Goal: Information Seeking & Learning: Learn about a topic

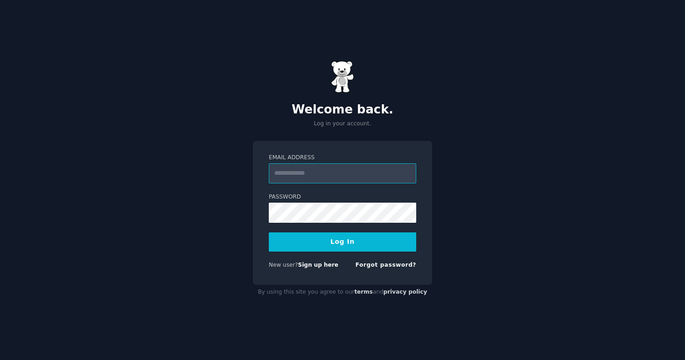
type input "**********"
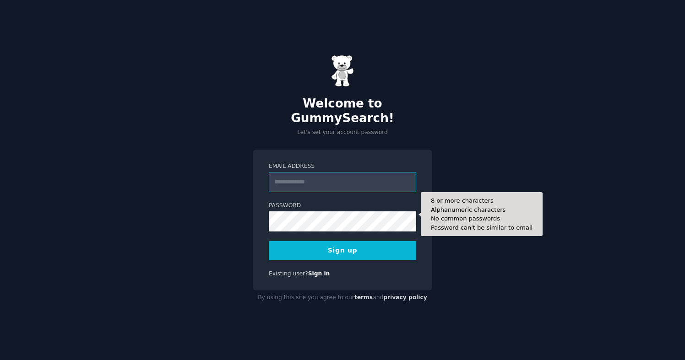
type input "**********"
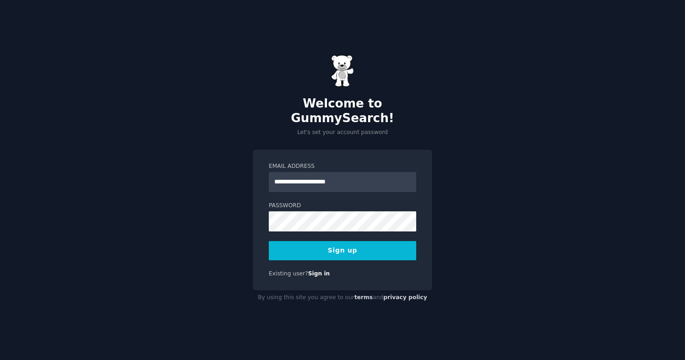
click at [339, 248] on button "Sign up" at bounding box center [342, 250] width 147 height 19
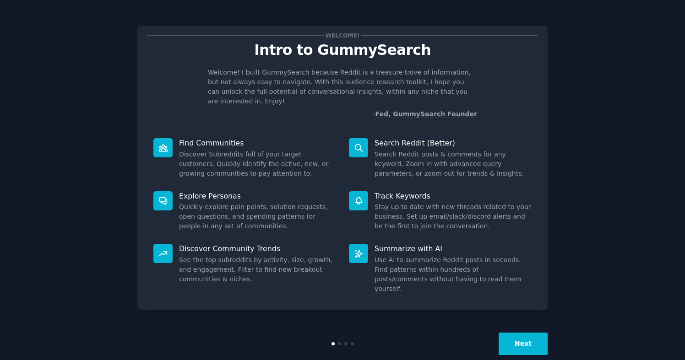
click at [523, 333] on button "Next" at bounding box center [523, 344] width 49 height 22
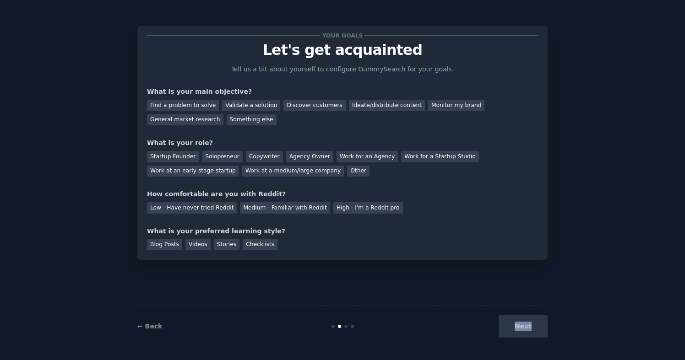
click at [523, 331] on div "Next" at bounding box center [479, 327] width 137 height 22
click at [519, 328] on div "Next" at bounding box center [479, 327] width 137 height 22
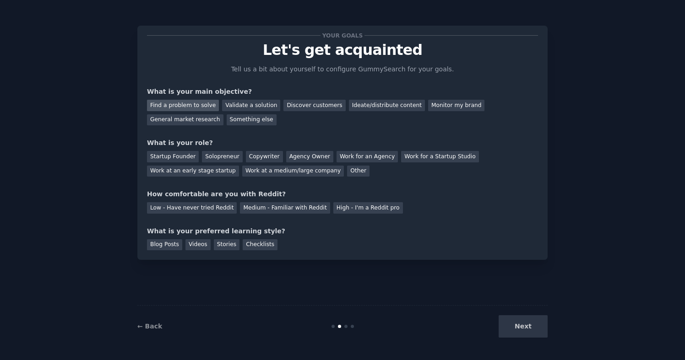
click at [197, 108] on div "Find a problem to solve" at bounding box center [183, 105] width 72 height 11
click at [231, 107] on div "Validate a solution" at bounding box center [251, 105] width 58 height 11
click at [514, 326] on div "Next" at bounding box center [479, 327] width 137 height 22
click at [184, 159] on div "Startup Founder" at bounding box center [173, 156] width 52 height 11
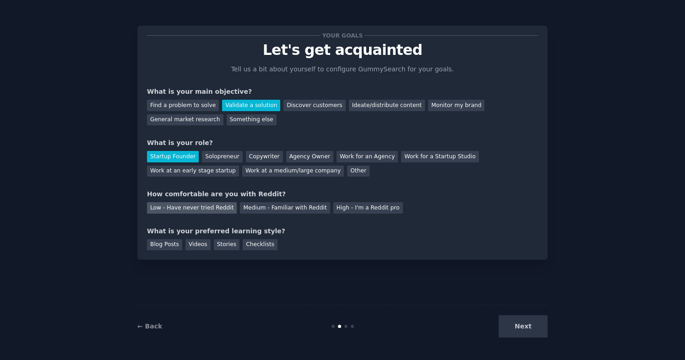
click at [209, 206] on div "Low - Have never tried Reddit" at bounding box center [192, 207] width 90 height 11
click at [168, 245] on div "Blog Posts" at bounding box center [164, 245] width 35 height 11
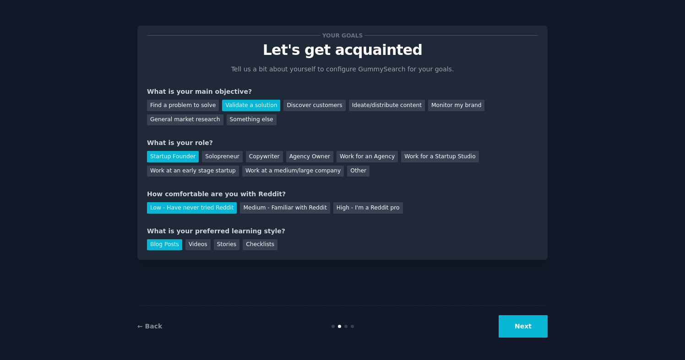
click at [521, 319] on button "Next" at bounding box center [523, 327] width 49 height 22
click at [531, 326] on div "Next" at bounding box center [479, 327] width 137 height 22
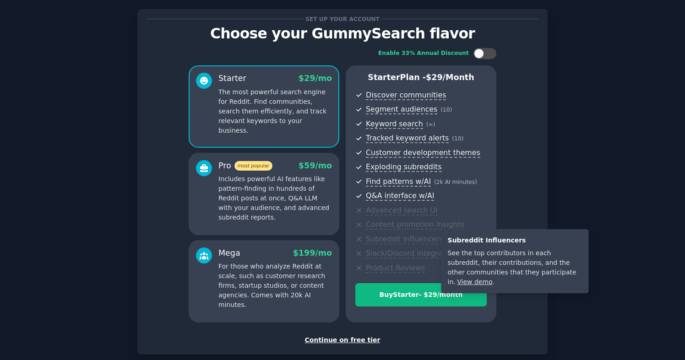
scroll to position [27, 0]
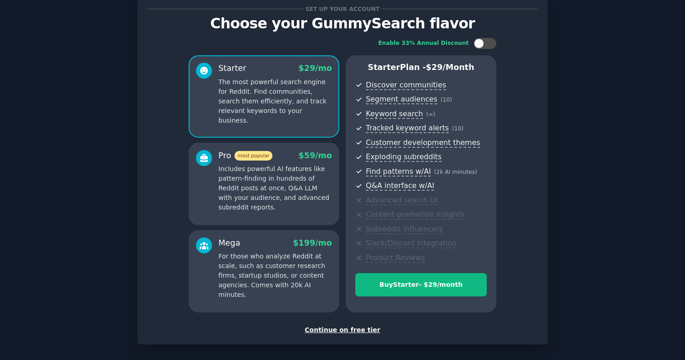
click at [342, 330] on div "Continue on free tier" at bounding box center [342, 331] width 391 height 10
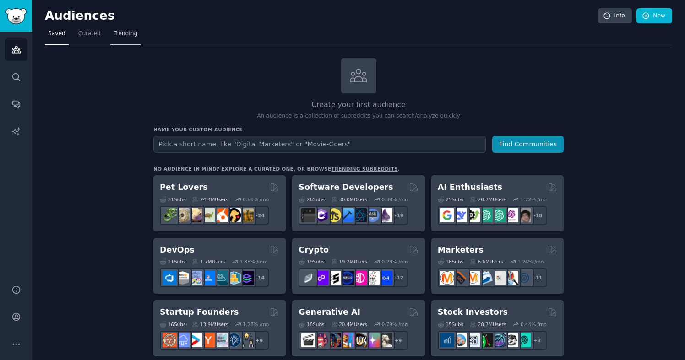
click at [125, 36] on span "Trending" at bounding box center [126, 34] width 24 height 8
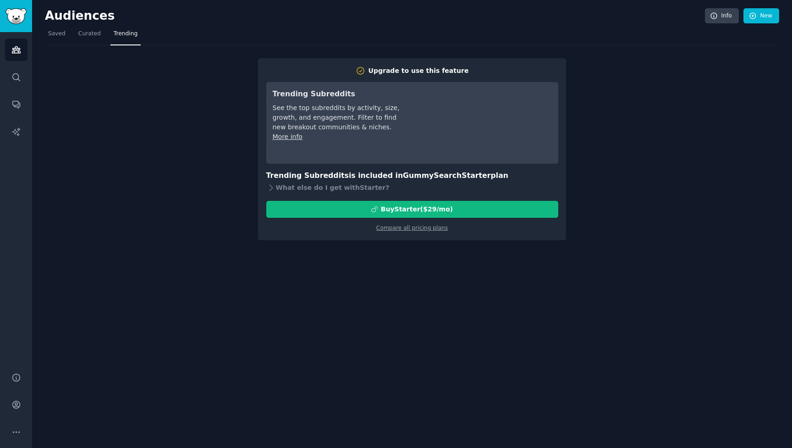
click at [194, 136] on div "Upgrade to use this feature Trending Subreddits See the top subreddits by activ…" at bounding box center [412, 142] width 734 height 195
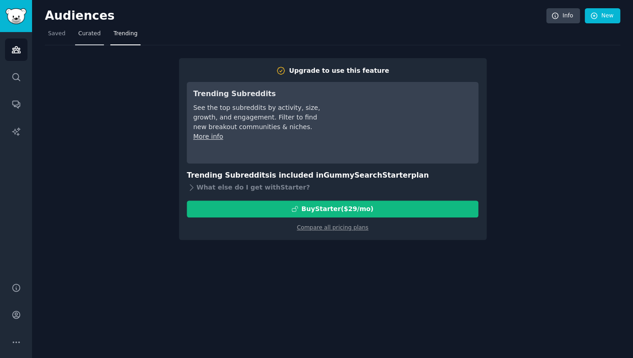
click at [88, 36] on span "Curated" at bounding box center [89, 34] width 22 height 8
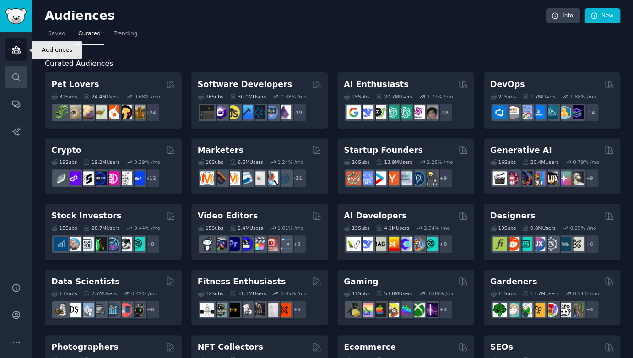
click at [15, 74] on icon "Sidebar" at bounding box center [16, 77] width 10 height 10
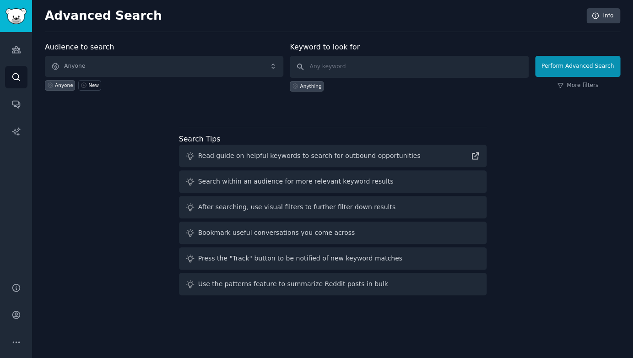
click at [145, 66] on span "Anyone" at bounding box center [164, 66] width 239 height 21
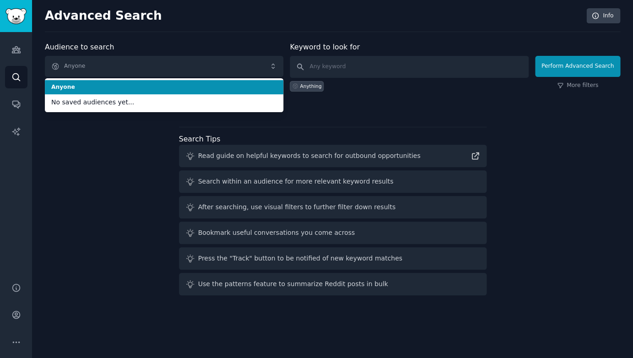
click at [145, 66] on span "Anyone" at bounding box center [164, 66] width 239 height 21
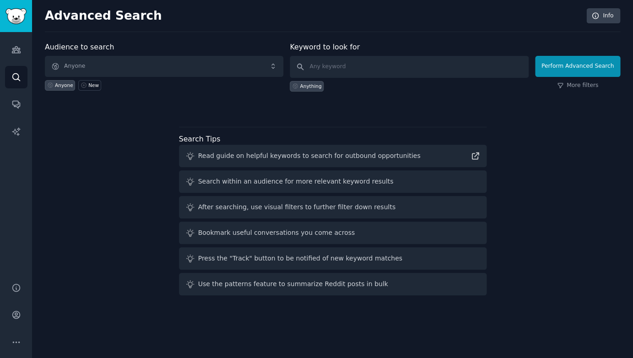
click at [145, 66] on span "Anyone" at bounding box center [164, 66] width 239 height 21
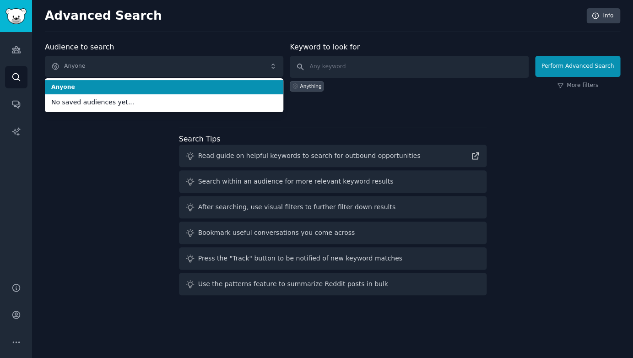
click at [146, 68] on span "Anyone" at bounding box center [164, 66] width 239 height 21
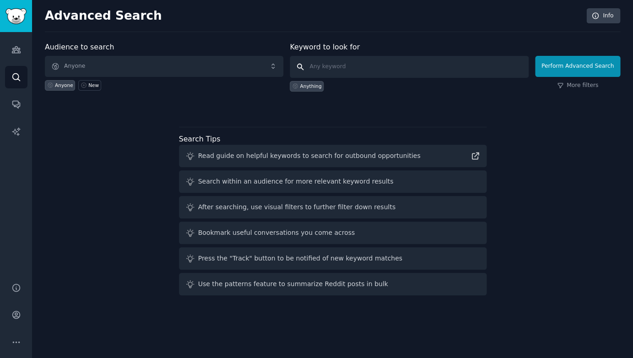
click at [355, 71] on input "text" at bounding box center [409, 67] width 239 height 22
type input "AI Clothes changer"
click at [569, 70] on button "Perform Advanced Search" at bounding box center [577, 66] width 85 height 21
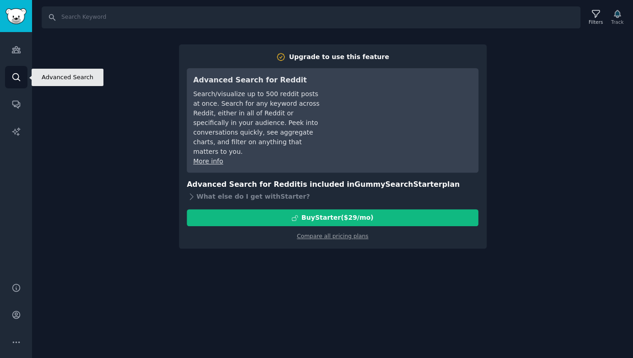
click at [18, 72] on icon "Sidebar" at bounding box center [16, 77] width 10 height 10
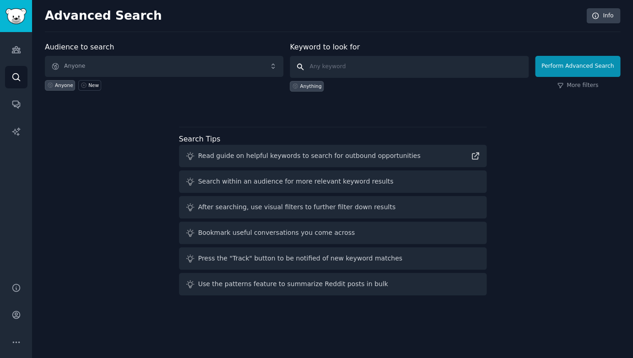
click at [374, 68] on input "text" at bounding box center [409, 67] width 239 height 22
click at [11, 63] on div "Audiences Search Conversations AI Reports" at bounding box center [16, 152] width 32 height 240
click at [11, 54] on icon "Sidebar" at bounding box center [16, 50] width 10 height 10
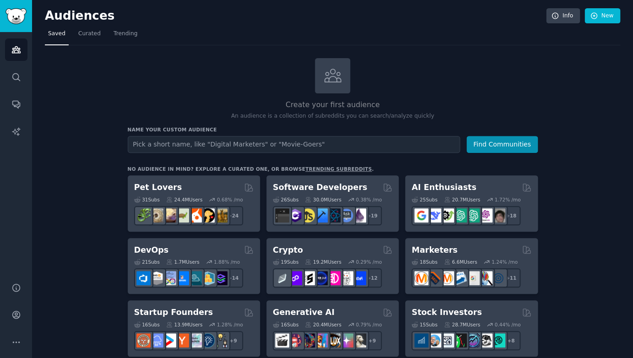
click at [11, 15] on img "Sidebar" at bounding box center [15, 16] width 21 height 16
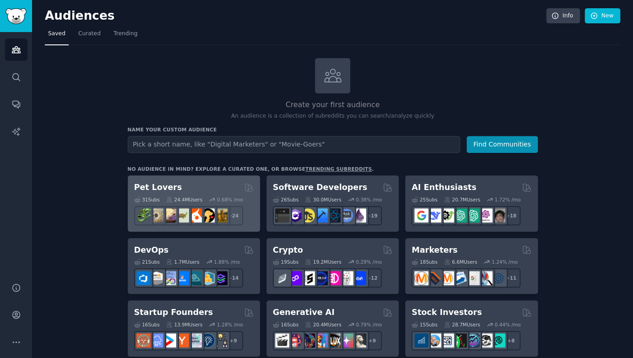
click at [207, 185] on div "Pet Lovers" at bounding box center [194, 187] width 120 height 11
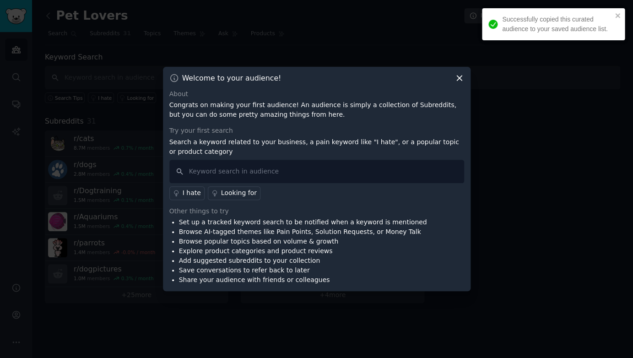
click at [459, 79] on icon at bounding box center [459, 78] width 5 height 5
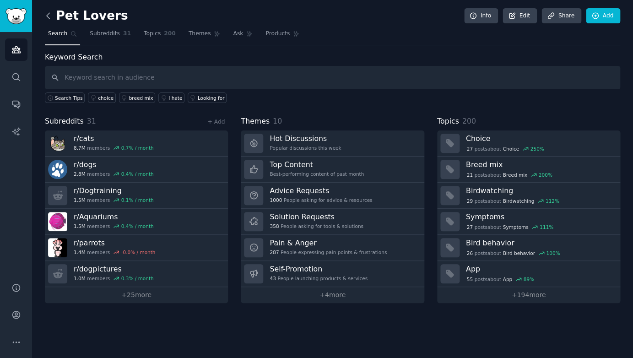
click at [49, 13] on icon at bounding box center [49, 16] width 10 height 10
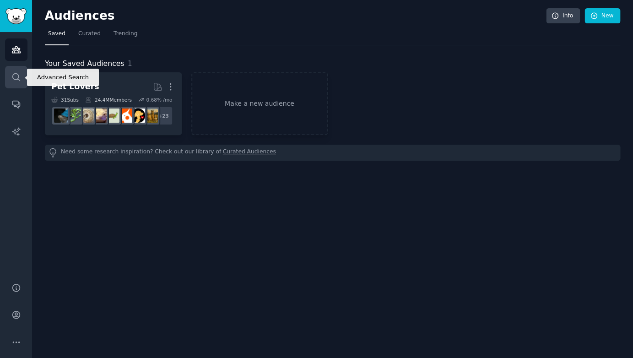
click at [14, 75] on icon "Sidebar" at bounding box center [16, 77] width 10 height 10
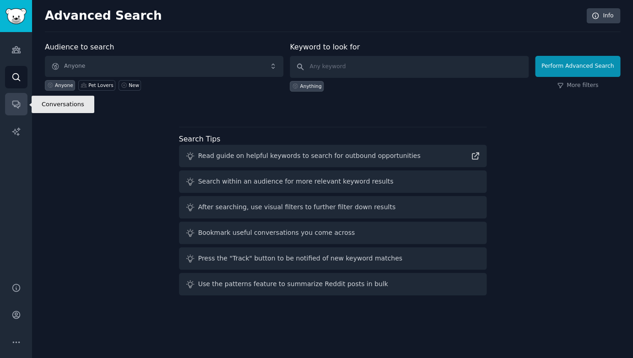
click at [16, 109] on icon "Sidebar" at bounding box center [16, 104] width 10 height 10
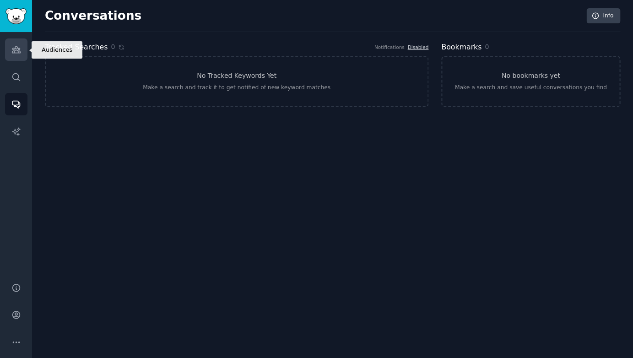
click at [19, 52] on icon "Sidebar" at bounding box center [16, 50] width 10 height 10
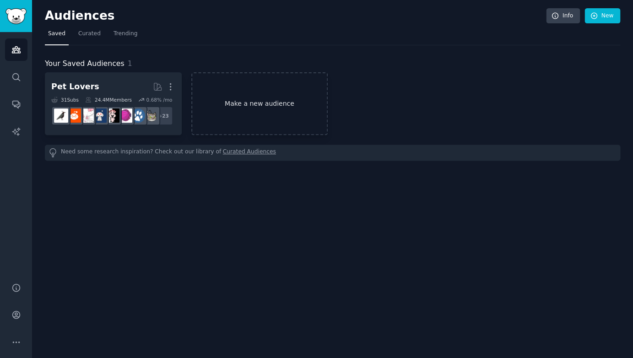
click at [218, 106] on link "Make a new audience" at bounding box center [259, 103] width 137 height 63
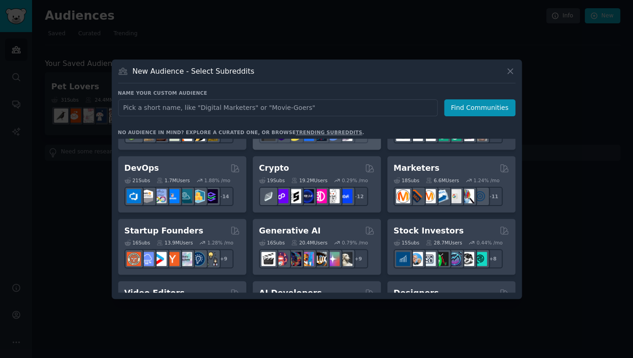
scroll to position [49, 0]
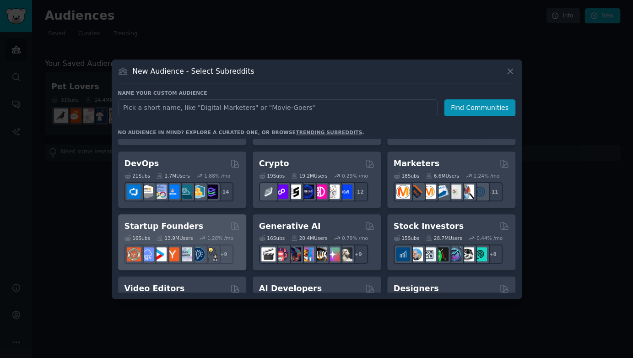
click at [181, 225] on h2 "Startup Founders" at bounding box center [164, 226] width 79 height 11
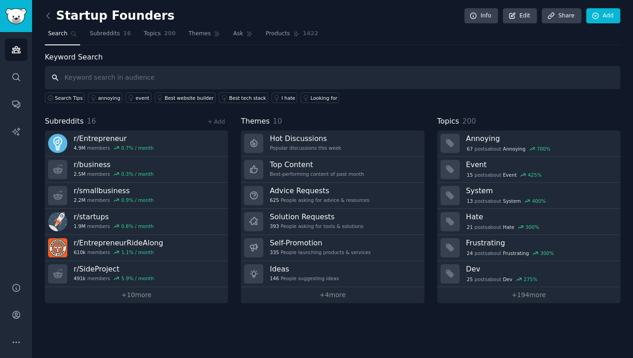
click at [98, 78] on input "text" at bounding box center [333, 77] width 576 height 23
type input "poker"
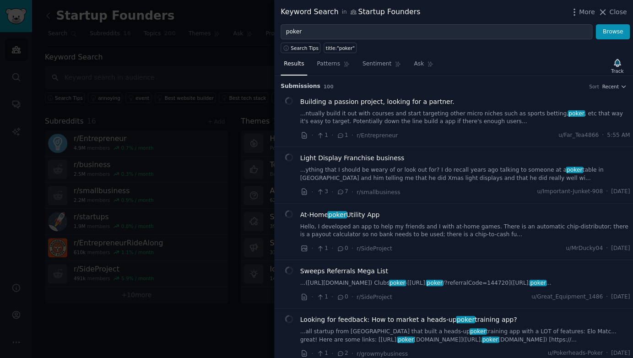
click at [201, 44] on div at bounding box center [316, 179] width 633 height 358
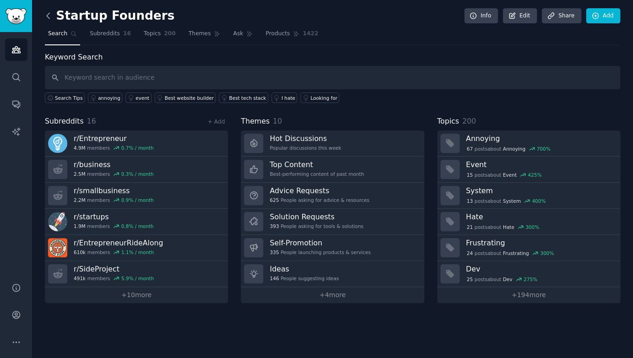
click at [46, 15] on icon at bounding box center [49, 16] width 10 height 10
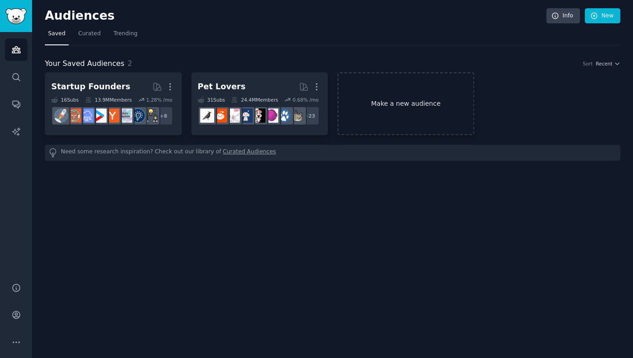
click at [365, 95] on link "Make a new audience" at bounding box center [406, 103] width 137 height 63
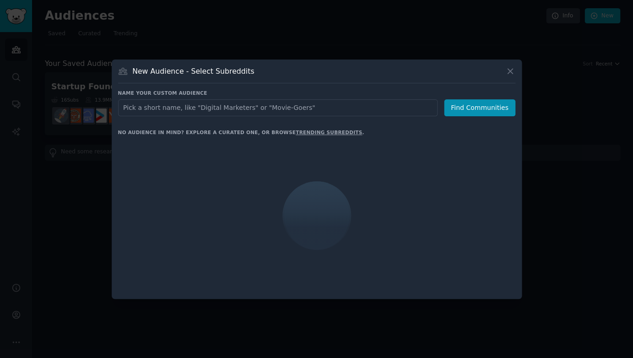
click at [248, 109] on input "text" at bounding box center [278, 107] width 320 height 17
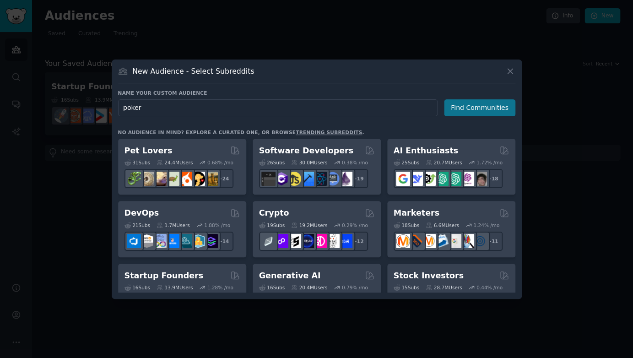
type input "poker"
click at [465, 106] on button "Find Communities" at bounding box center [479, 107] width 71 height 17
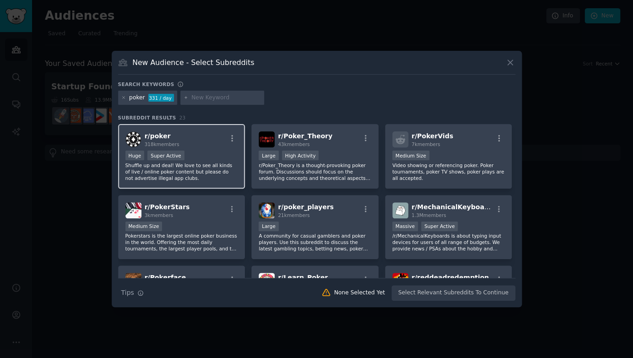
click at [192, 151] on div "Huge Super Active" at bounding box center [182, 156] width 113 height 11
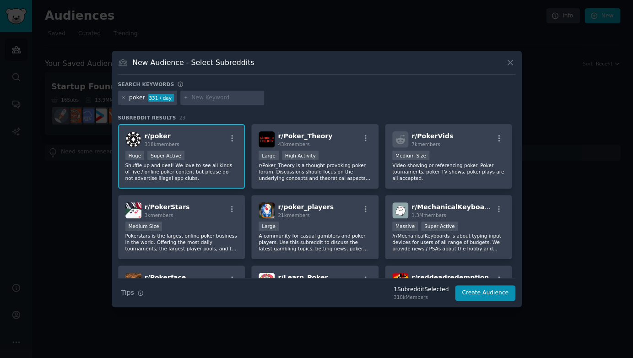
click at [197, 175] on p "Shuffle up and deal! We love to see all kinds of live / online poker content bu…" at bounding box center [182, 171] width 113 height 19
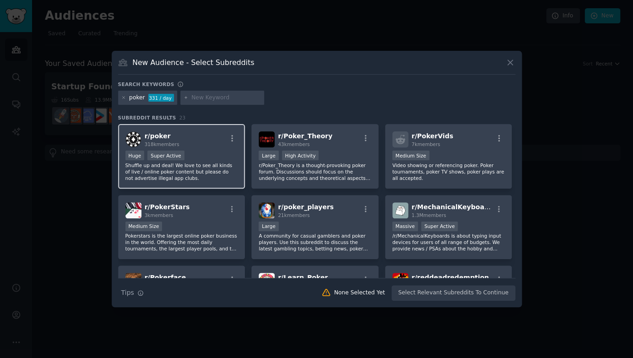
click at [156, 164] on p "Shuffle up and deal! We love to see all kinds of live / online poker content bu…" at bounding box center [182, 171] width 113 height 19
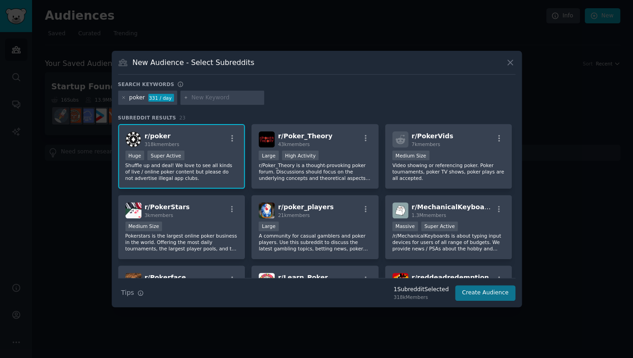
click at [491, 293] on button "Create Audience" at bounding box center [485, 293] width 60 height 16
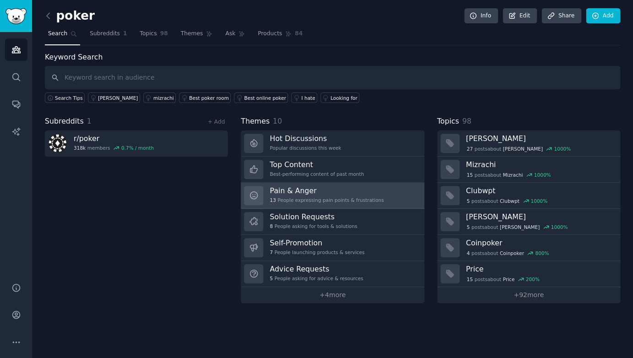
click at [288, 202] on div "Pain & Anger 13 People expressing pain points & frustrations" at bounding box center [327, 195] width 114 height 19
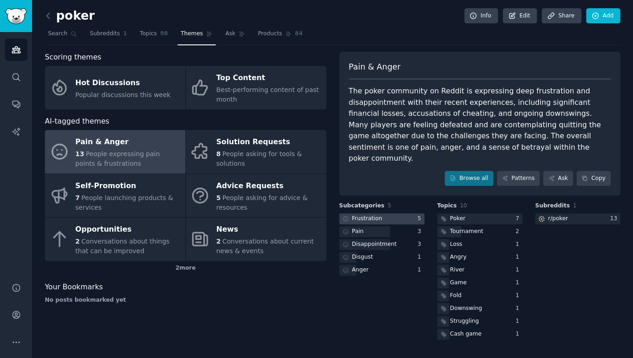
click at [365, 215] on div "Frustration" at bounding box center [367, 219] width 30 height 8
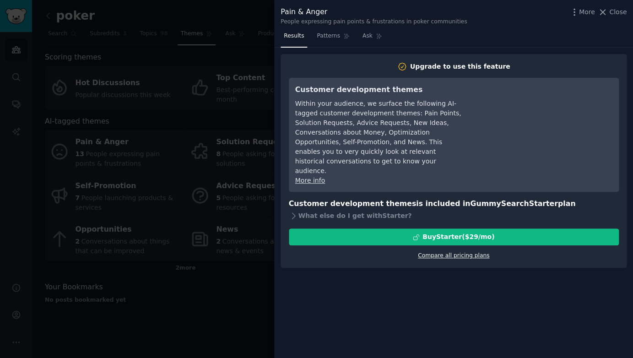
click at [436, 252] on link "Compare all pricing plans" at bounding box center [453, 255] width 71 height 6
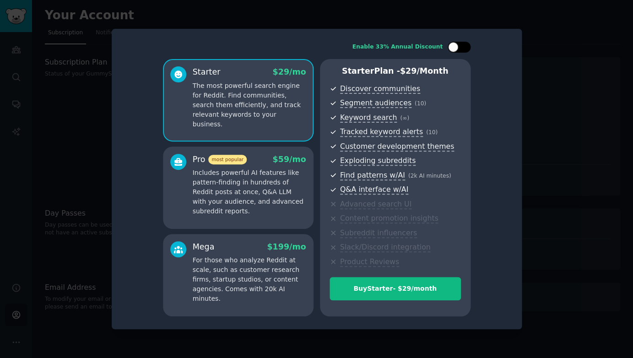
click at [459, 53] on div at bounding box center [459, 47] width 23 height 11
click at [462, 52] on div at bounding box center [465, 47] width 10 height 10
checkbox input "false"
click at [392, 295] on button "Buy Starter - $ 29 /month" at bounding box center [395, 288] width 131 height 23
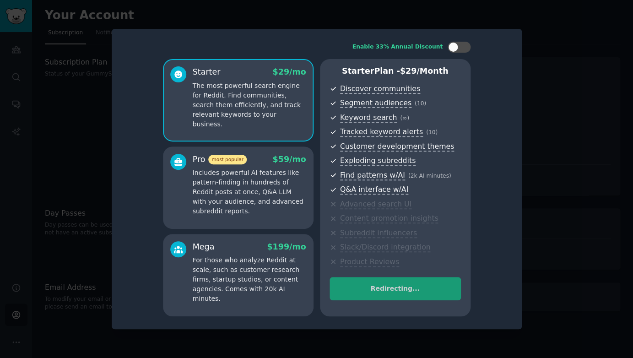
click at [5, 135] on div at bounding box center [316, 179] width 633 height 358
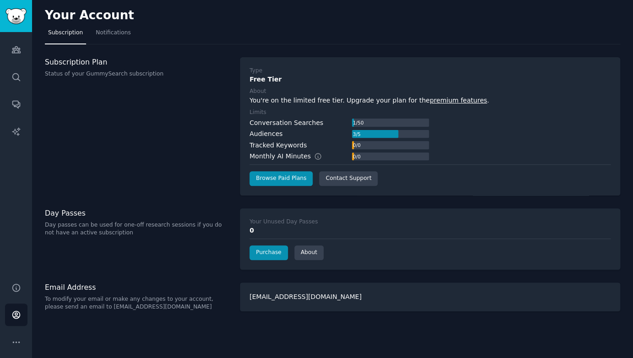
click at [153, 139] on div "Subscription Plan Status of your GummySearch subscription" at bounding box center [138, 126] width 186 height 138
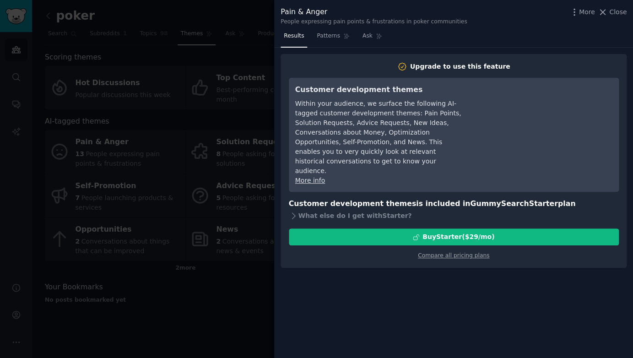
click at [152, 49] on div at bounding box center [316, 179] width 633 height 358
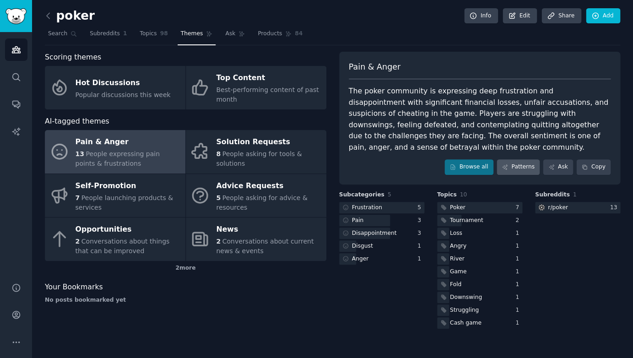
click at [517, 168] on link "Patterns" at bounding box center [518, 167] width 43 height 16
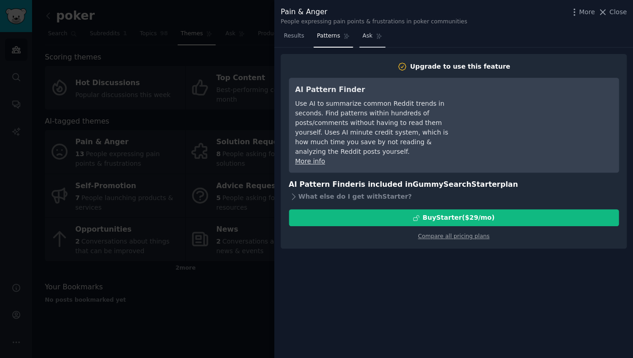
click at [361, 40] on link "Ask" at bounding box center [373, 38] width 26 height 19
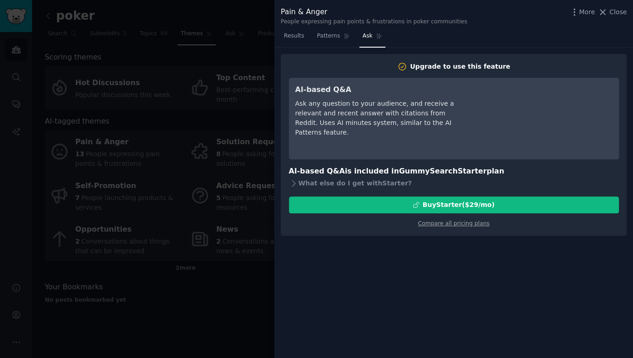
click at [307, 36] on nav "Results Patterns Ask" at bounding box center [333, 38] width 105 height 19
click at [299, 36] on span "Results" at bounding box center [294, 36] width 20 height 8
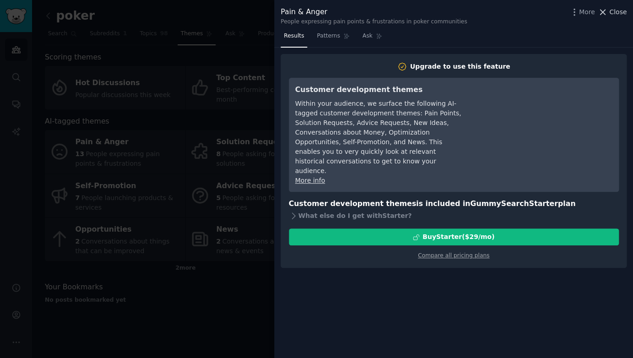
click at [609, 14] on button "Close" at bounding box center [612, 12] width 29 height 10
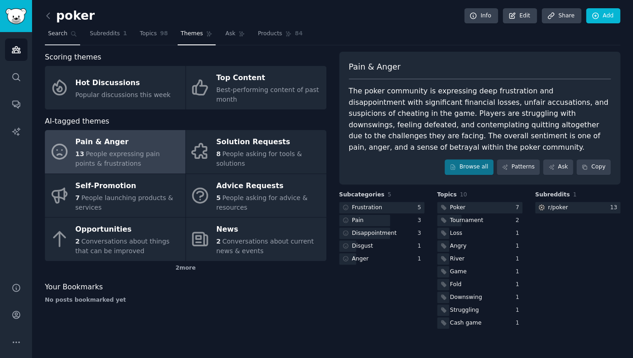
click at [62, 33] on span "Search" at bounding box center [57, 34] width 19 height 8
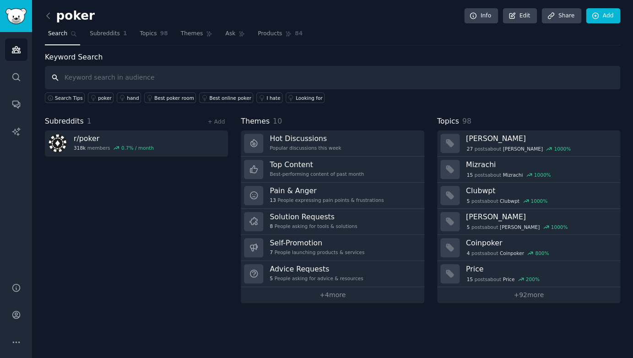
click at [89, 76] on input "text" at bounding box center [333, 77] width 576 height 23
type input "A"
type input "Shopping"
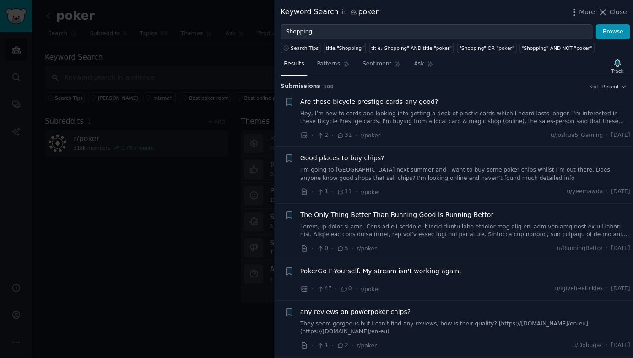
click at [172, 65] on div at bounding box center [316, 179] width 633 height 358
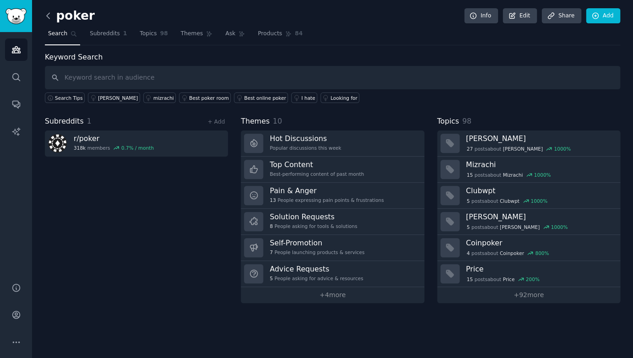
click at [50, 15] on icon at bounding box center [49, 16] width 10 height 10
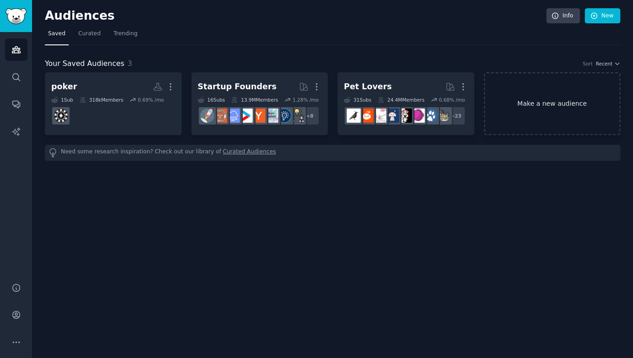
click at [559, 93] on link "Make a new audience" at bounding box center [552, 103] width 137 height 63
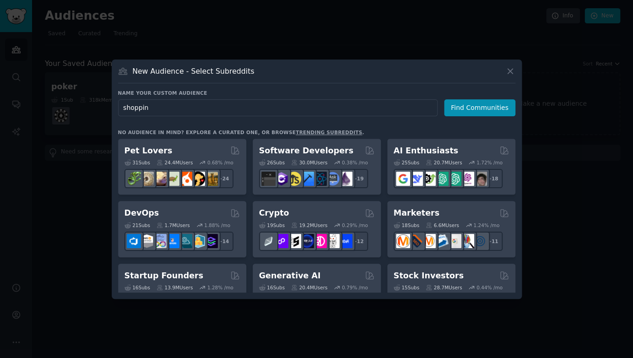
type input "shopping"
click at [482, 107] on button "Find Communities" at bounding box center [479, 107] width 71 height 17
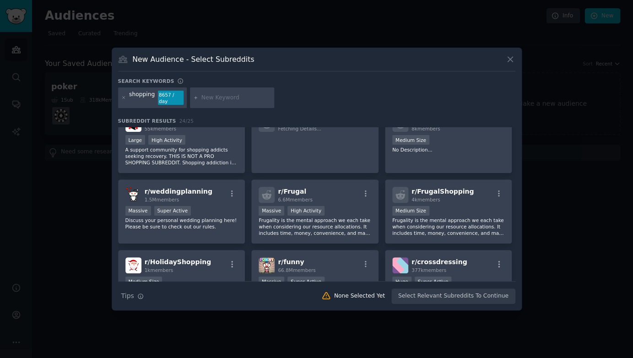
scroll to position [16, 0]
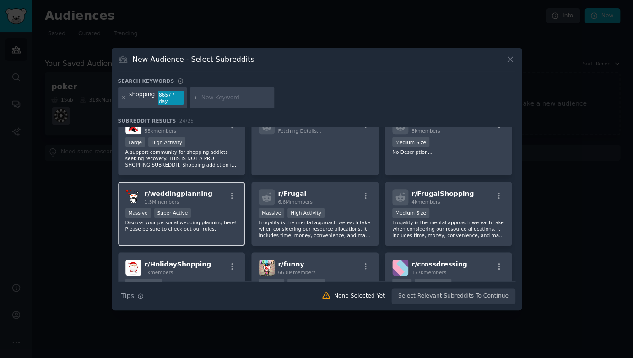
click at [205, 223] on p "Discuss your personal wedding planning here! Please be sure to check out our ru…" at bounding box center [182, 225] width 113 height 13
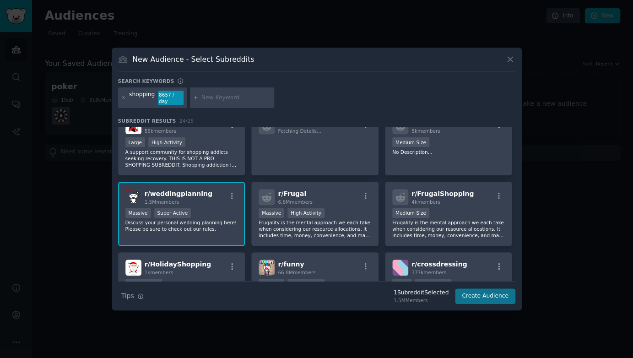
click at [476, 295] on button "Create Audience" at bounding box center [485, 297] width 60 height 16
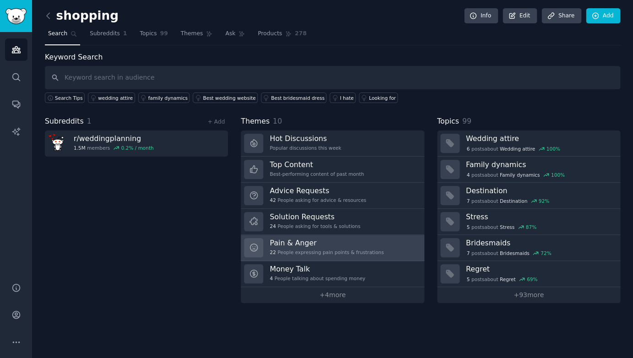
click at [284, 242] on h3 "Pain & Anger" at bounding box center [327, 243] width 114 height 10
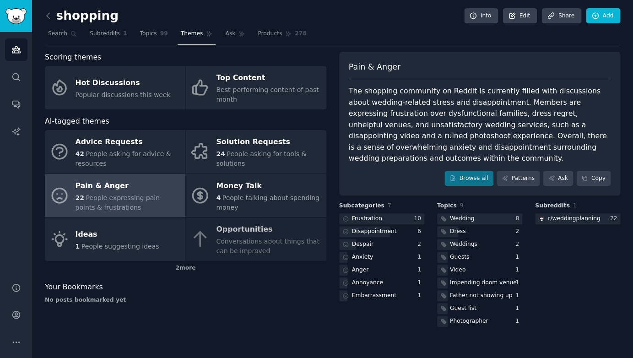
click at [376, 114] on div "The shopping community on Reddit is currently filled with discussions about wed…" at bounding box center [480, 125] width 262 height 79
click at [49, 14] on icon at bounding box center [49, 16] width 10 height 10
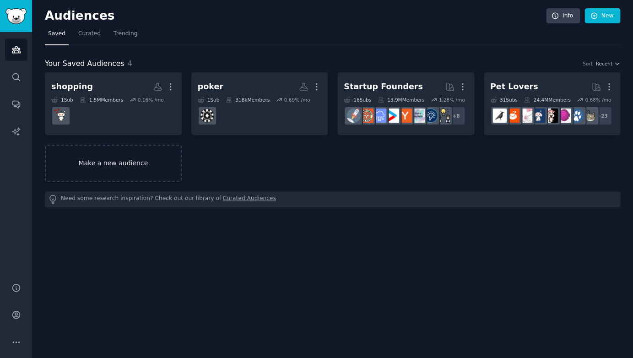
click at [99, 165] on link "Make a new audience" at bounding box center [113, 163] width 137 height 37
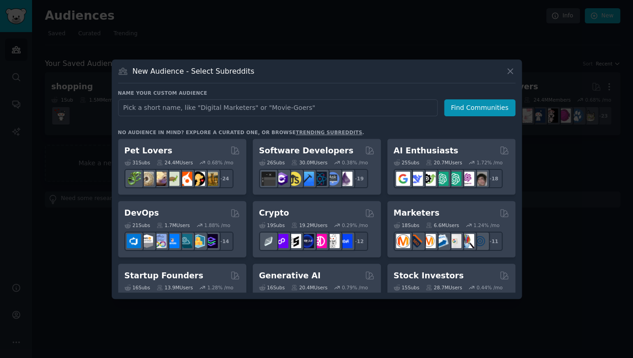
click at [230, 109] on input "text" at bounding box center [278, 107] width 320 height 17
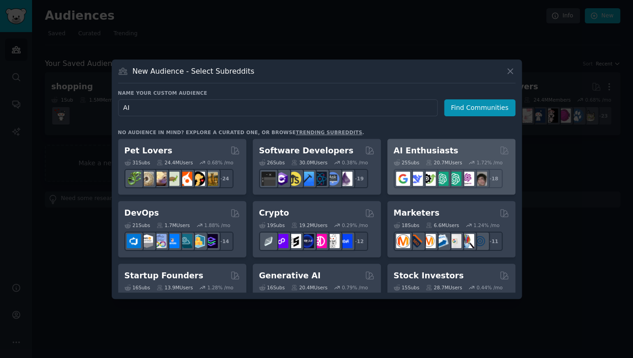
type input "AI"
click at [448, 151] on div "AI Enthusiasts" at bounding box center [451, 150] width 115 height 11
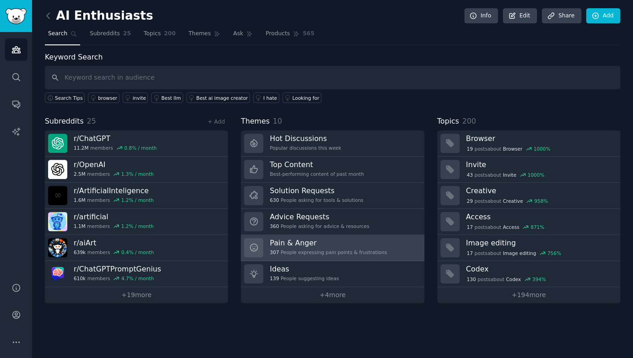
click at [356, 246] on h3 "Pain & Anger" at bounding box center [328, 243] width 117 height 10
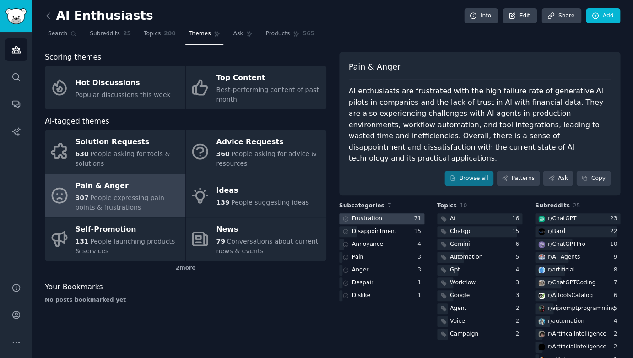
click at [379, 213] on div "Frustration" at bounding box center [361, 218] width 45 height 11
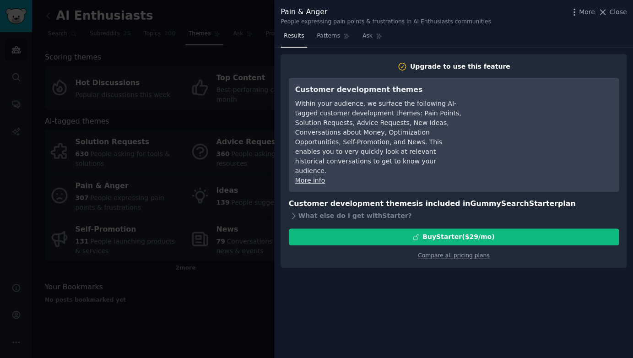
click at [241, 291] on div at bounding box center [316, 179] width 633 height 358
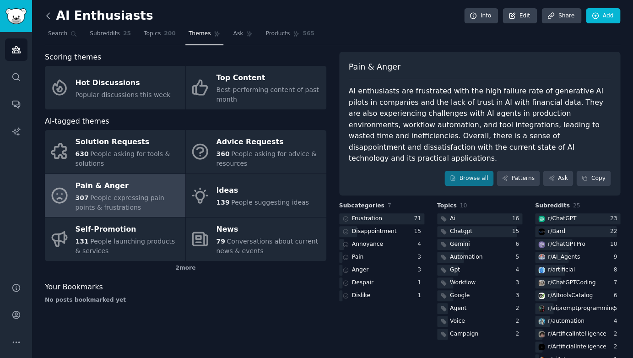
click at [46, 15] on icon at bounding box center [49, 16] width 10 height 10
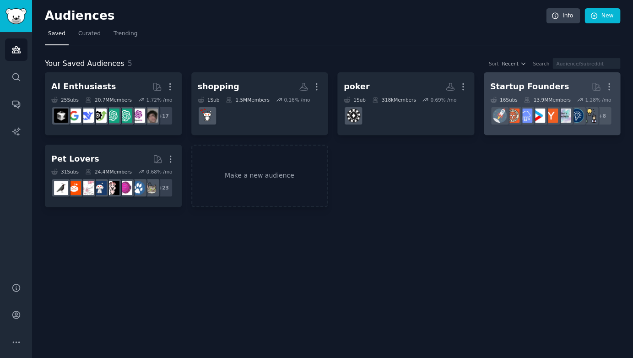
click at [532, 76] on link "Startup Founders More 16 Sub s 13.9M Members 1.28 % /mo + 8" at bounding box center [552, 103] width 137 height 63
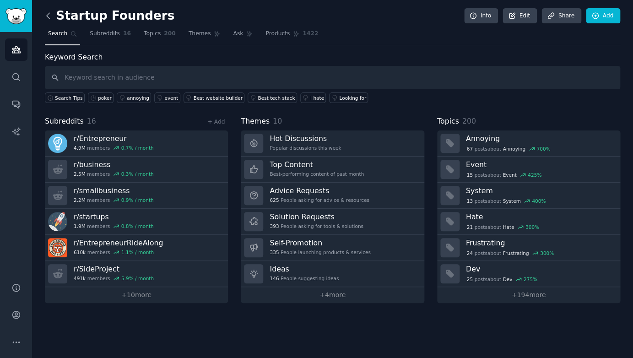
click at [47, 12] on icon at bounding box center [49, 16] width 10 height 10
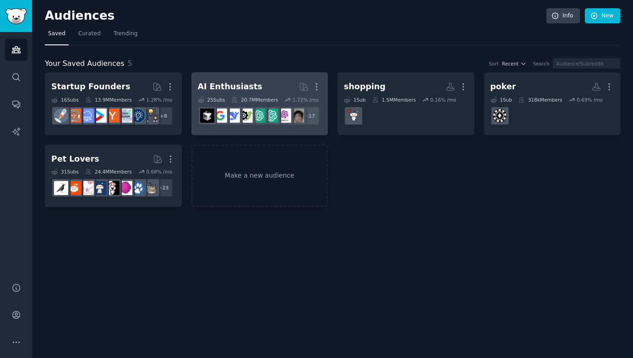
click at [252, 84] on h2 "AI Enthusiasts More" at bounding box center [260, 87] width 124 height 16
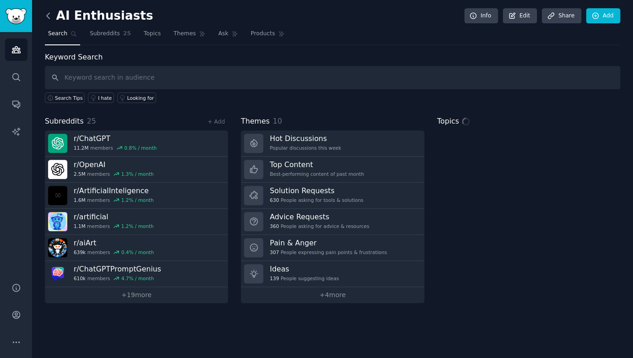
click at [51, 15] on icon at bounding box center [49, 16] width 10 height 10
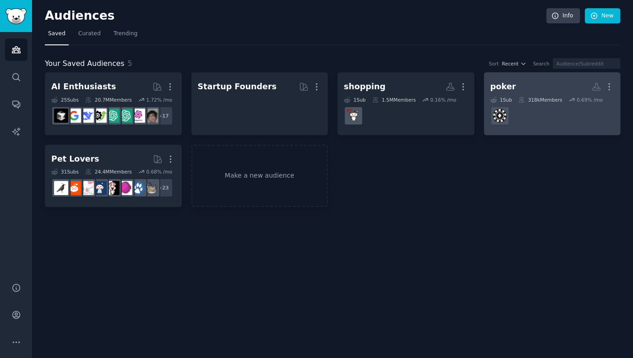
click at [528, 82] on h2 "poker More" at bounding box center [553, 87] width 124 height 16
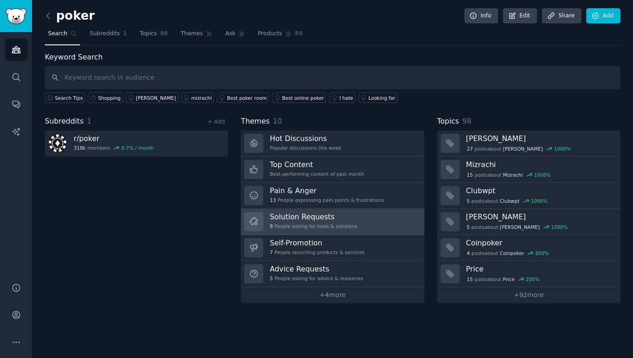
click at [312, 213] on h3 "Solution Requests" at bounding box center [313, 217] width 87 height 10
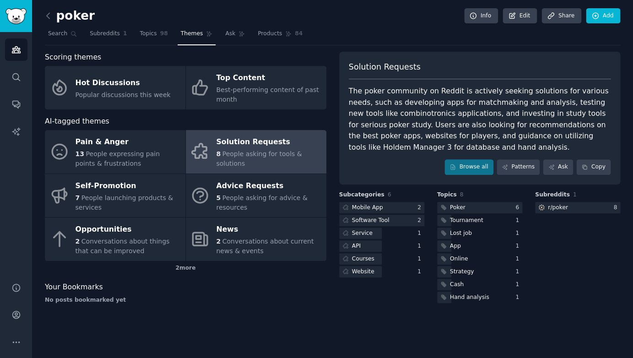
click at [430, 119] on div "The poker community on Reddit is actively seeking solutions for various needs, …" at bounding box center [480, 119] width 262 height 67
click at [176, 269] on div "2 more" at bounding box center [186, 268] width 282 height 15
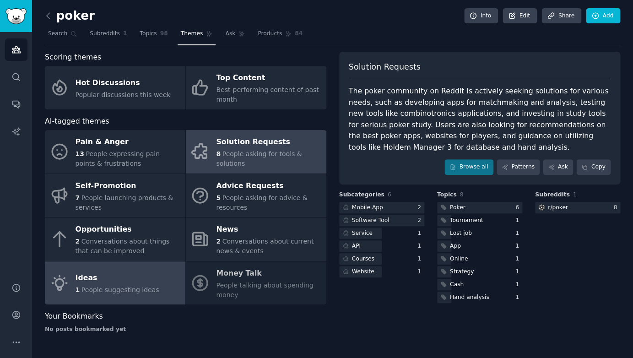
click at [140, 276] on div "Ideas" at bounding box center [118, 278] width 84 height 15
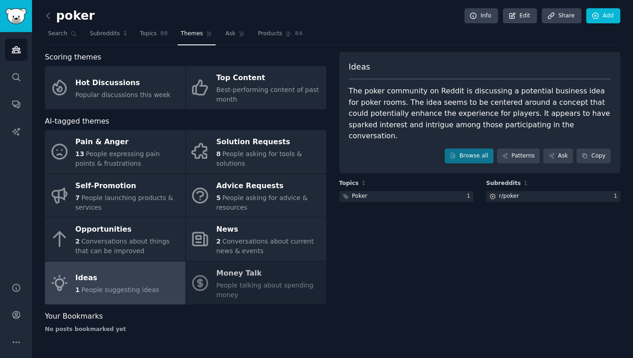
click at [508, 112] on div "The poker community on Reddit is discussing a potential business idea for poker…" at bounding box center [480, 114] width 262 height 56
click at [423, 191] on div at bounding box center [406, 196] width 134 height 11
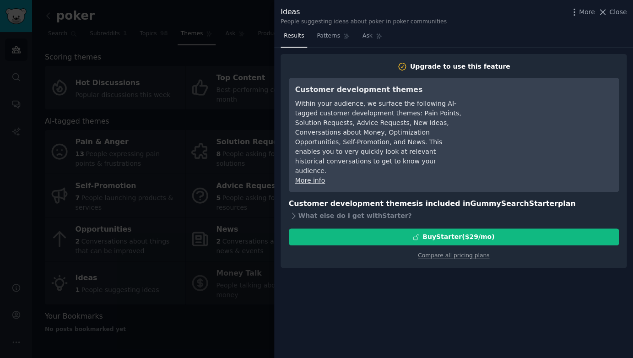
click at [221, 324] on div at bounding box center [316, 179] width 633 height 358
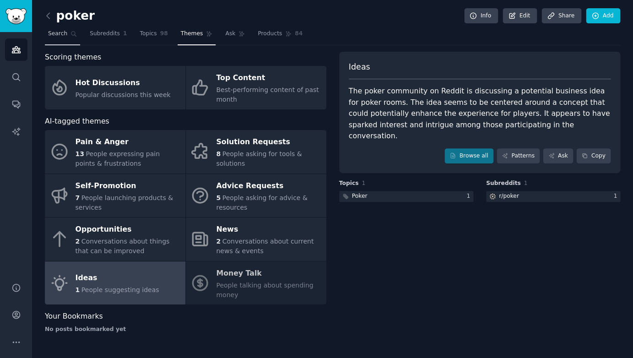
click at [57, 38] on link "Search" at bounding box center [62, 36] width 35 height 19
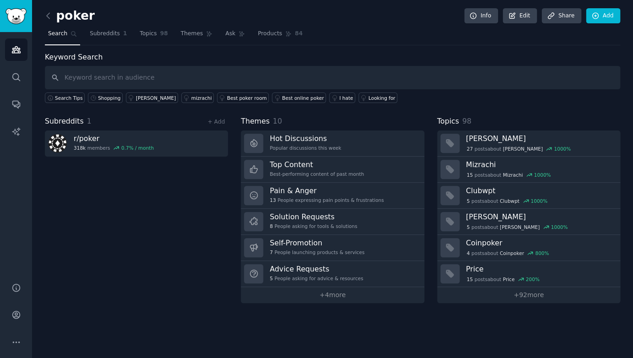
click at [44, 14] on div "poker Info Edit Share Add Search Subreddits 1 Topics 98 Themes Ask Products 84 …" at bounding box center [332, 179] width 601 height 358
click at [50, 15] on icon at bounding box center [49, 16] width 10 height 10
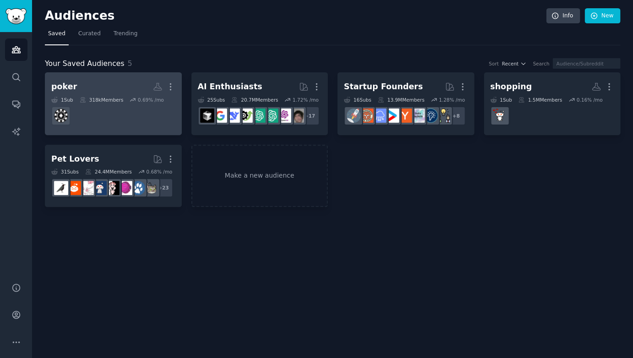
click at [136, 112] on dd at bounding box center [113, 116] width 124 height 26
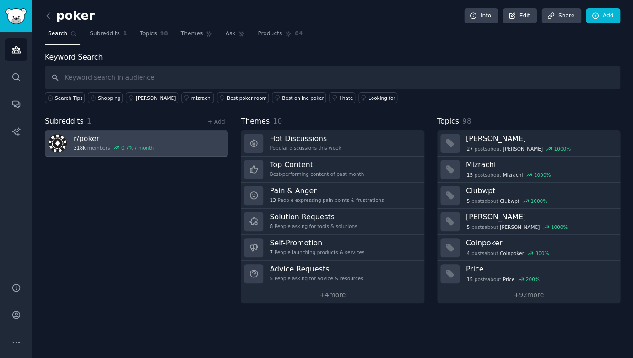
click at [108, 136] on h3 "r/ poker" at bounding box center [114, 139] width 80 height 10
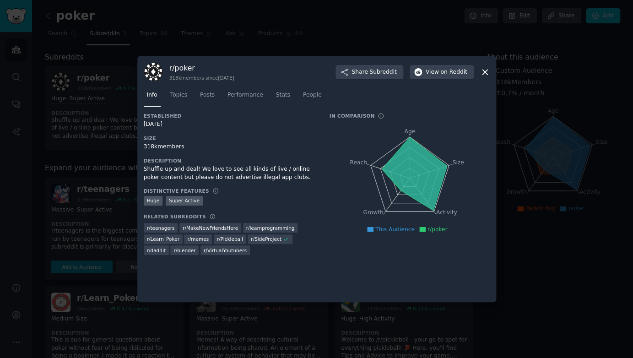
click at [487, 72] on icon at bounding box center [485, 72] width 10 height 10
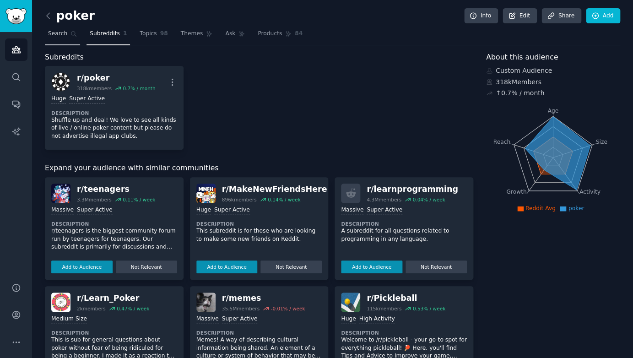
click at [61, 33] on span "Search" at bounding box center [57, 34] width 19 height 8
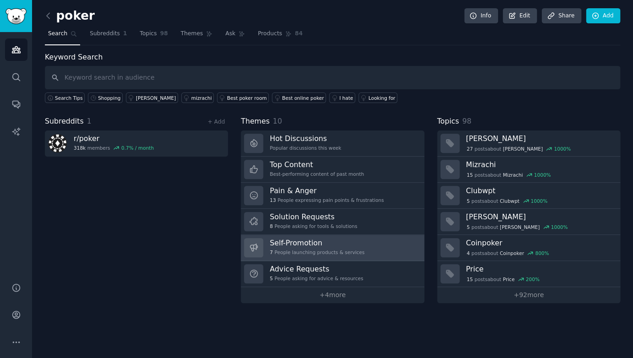
click at [260, 243] on div at bounding box center [253, 247] width 19 height 19
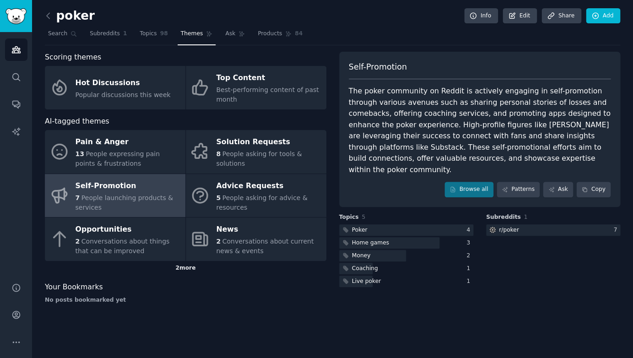
click at [183, 265] on div "2 more" at bounding box center [186, 268] width 282 height 15
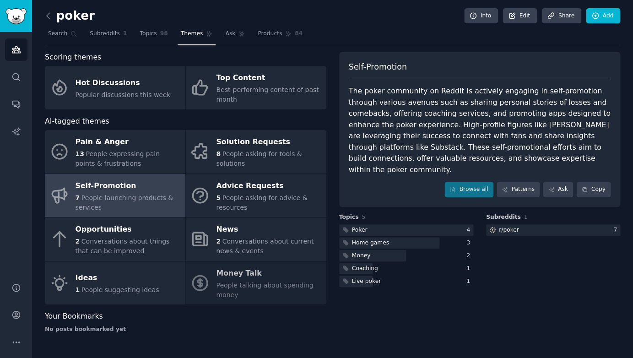
click at [213, 278] on div "Pain & Anger 13 People expressing pain points & frustrations Solution Requests …" at bounding box center [186, 217] width 282 height 175
click at [50, 18] on icon at bounding box center [49, 16] width 10 height 10
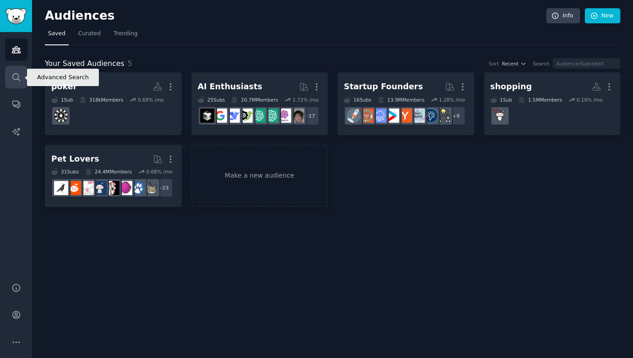
click at [17, 77] on icon "Sidebar" at bounding box center [16, 77] width 10 height 10
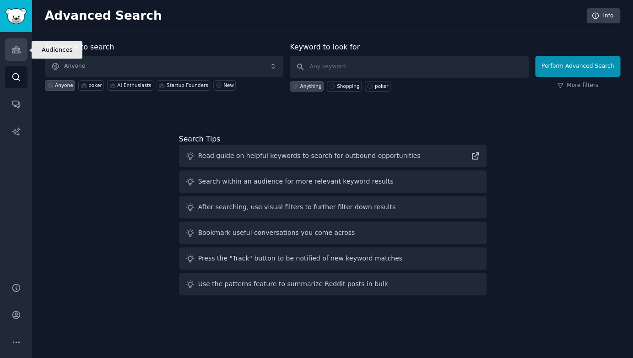
click at [24, 46] on link "Audiences" at bounding box center [16, 49] width 22 height 22
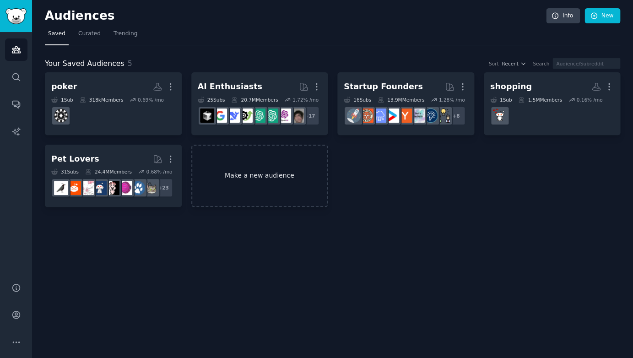
click at [223, 168] on link "Make a new audience" at bounding box center [259, 176] width 137 height 63
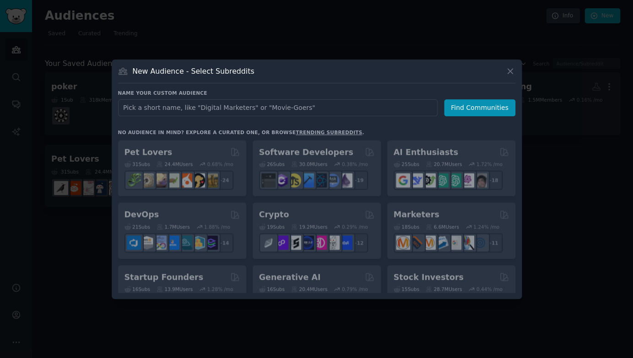
click at [213, 109] on input "text" at bounding box center [278, 107] width 320 height 17
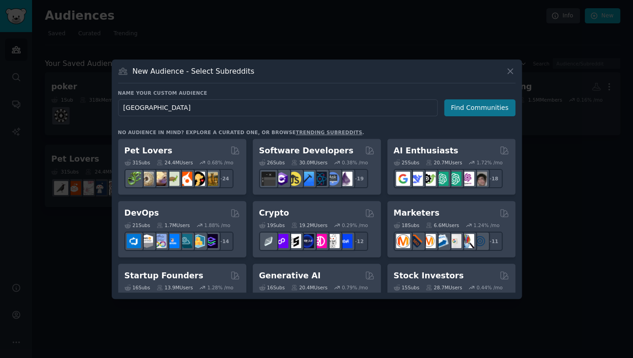
type input "Australia"
click at [462, 106] on button "Find Communities" at bounding box center [479, 107] width 71 height 17
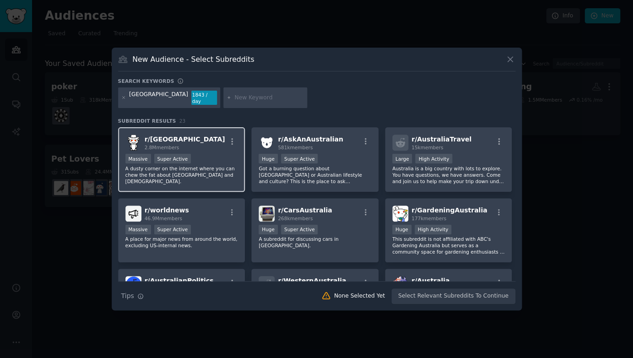
click at [215, 143] on div "r/ australia 2.8M members" at bounding box center [182, 143] width 113 height 16
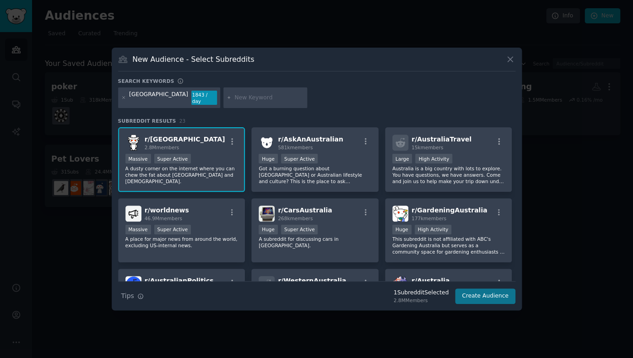
click at [485, 295] on button "Create Audience" at bounding box center [485, 297] width 60 height 16
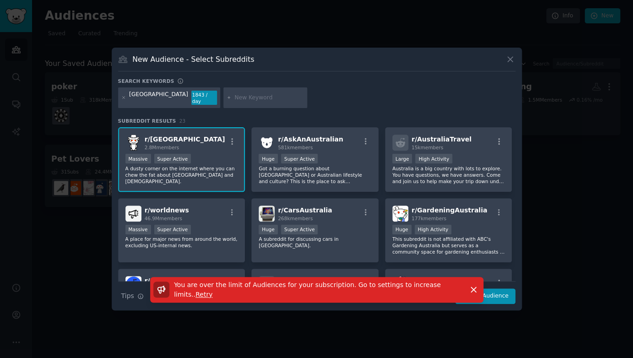
click at [213, 291] on span "Retry" at bounding box center [204, 294] width 17 height 7
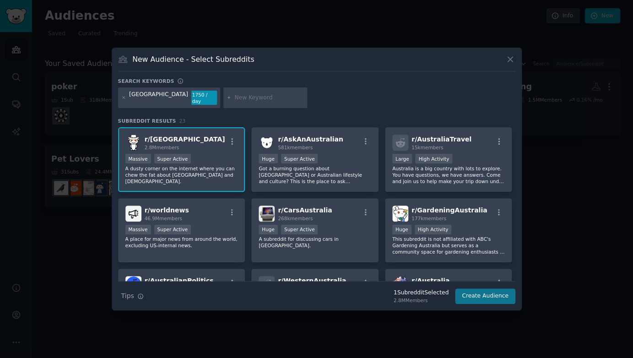
click at [467, 293] on button "Create Audience" at bounding box center [485, 297] width 60 height 16
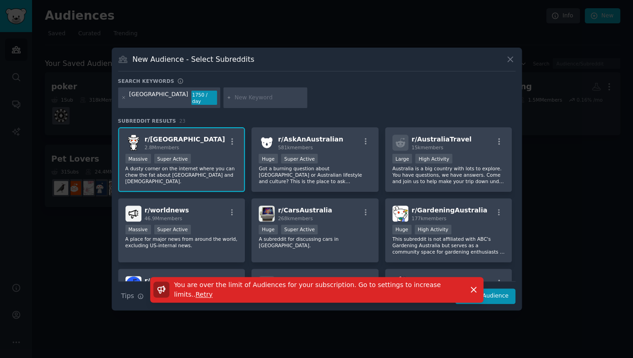
click at [506, 64] on icon at bounding box center [511, 60] width 10 height 10
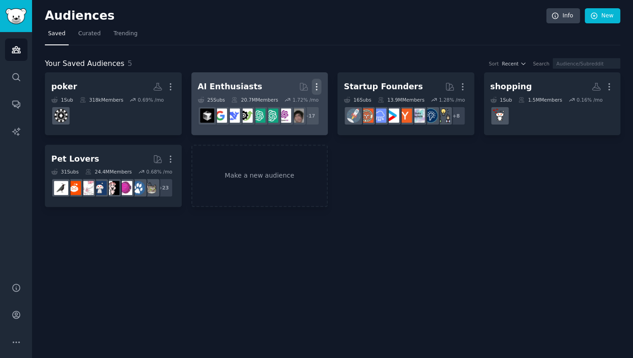
click at [317, 85] on icon "button" at bounding box center [317, 87] width 10 height 10
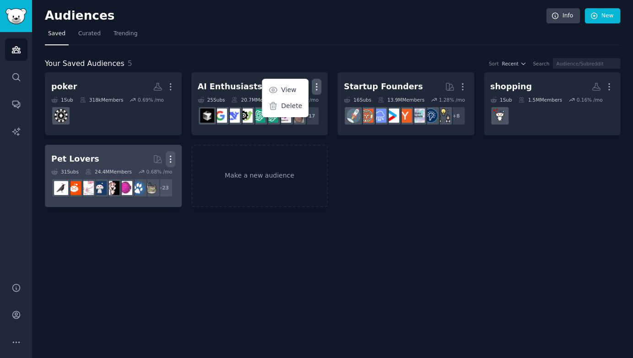
click at [169, 160] on icon "button" at bounding box center [171, 159] width 10 height 10
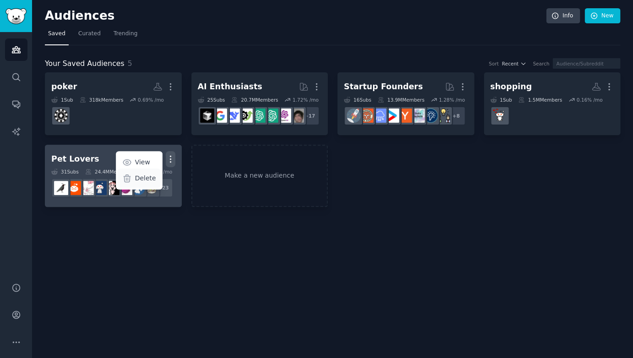
click at [145, 180] on p "Delete" at bounding box center [145, 179] width 21 height 10
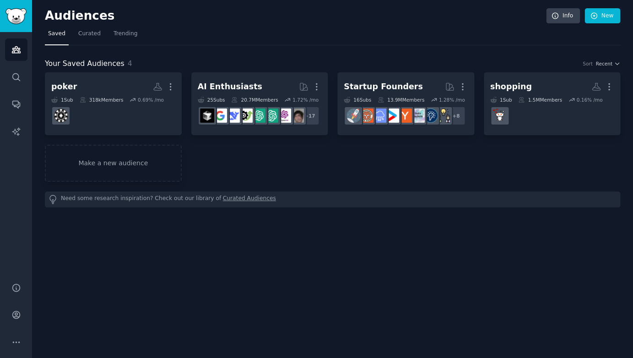
click at [178, 210] on div "Audiences Info New Saved Curated Trending Your Saved Audiences 4 Sort Recent po…" at bounding box center [332, 179] width 601 height 358
click at [131, 159] on link "Make a new audience" at bounding box center [113, 163] width 137 height 37
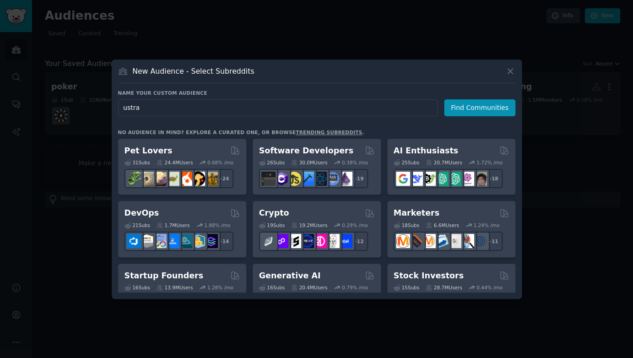
type input "ustral"
type input "australia"
click at [482, 107] on button "Find Communities" at bounding box center [479, 107] width 71 height 17
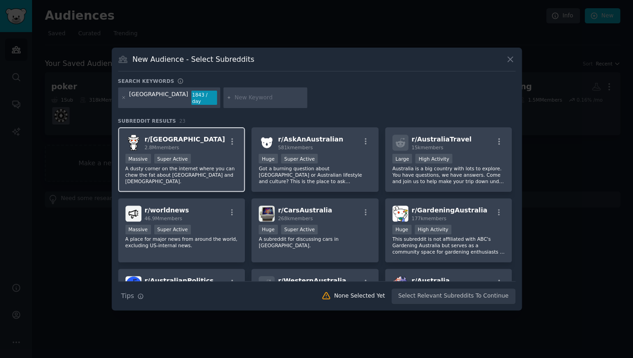
click at [216, 135] on div "r/ australia 2.8M members" at bounding box center [182, 143] width 113 height 16
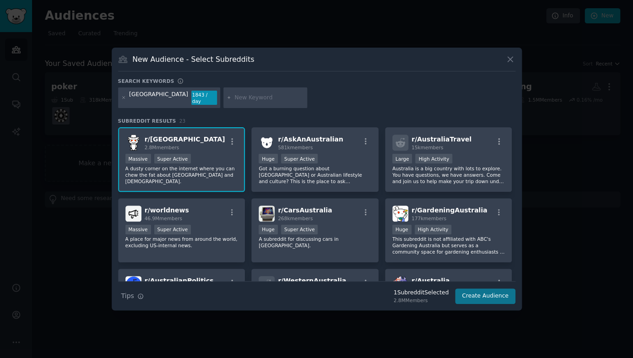
click at [471, 292] on button "Create Audience" at bounding box center [485, 297] width 60 height 16
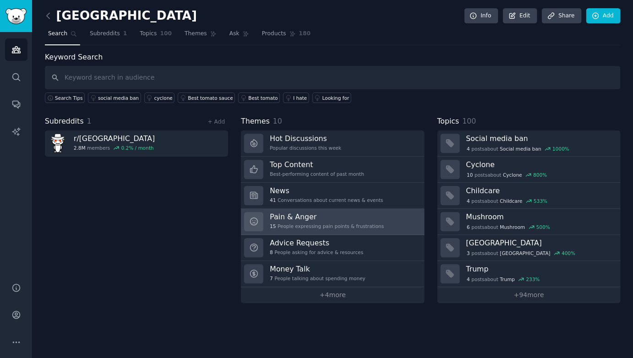
click at [331, 218] on h3 "Pain & Anger" at bounding box center [327, 217] width 114 height 10
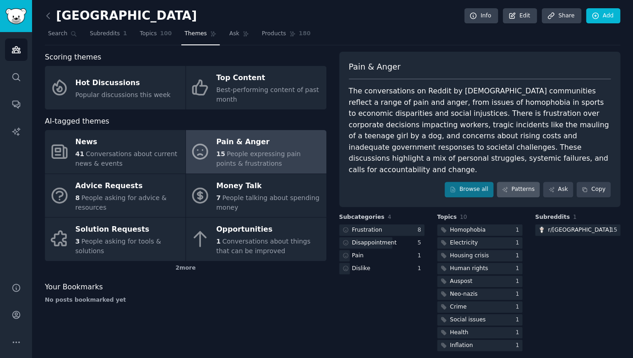
click at [520, 182] on link "Patterns" at bounding box center [518, 190] width 43 height 16
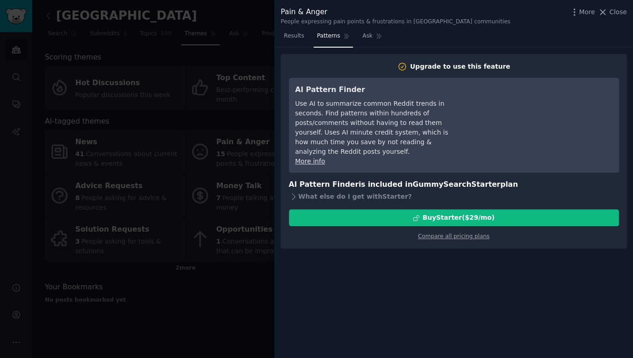
click at [620, 17] on div "More Close" at bounding box center [598, 11] width 57 height 11
click at [619, 15] on span "Close" at bounding box center [618, 12] width 17 height 10
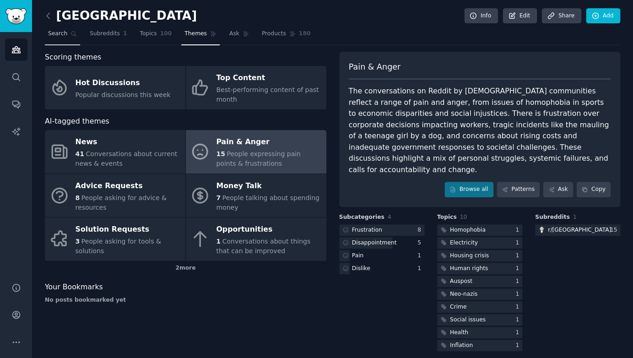
click at [71, 35] on icon at bounding box center [74, 34] width 6 height 6
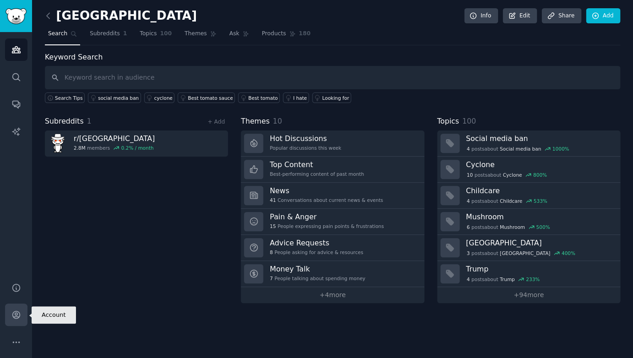
click at [11, 321] on link "Account" at bounding box center [16, 315] width 22 height 22
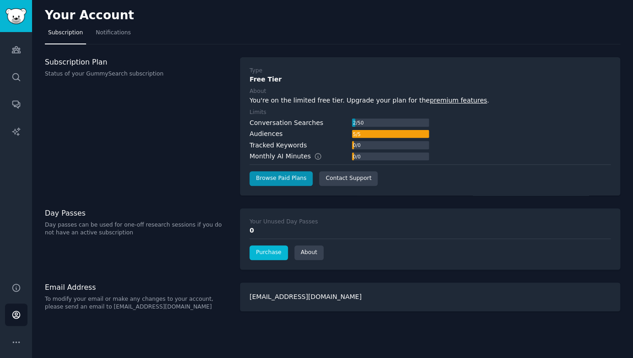
click at [275, 250] on link "Purchase" at bounding box center [269, 253] width 38 height 15
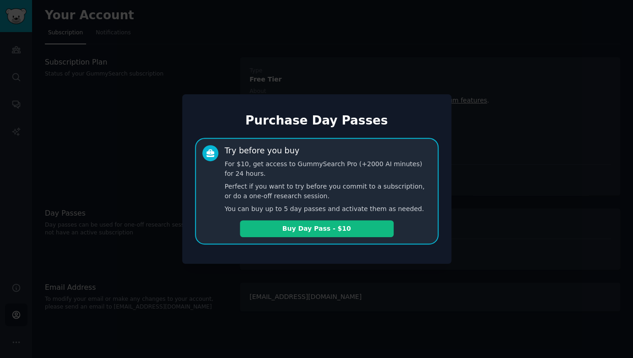
click at [217, 277] on div at bounding box center [316, 179] width 633 height 358
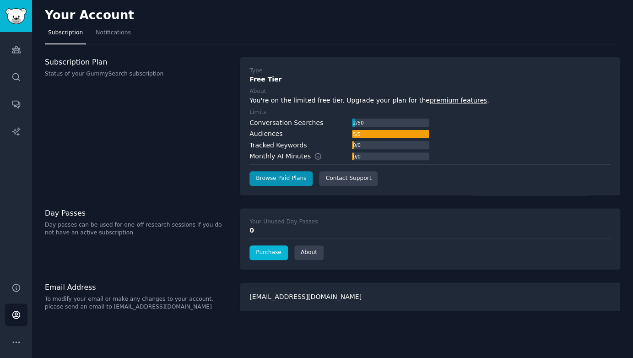
click at [267, 256] on link "Purchase" at bounding box center [269, 253] width 38 height 15
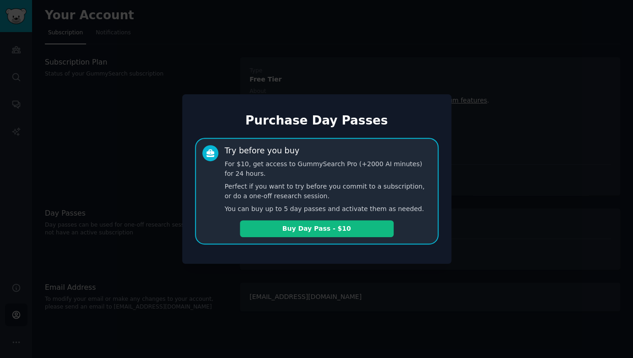
click at [165, 262] on div at bounding box center [316, 179] width 633 height 358
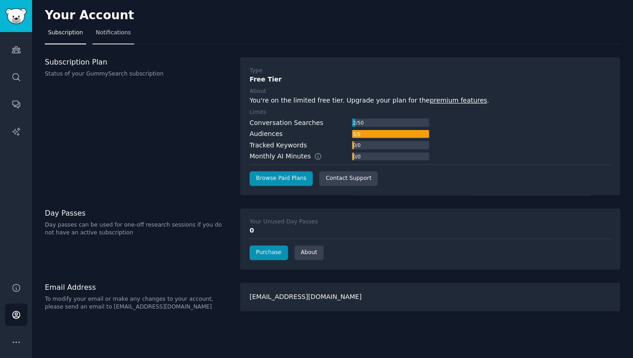
click at [107, 32] on span "Notifications" at bounding box center [113, 33] width 35 height 8
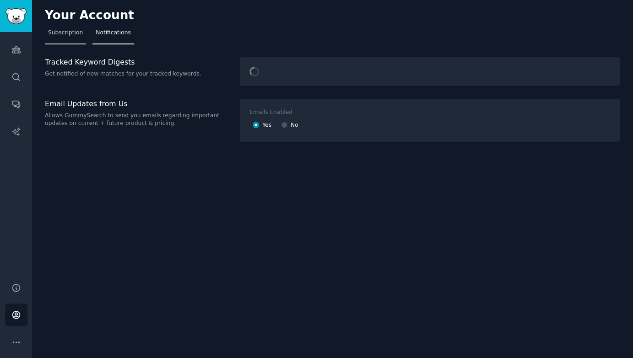
click at [70, 33] on span "Subscription" at bounding box center [65, 33] width 35 height 8
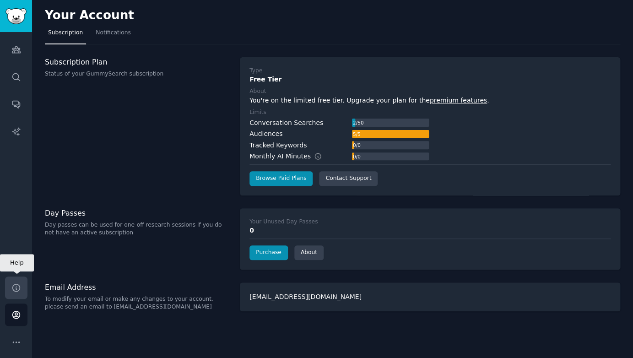
click at [17, 287] on icon "Sidebar" at bounding box center [16, 288] width 10 height 10
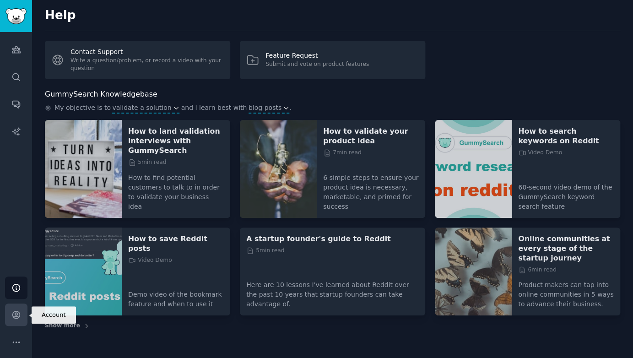
click at [15, 318] on icon "Sidebar" at bounding box center [15, 314] width 7 height 7
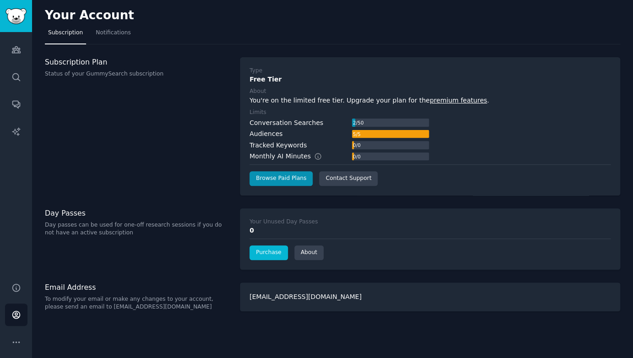
click at [264, 246] on link "Purchase" at bounding box center [269, 253] width 38 height 15
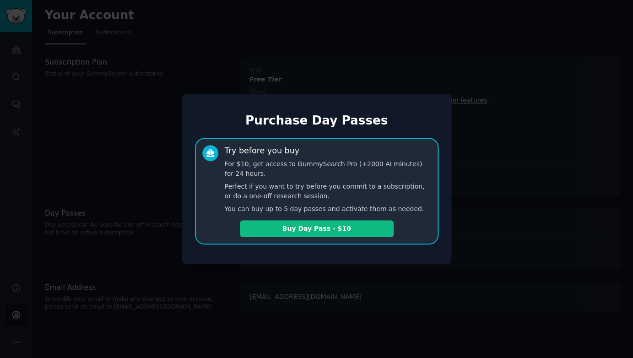
click at [118, 197] on div at bounding box center [316, 179] width 633 height 358
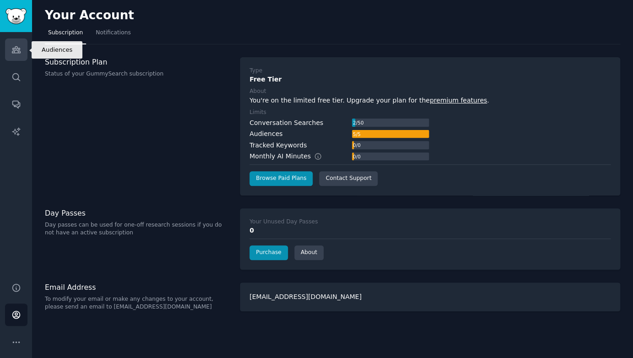
click at [19, 57] on link "Audiences" at bounding box center [16, 49] width 22 height 22
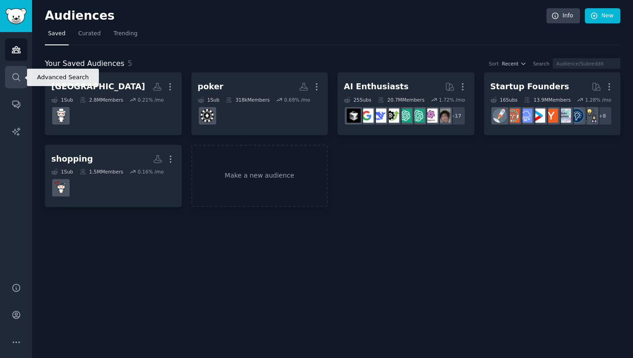
click at [19, 81] on icon "Sidebar" at bounding box center [16, 77] width 10 height 10
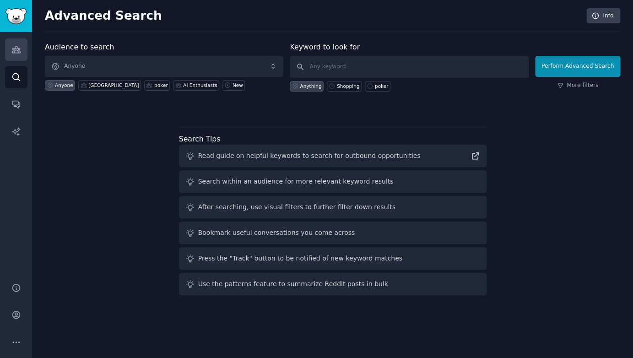
click at [27, 54] on link "Audiences" at bounding box center [16, 49] width 22 height 22
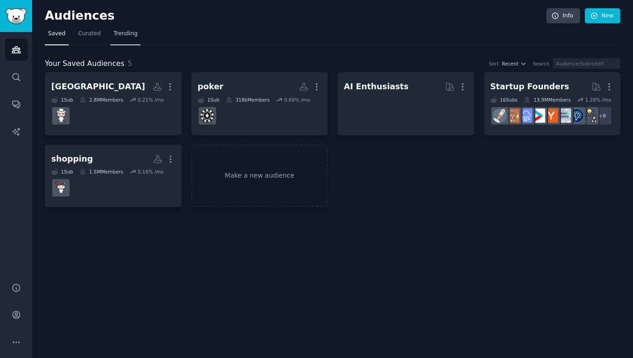
click at [119, 31] on span "Trending" at bounding box center [126, 34] width 24 height 8
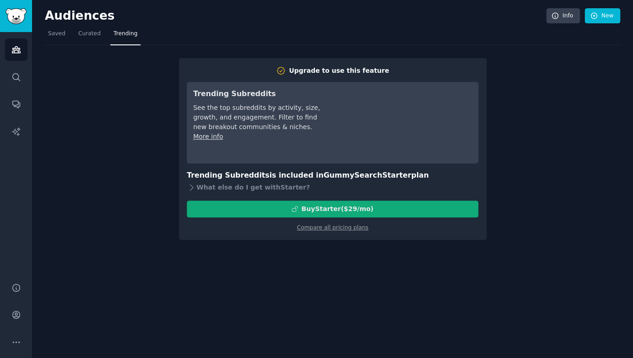
click at [313, 209] on div "Buy Starter ($ 29 /mo )" at bounding box center [337, 209] width 72 height 10
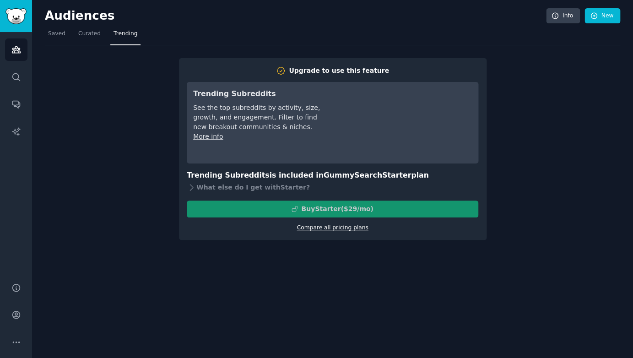
click at [326, 228] on link "Compare all pricing plans" at bounding box center [332, 227] width 71 height 6
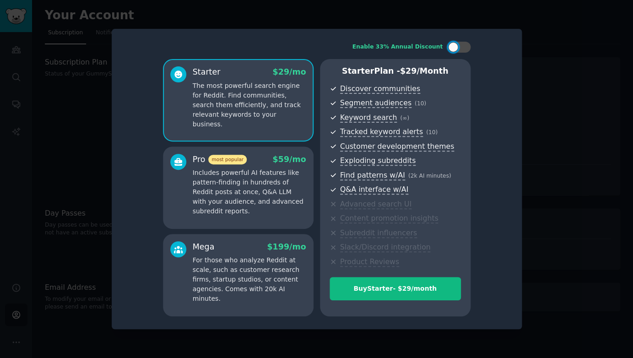
click at [547, 145] on div at bounding box center [316, 179] width 633 height 358
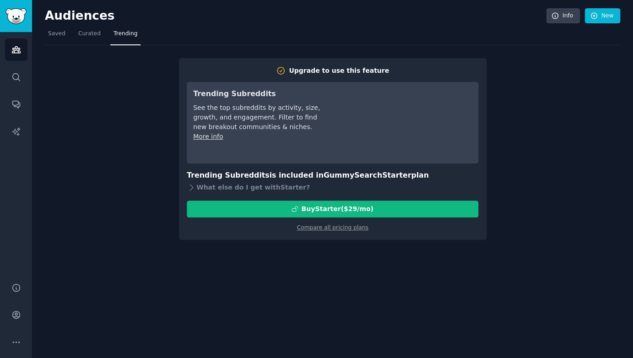
click at [23, 49] on link "Audiences" at bounding box center [16, 49] width 22 height 22
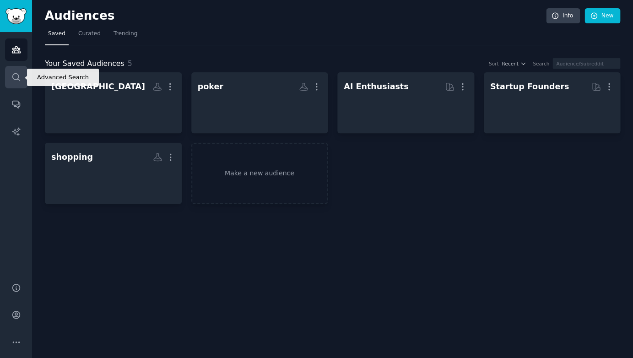
click at [18, 72] on icon "Sidebar" at bounding box center [16, 77] width 10 height 10
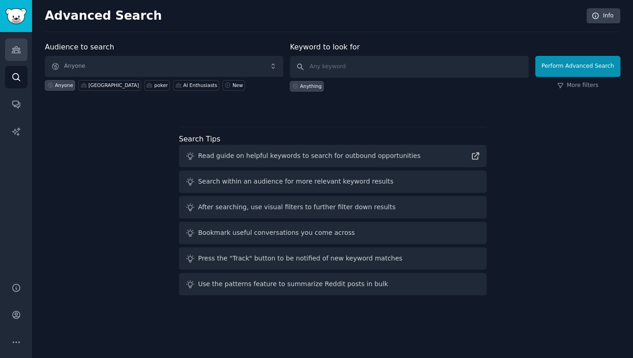
click at [16, 44] on link "Audiences" at bounding box center [16, 49] width 22 height 22
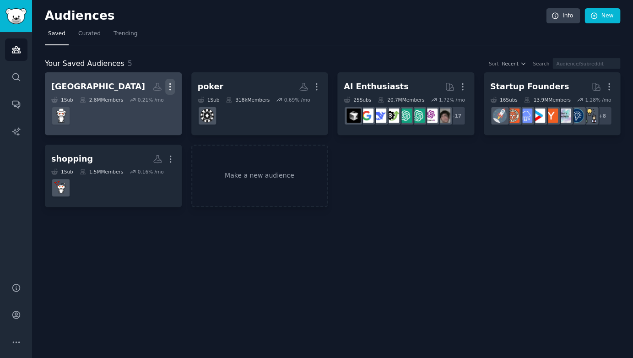
click at [170, 86] on icon "button" at bounding box center [170, 87] width 1 height 6
click at [147, 108] on p "Delete" at bounding box center [145, 106] width 21 height 10
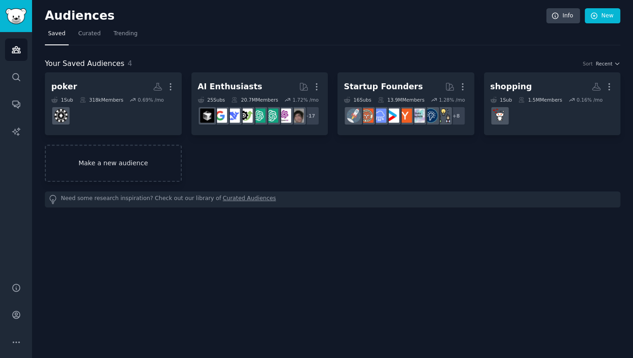
click at [115, 157] on link "Make a new audience" at bounding box center [113, 163] width 137 height 37
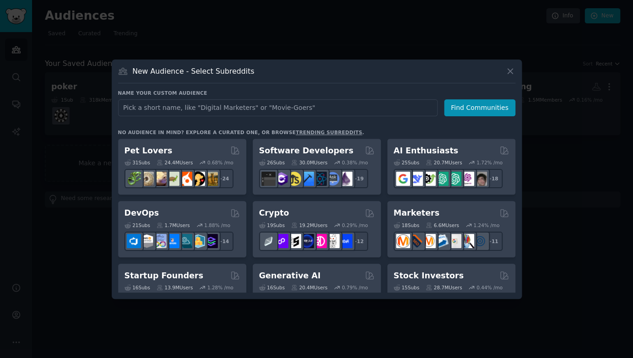
click at [250, 103] on input "text" at bounding box center [278, 107] width 320 height 17
type input "freelance"
click at [482, 107] on button "Find Communities" at bounding box center [479, 107] width 71 height 17
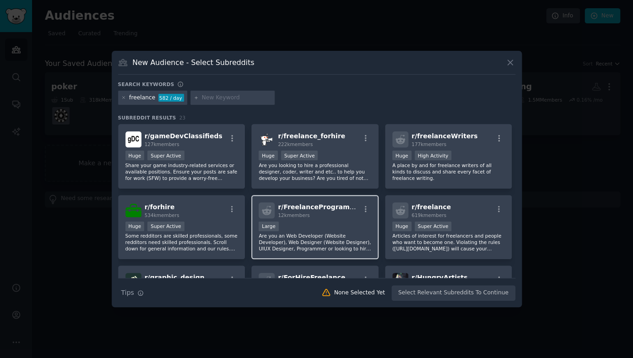
scroll to position [8, 0]
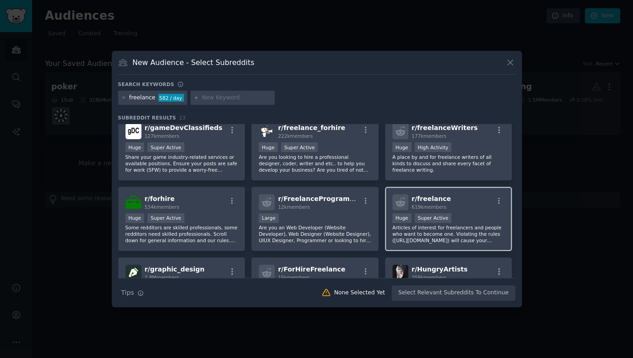
click at [423, 198] on span "r/ freelance" at bounding box center [431, 198] width 39 height 7
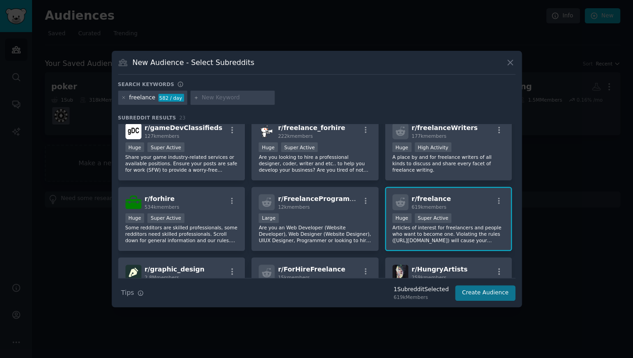
click at [484, 292] on button "Create Audience" at bounding box center [485, 293] width 60 height 16
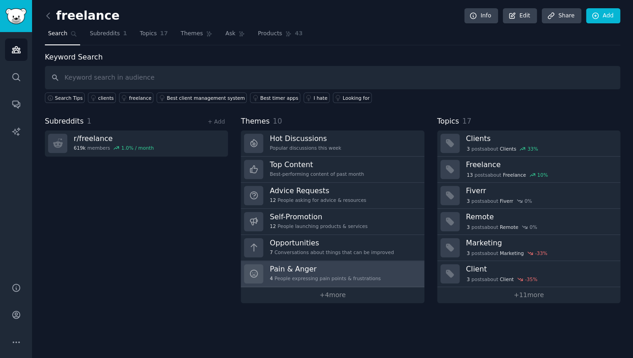
click at [324, 271] on h3 "Pain & Anger" at bounding box center [325, 269] width 111 height 10
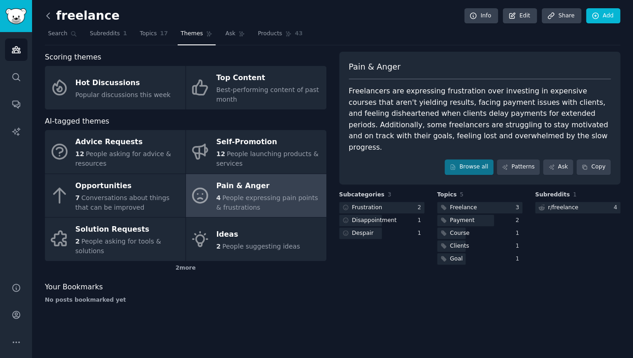
click at [50, 11] on icon at bounding box center [49, 16] width 10 height 10
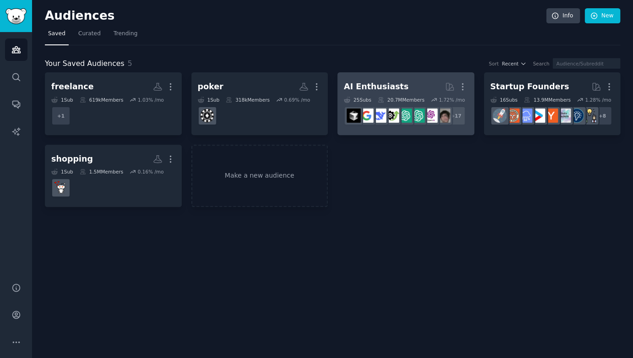
click at [419, 129] on link "AI Enthusiasts More 25 Sub s 20.7M Members 1.72 % /mo r/ArtificalIntelligence +…" at bounding box center [406, 103] width 137 height 63
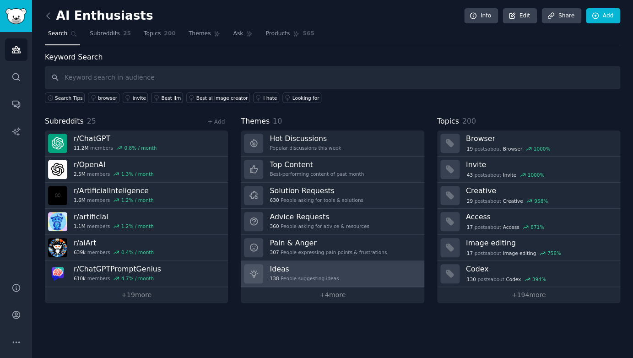
click at [332, 266] on h3 "Ideas" at bounding box center [304, 269] width 69 height 10
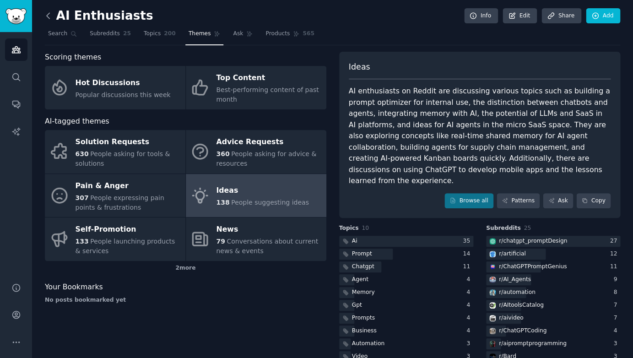
click at [49, 12] on icon at bounding box center [49, 16] width 10 height 10
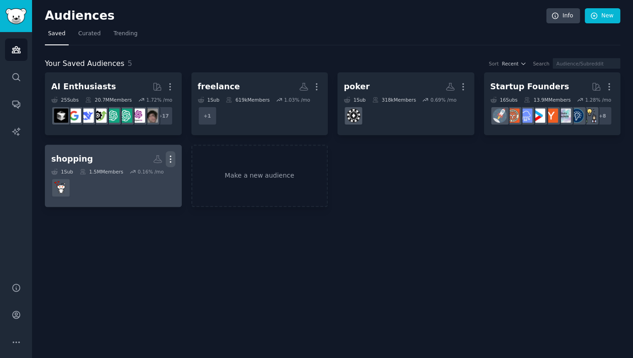
click at [168, 158] on icon "button" at bounding box center [171, 159] width 10 height 10
click at [145, 180] on p "Delete" at bounding box center [145, 179] width 21 height 10
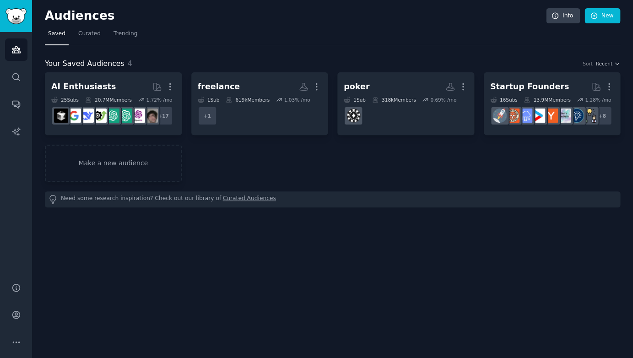
click at [143, 177] on link "Make a new audience" at bounding box center [113, 163] width 137 height 37
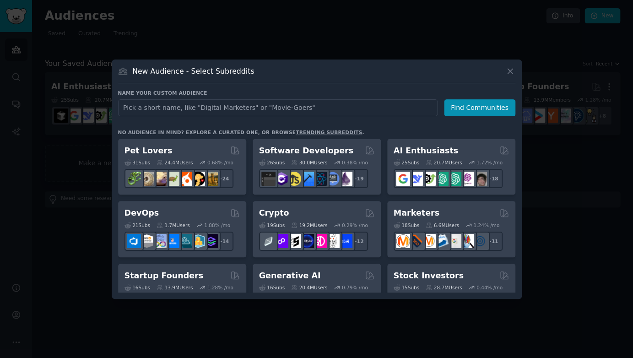
click at [211, 105] on input "text" at bounding box center [278, 107] width 320 height 17
type input "nanobanana"
click at [482, 107] on button "Find Communities" at bounding box center [479, 107] width 71 height 17
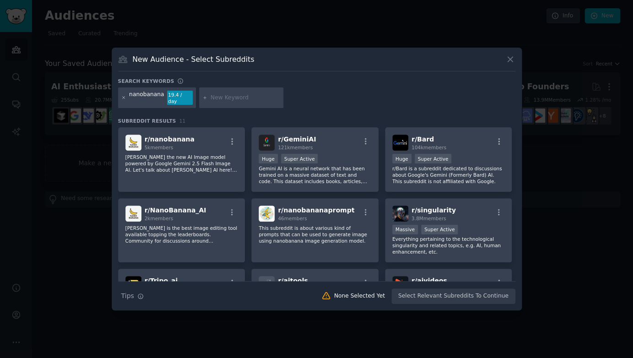
click at [124, 97] on icon at bounding box center [123, 97] width 5 height 5
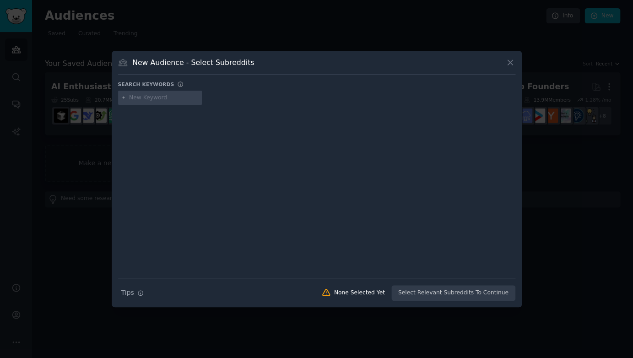
click at [152, 97] on input "text" at bounding box center [164, 98] width 70 height 8
type input "ai"
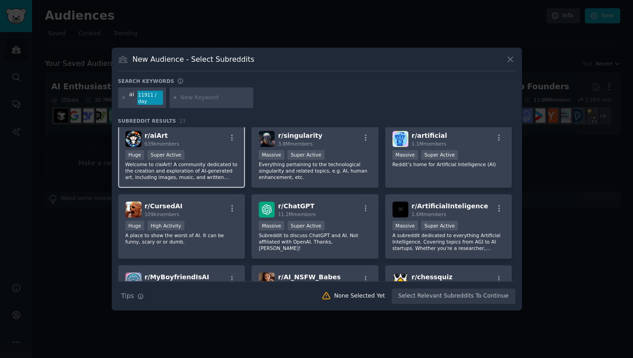
scroll to position [66, 0]
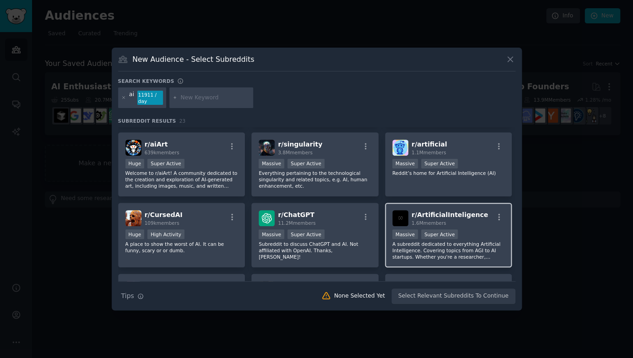
click at [465, 213] on span "r/ ArtificialInteligence" at bounding box center [450, 214] width 76 height 7
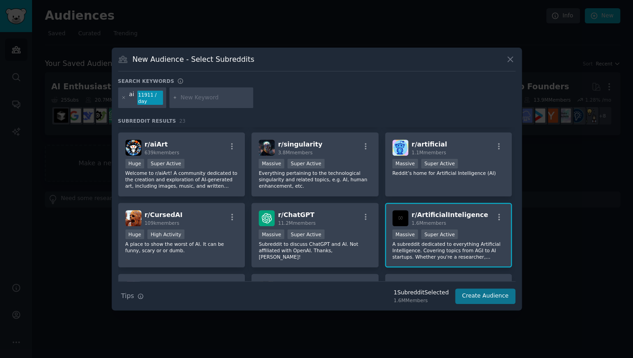
click at [486, 295] on button "Create Audience" at bounding box center [485, 297] width 60 height 16
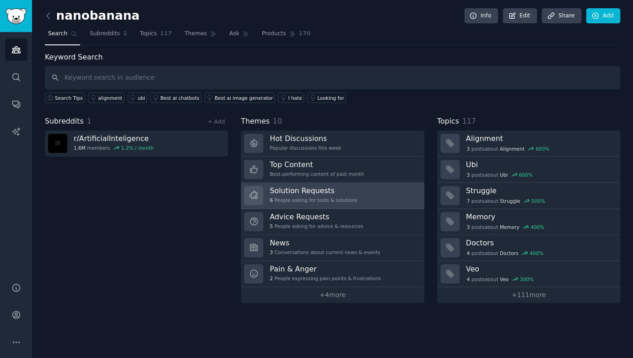
click at [322, 197] on div "6 People asking for tools & solutions" at bounding box center [313, 200] width 87 height 6
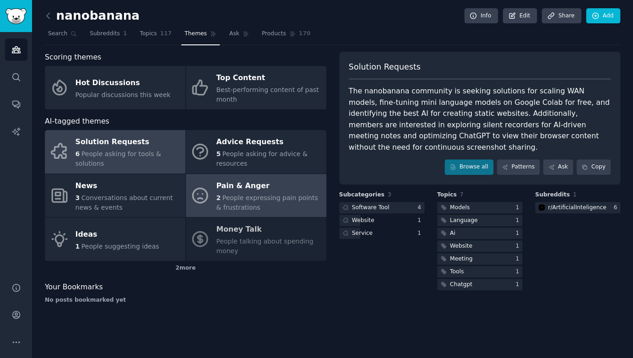
click at [295, 196] on span "People expressing pain points & frustrations" at bounding box center [267, 202] width 102 height 17
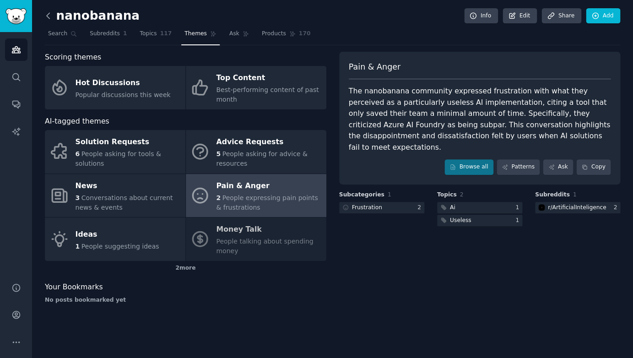
click at [46, 14] on icon at bounding box center [49, 16] width 10 height 10
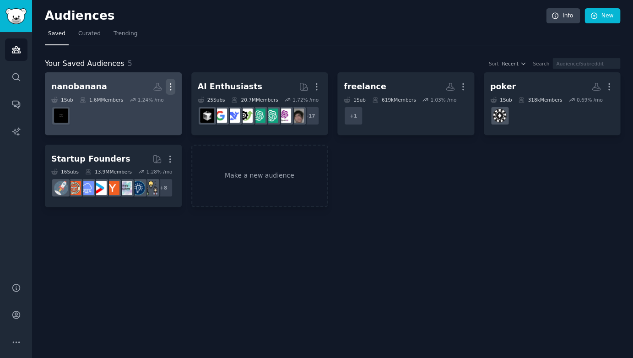
click at [172, 83] on icon "button" at bounding box center [171, 87] width 10 height 10
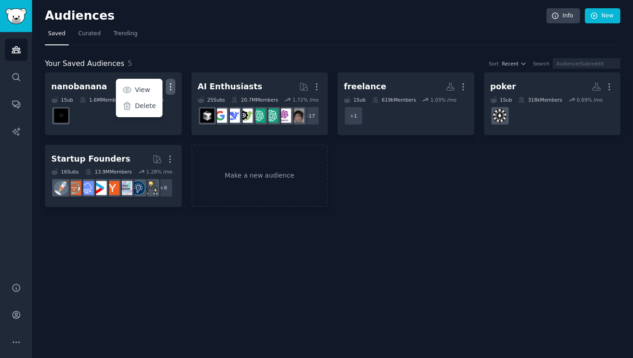
drag, startPoint x: 153, startPoint y: 104, endPoint x: 373, endPoint y: 171, distance: 230.4
click at [153, 104] on p "Delete" at bounding box center [145, 106] width 21 height 10
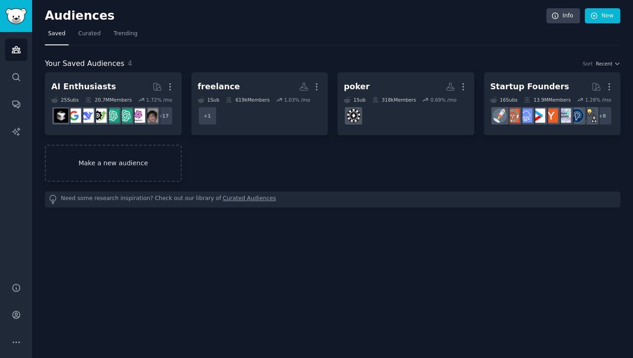
click at [128, 158] on link "Make a new audience" at bounding box center [113, 163] width 137 height 37
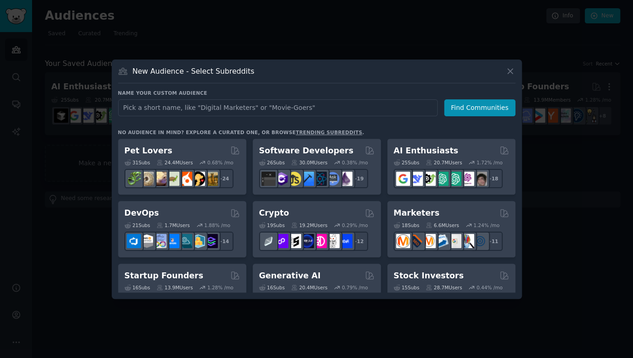
click at [209, 107] on input "text" at bounding box center [278, 107] width 320 height 17
type input "artificia"
type input "artificial intelligence"
click at [482, 107] on button "Find Communities" at bounding box center [479, 107] width 71 height 17
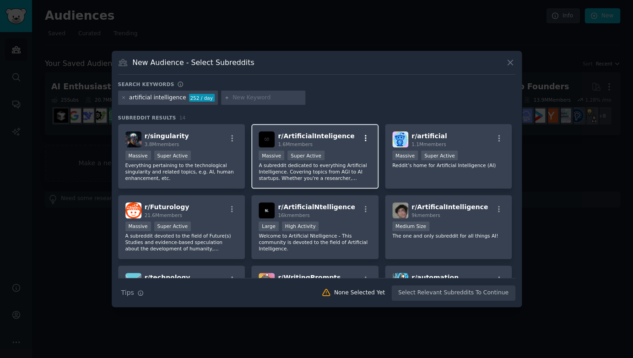
click at [365, 138] on icon "button" at bounding box center [366, 138] width 8 height 8
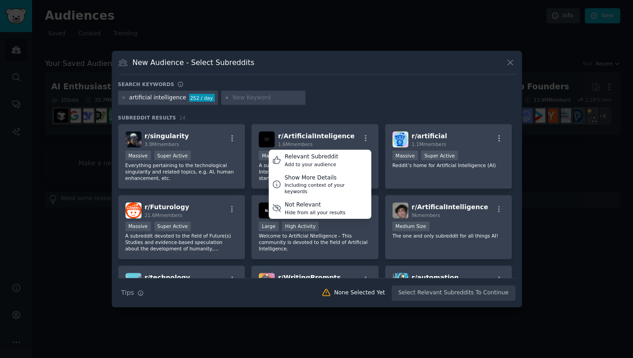
click at [343, 112] on div "Search keywords artificial intelligence 252 / day Subreddit Results 14 r/ singu…" at bounding box center [317, 191] width 398 height 220
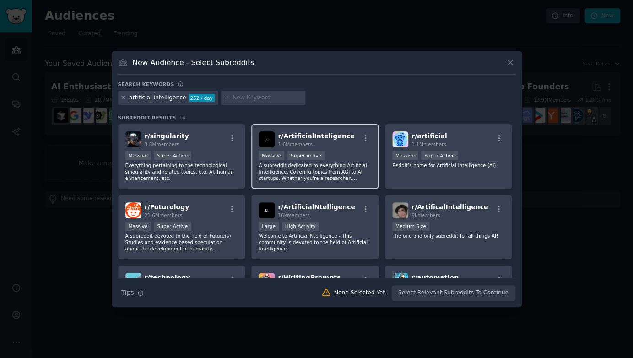
click at [333, 138] on span "r/ ArtificialInteligence" at bounding box center [316, 135] width 76 height 7
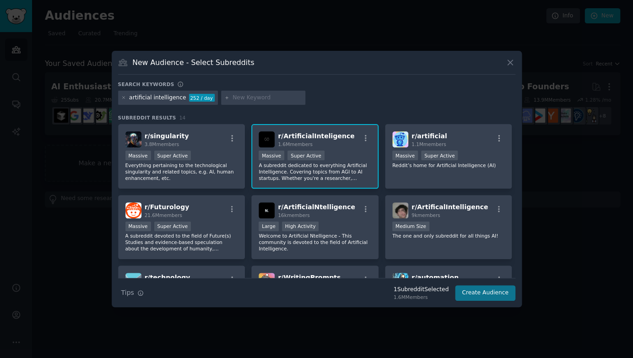
click at [485, 295] on button "Create Audience" at bounding box center [485, 293] width 60 height 16
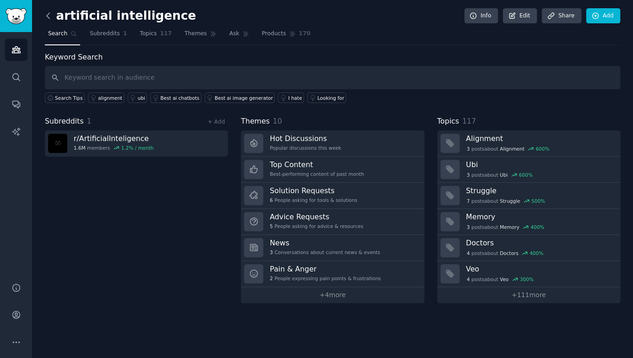
click at [49, 13] on icon at bounding box center [48, 15] width 3 height 5
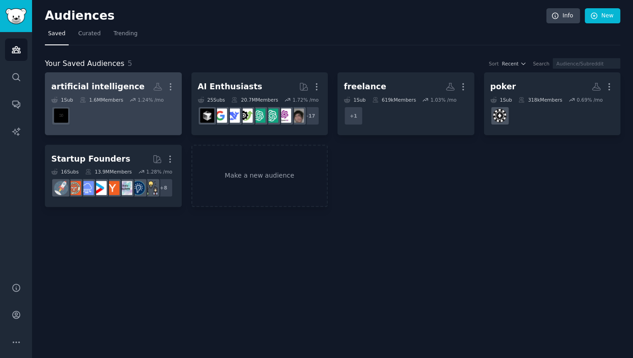
click at [119, 82] on div "artificial intelligence" at bounding box center [97, 86] width 93 height 11
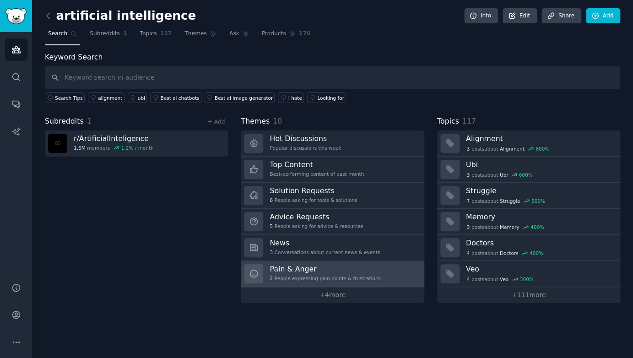
click at [311, 275] on div "2 People expressing pain points & frustrations" at bounding box center [325, 278] width 111 height 6
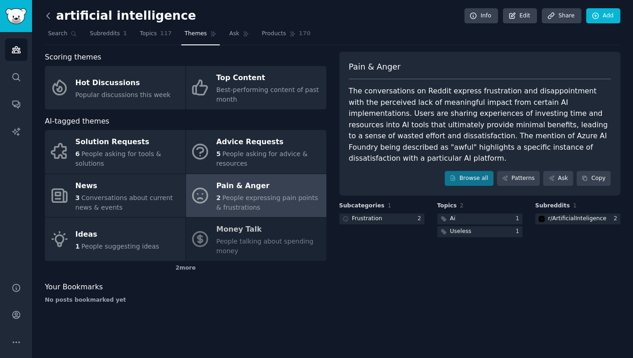
click at [49, 16] on icon at bounding box center [49, 16] width 10 height 10
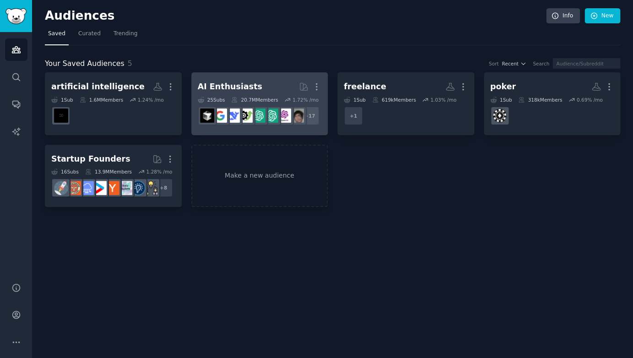
click at [257, 83] on h2 "AI Enthusiasts More" at bounding box center [260, 87] width 124 height 16
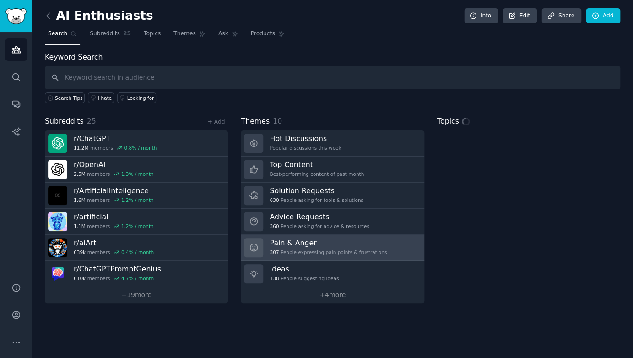
click at [324, 246] on div "Pain & Anger 307 People expressing pain points & frustrations" at bounding box center [328, 247] width 117 height 19
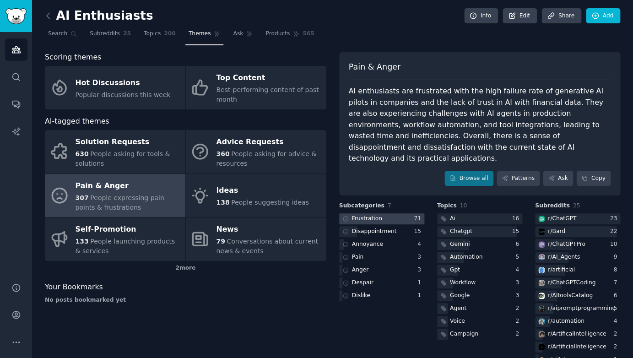
click at [399, 213] on div at bounding box center [381, 218] width 85 height 11
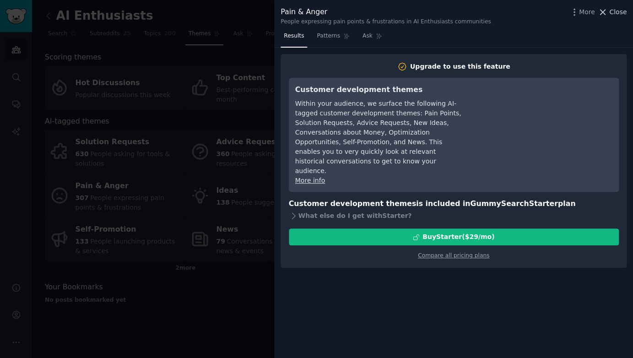
click at [613, 11] on span "Close" at bounding box center [618, 12] width 17 height 10
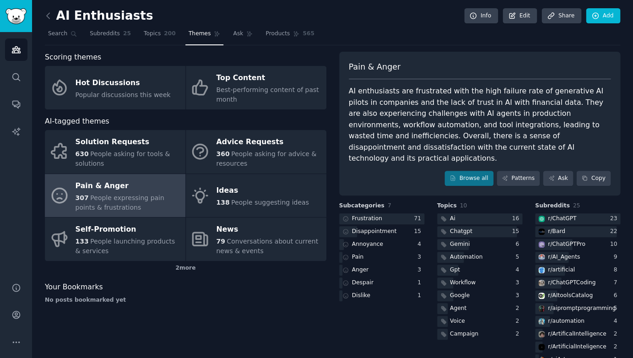
click at [460, 110] on div "AI enthusiasts are frustrated with the high failure rate of generative AI pilot…" at bounding box center [480, 125] width 262 height 79
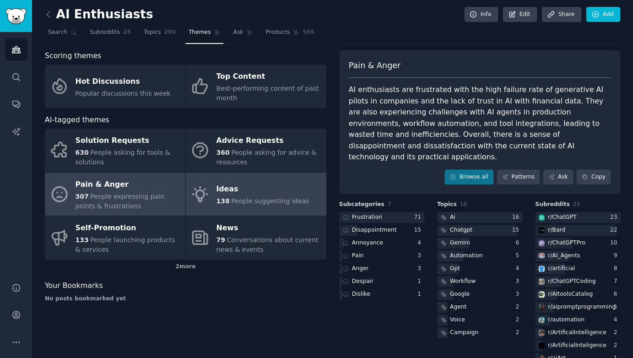
click at [216, 188] on div "Ideas" at bounding box center [262, 189] width 93 height 15
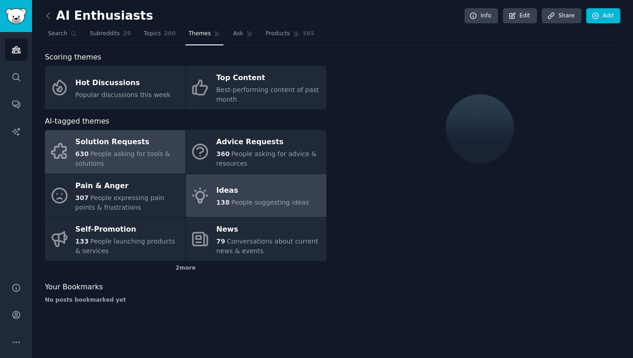
click at [136, 146] on div "Solution Requests" at bounding box center [128, 142] width 105 height 15
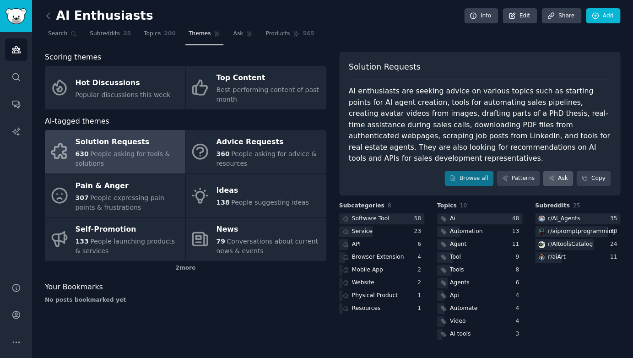
click at [559, 171] on link "Ask" at bounding box center [558, 179] width 30 height 16
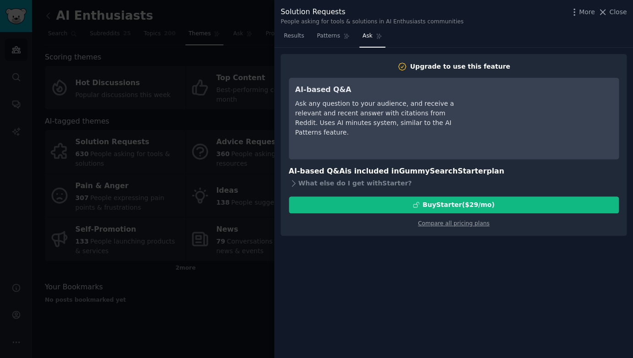
click at [373, 120] on div "Ask any question to your audience, and receive a relevant and recent answer wit…" at bounding box center [378, 118] width 167 height 38
click at [393, 112] on div "Ask any question to your audience, and receive a relevant and recent answer wit…" at bounding box center [378, 118] width 167 height 38
click at [613, 7] on span "Close" at bounding box center [618, 12] width 17 height 10
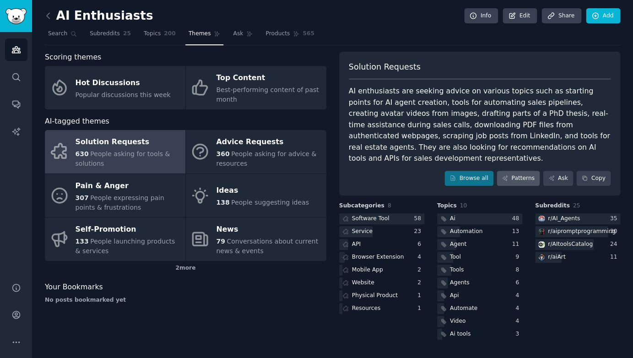
click at [530, 171] on link "Patterns" at bounding box center [518, 179] width 43 height 16
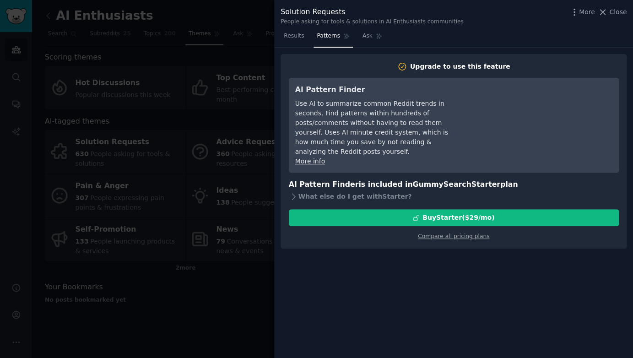
click at [224, 126] on div at bounding box center [316, 179] width 633 height 358
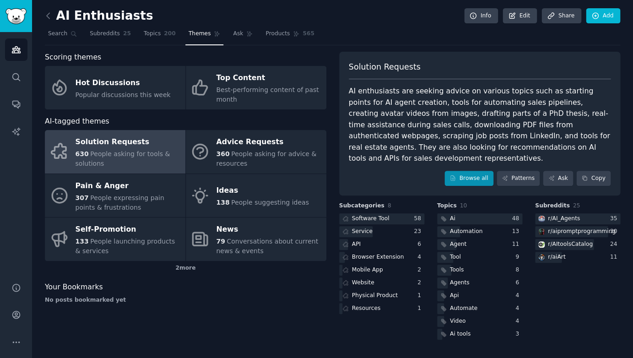
click at [476, 171] on link "Browse all" at bounding box center [469, 179] width 49 height 16
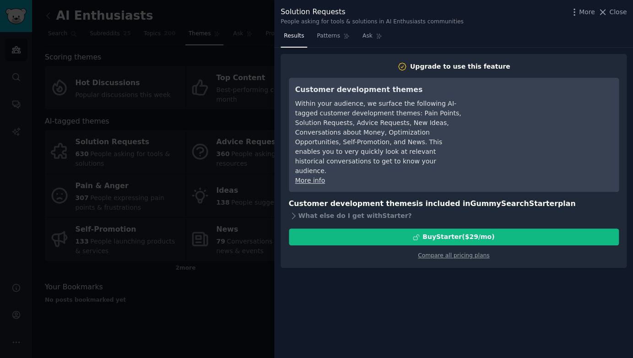
click at [219, 180] on div at bounding box center [316, 179] width 633 height 358
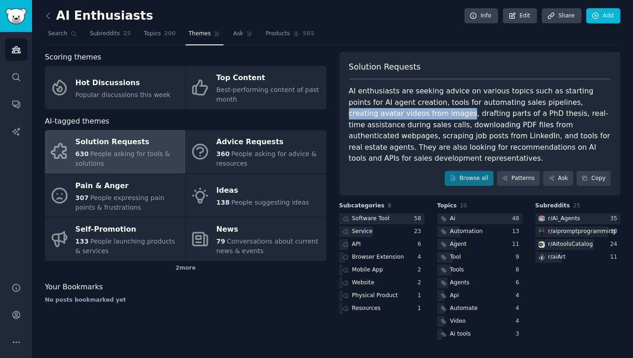
drag, startPoint x: 513, startPoint y: 102, endPoint x: 372, endPoint y: 111, distance: 141.4
click at [372, 111] on div "AI enthusiasts are seeking advice on various topics such as starting points for…" at bounding box center [480, 125] width 262 height 79
copy div "creating avatar videos from images"
click at [454, 106] on div "AI enthusiasts are seeking advice on various topics such as starting points for…" at bounding box center [480, 125] width 262 height 79
click at [48, 13] on icon at bounding box center [48, 15] width 3 height 5
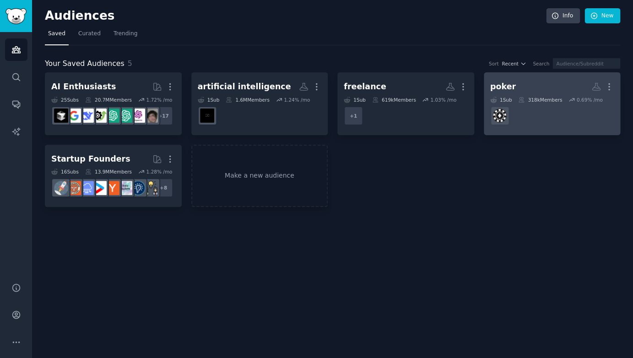
click at [540, 81] on h2 "poker Custom Audience More" at bounding box center [553, 87] width 124 height 16
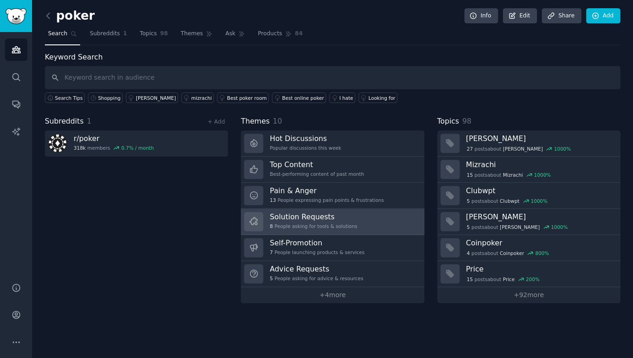
click at [323, 223] on div "8 People asking for tools & solutions" at bounding box center [313, 226] width 87 height 6
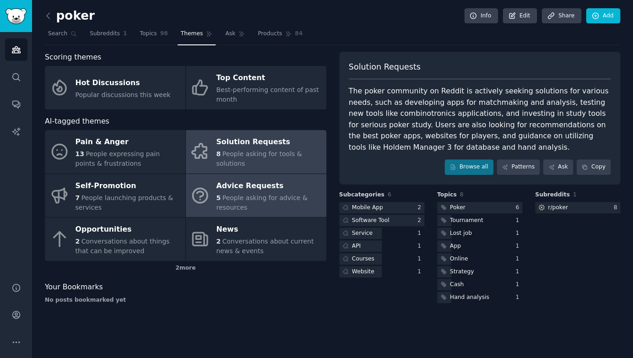
click at [282, 203] on div "5 People asking for advice & resources" at bounding box center [268, 202] width 105 height 19
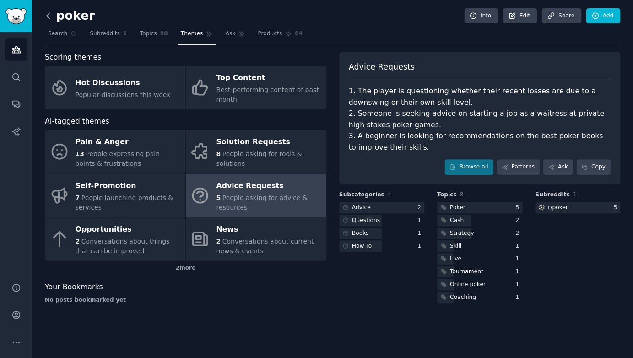
click at [49, 17] on icon at bounding box center [48, 15] width 3 height 5
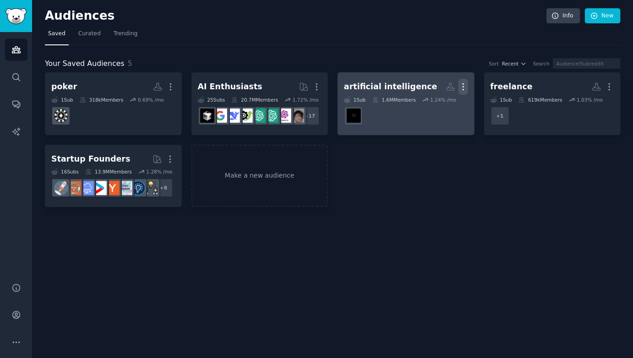
click at [461, 85] on icon "button" at bounding box center [464, 87] width 10 height 10
click at [427, 107] on div "Delete" at bounding box center [432, 106] width 44 height 19
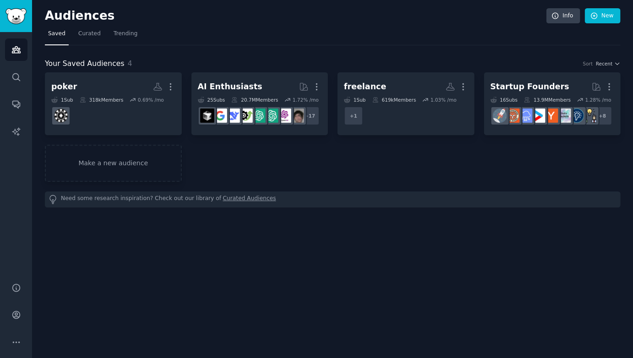
click at [282, 151] on div "poker Custom Audience More 1 Sub 318k Members 0.69 % /mo AI Enthusiasts More 25…" at bounding box center [333, 126] width 576 height 109
click at [112, 157] on link "Make a new audience" at bounding box center [113, 163] width 137 height 37
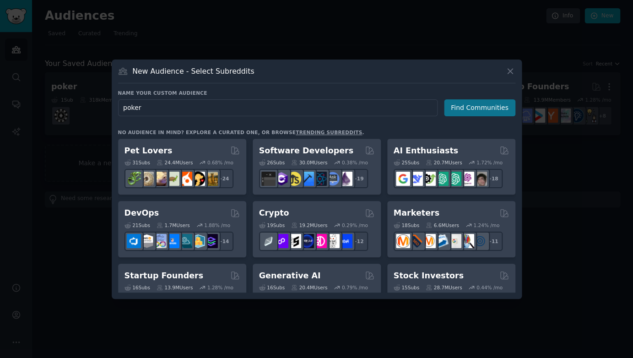
type input "poker"
click at [472, 106] on button "Find Communities" at bounding box center [479, 107] width 71 height 17
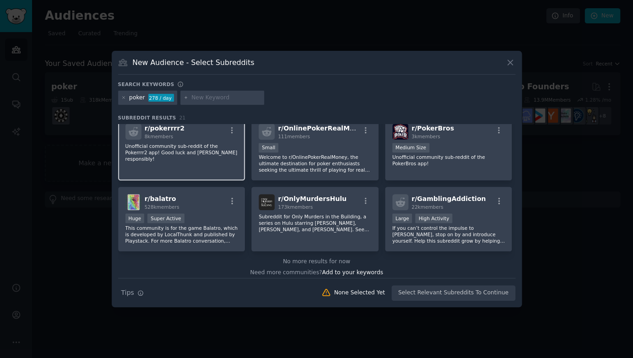
scroll to position [361, 0]
click at [122, 98] on icon at bounding box center [123, 97] width 5 height 5
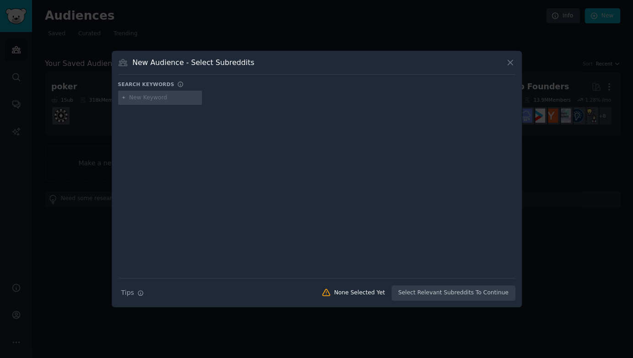
click at [139, 98] on input "text" at bounding box center [164, 98] width 70 height 8
type input "gamble"
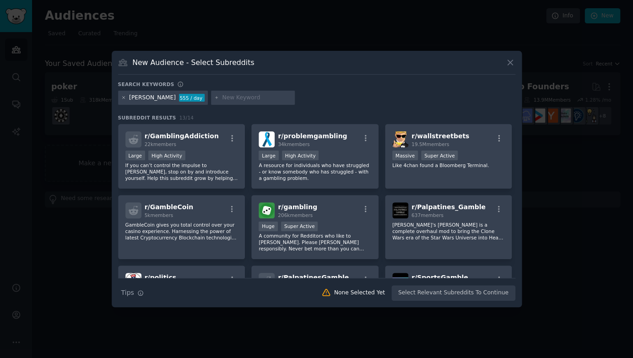
click at [123, 96] on icon at bounding box center [123, 97] width 5 height 5
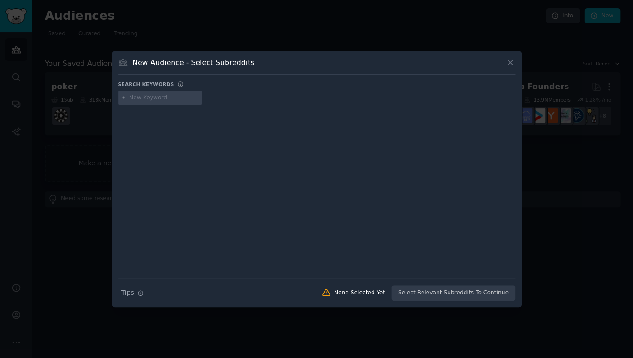
click at [143, 99] on input "text" at bounding box center [164, 98] width 70 height 8
click at [509, 60] on icon at bounding box center [511, 63] width 10 height 10
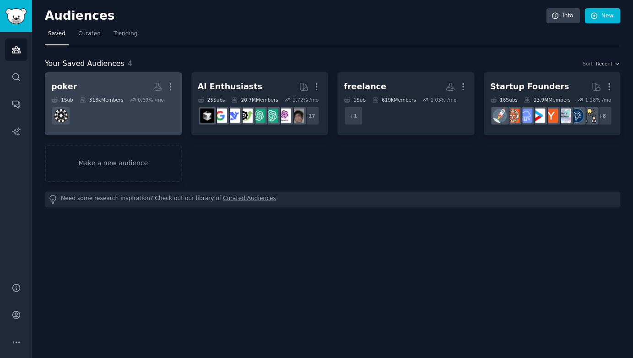
click at [162, 131] on link "poker Custom Audience More 1 Sub 318k Members 0.69 % /mo" at bounding box center [113, 103] width 137 height 63
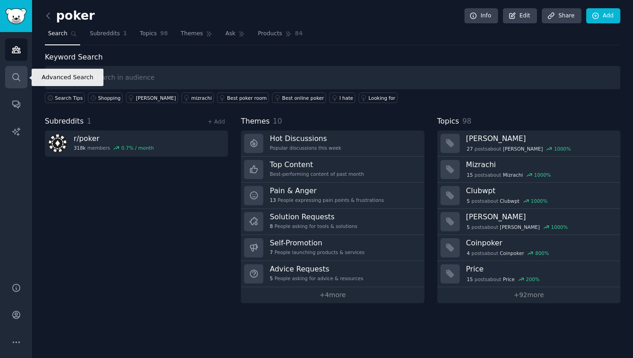
click at [15, 76] on icon "Sidebar" at bounding box center [16, 77] width 10 height 10
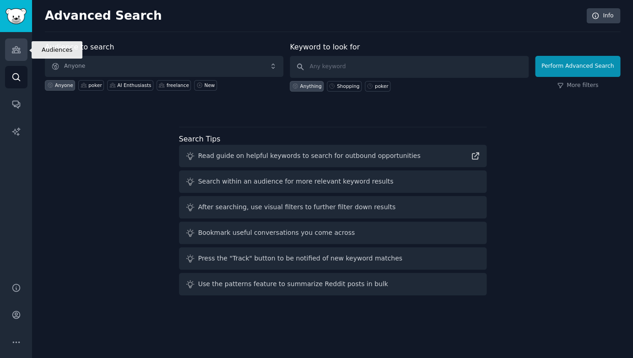
click at [16, 49] on icon "Sidebar" at bounding box center [16, 50] width 10 height 10
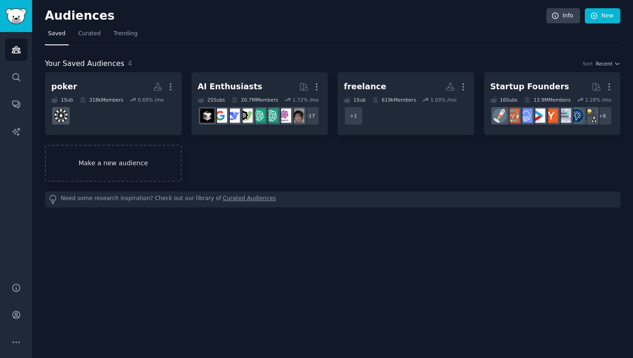
click at [105, 163] on link "Make a new audience" at bounding box center [113, 163] width 137 height 37
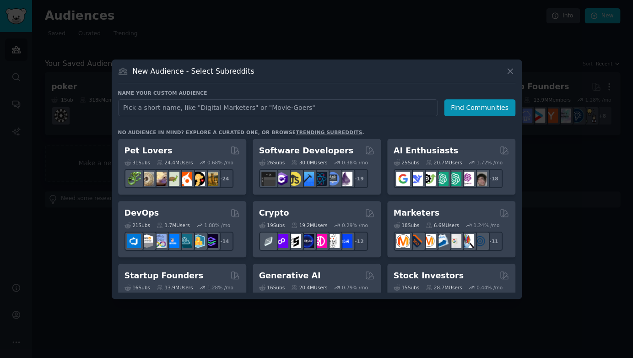
click at [318, 130] on link "trending subreddits" at bounding box center [329, 132] width 66 height 5
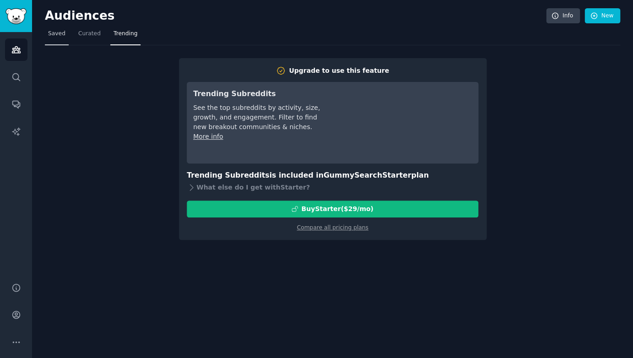
click at [46, 40] on link "Saved" at bounding box center [57, 36] width 24 height 19
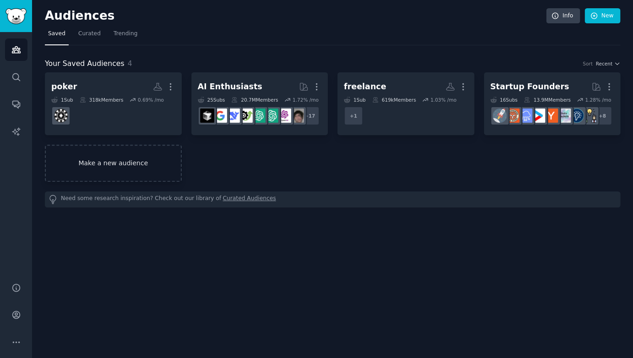
click at [99, 160] on link "Make a new audience" at bounding box center [113, 163] width 137 height 37
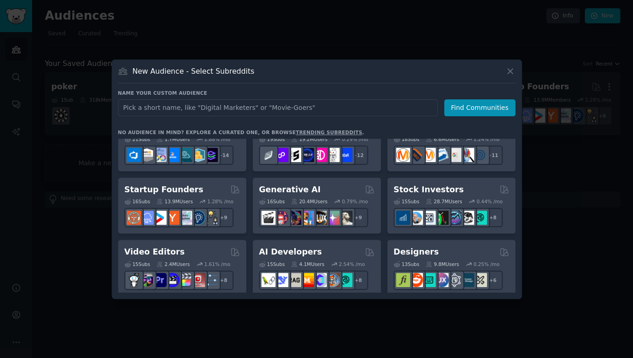
scroll to position [86, 0]
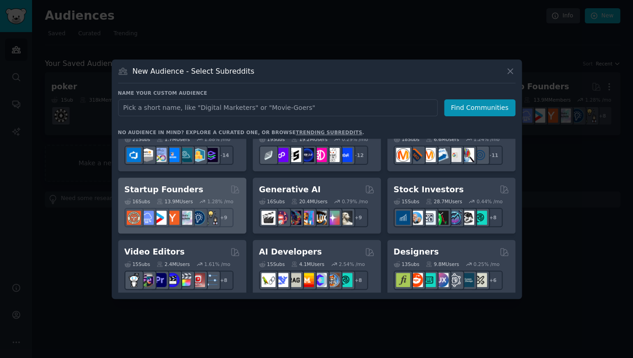
click at [208, 191] on div "Startup Founders" at bounding box center [182, 189] width 115 height 11
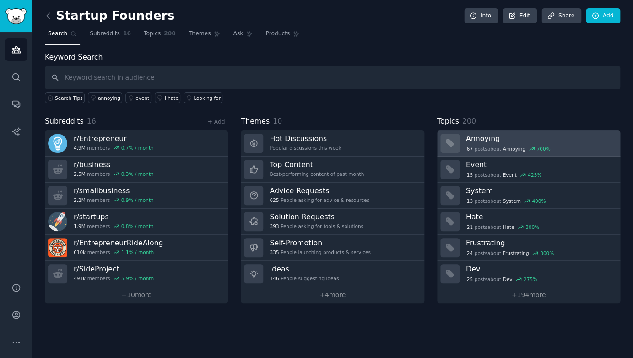
click at [480, 139] on h3 "Annoying" at bounding box center [540, 139] width 148 height 10
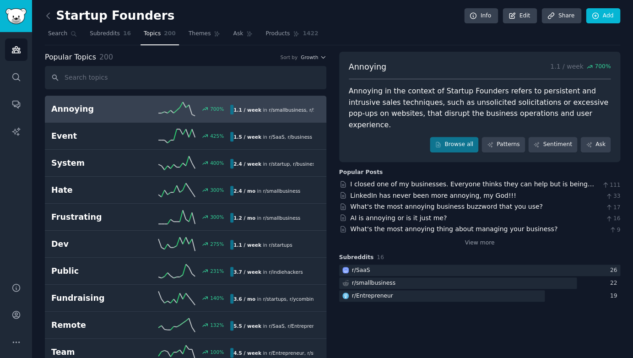
click at [477, 101] on div "Annoying in the context of Startup Founders refers to persistent and intrusive …" at bounding box center [480, 108] width 262 height 45
click at [460, 180] on link "I closed one of my businesses. Everyone thinks they can help but is being annoy…" at bounding box center [472, 188] width 244 height 17
click at [116, 34] on span "Subreddits" at bounding box center [105, 34] width 30 height 8
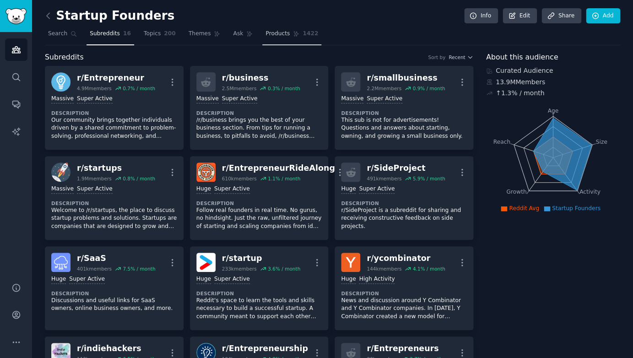
click at [276, 35] on span "Products" at bounding box center [278, 34] width 24 height 8
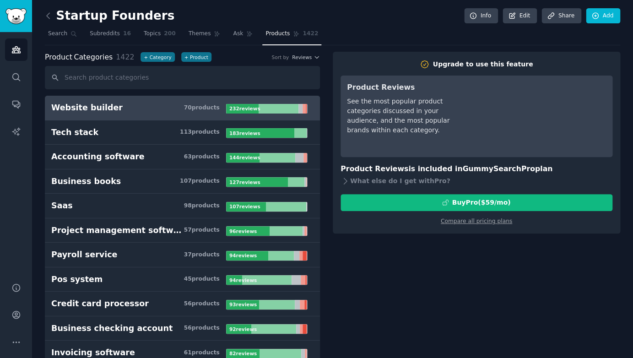
click at [113, 78] on input "text" at bounding box center [182, 77] width 275 height 23
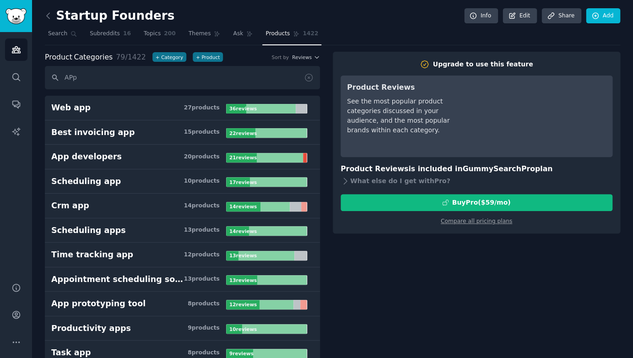
type input "M"
click at [164, 34] on span "200" at bounding box center [170, 34] width 12 height 8
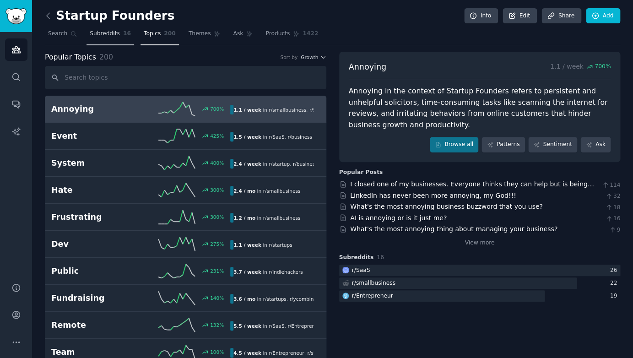
click at [99, 34] on span "Subreddits" at bounding box center [105, 34] width 30 height 8
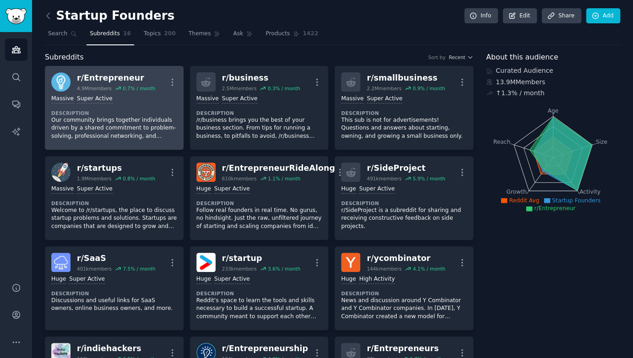
click at [144, 108] on div "Massive Super Active Description Our community brings together individuals driv…" at bounding box center [114, 118] width 126 height 52
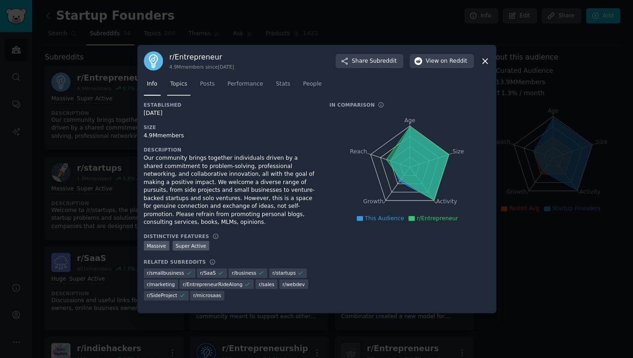
click at [178, 90] on link "Topics" at bounding box center [178, 86] width 23 height 19
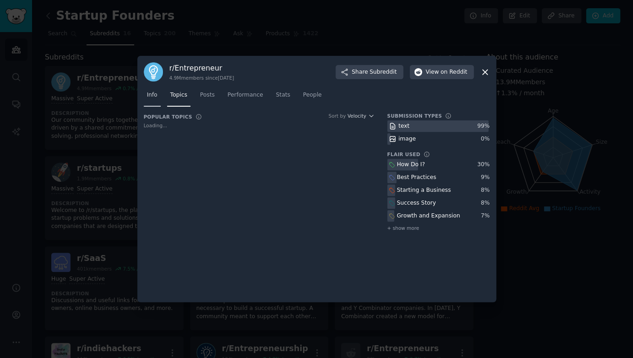
click at [157, 97] on link "Info" at bounding box center [152, 97] width 17 height 19
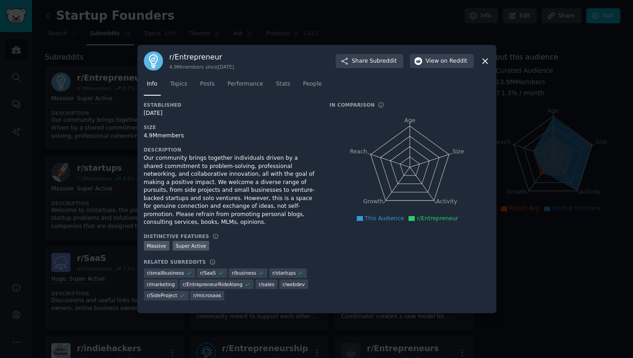
click at [96, 110] on div at bounding box center [316, 179] width 633 height 358
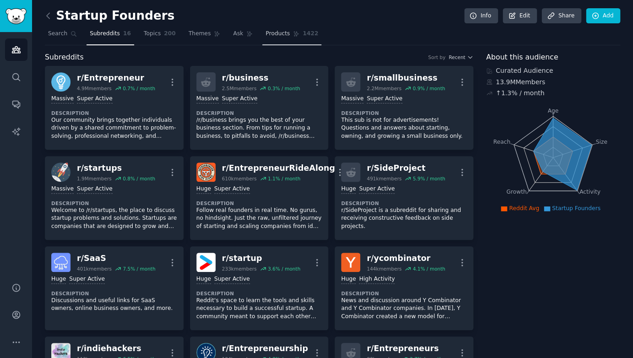
click at [277, 38] on link "Products 1422" at bounding box center [291, 36] width 59 height 19
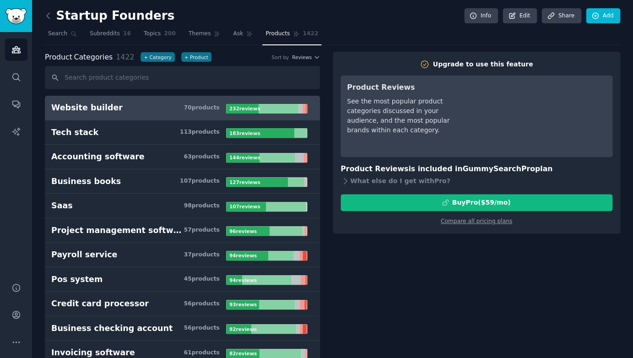
click at [222, 37] on nav "Search Subreddits 16 Topics 200 Themes Ask Products 1422" at bounding box center [333, 36] width 576 height 19
click at [232, 37] on link "Ask" at bounding box center [243, 36] width 26 height 19
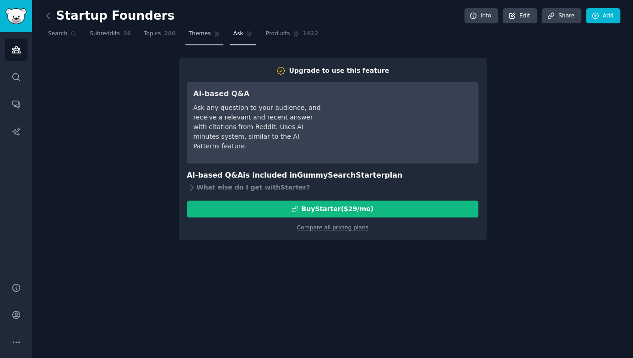
click at [200, 35] on span "Themes" at bounding box center [200, 34] width 22 height 8
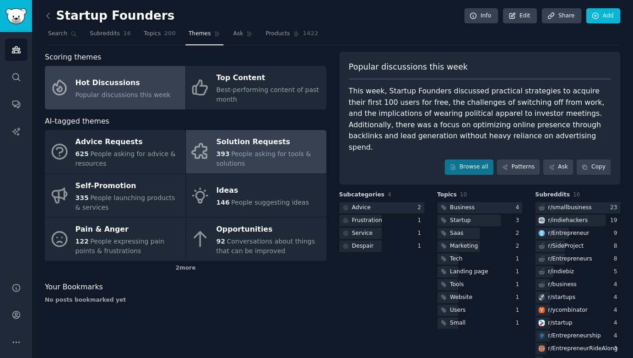
click at [260, 149] on div "393 People asking for tools & solutions" at bounding box center [268, 158] width 105 height 19
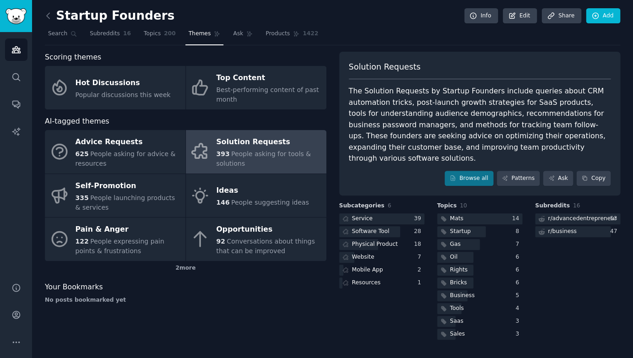
click at [415, 114] on div "The Solution Requests by Startup Founders include queries about CRM automation …" at bounding box center [480, 125] width 262 height 79
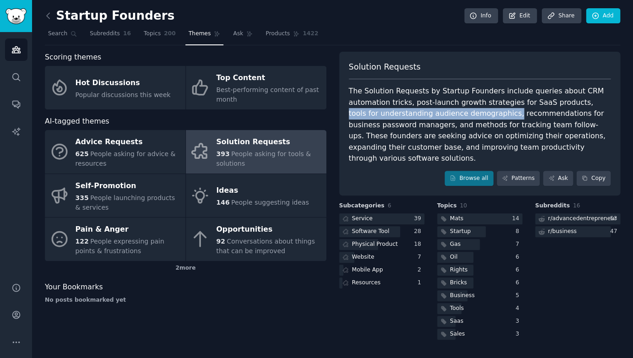
drag, startPoint x: 474, startPoint y: 112, endPoint x: 564, endPoint y: 101, distance: 91.3
click at [564, 101] on div "The Solution Requests by Startup Founders include queries about CRM automation …" at bounding box center [480, 125] width 262 height 79
copy div "tools for understanding audience demographics,"
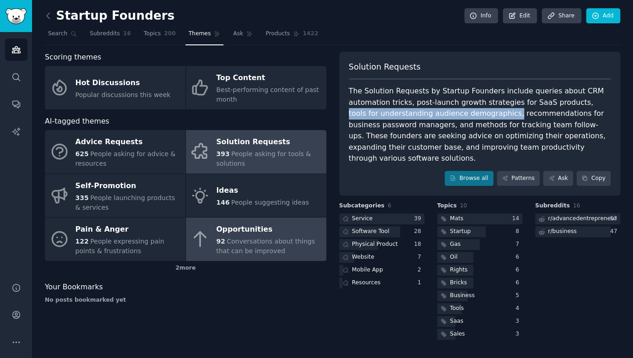
click at [274, 229] on div "Opportunities" at bounding box center [268, 230] width 105 height 15
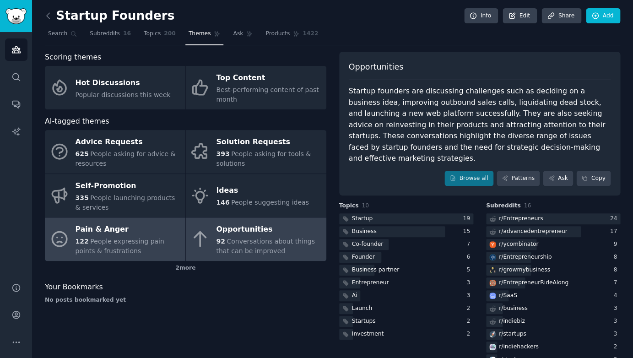
click at [127, 230] on div "Pain & Anger" at bounding box center [128, 230] width 105 height 15
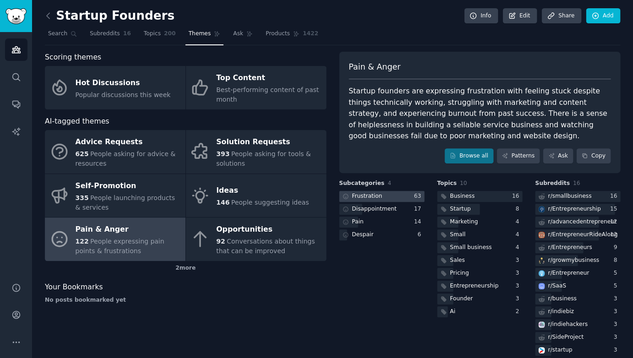
click at [396, 193] on div at bounding box center [381, 196] width 85 height 11
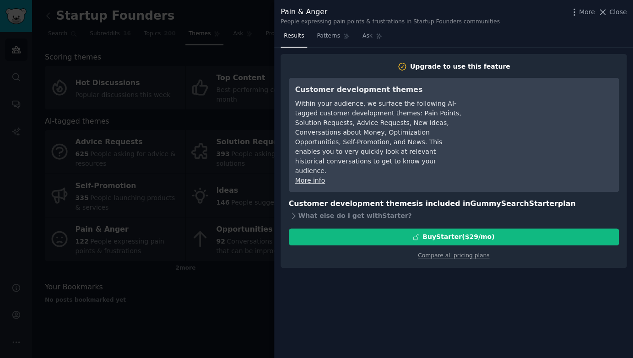
click at [144, 217] on div at bounding box center [316, 179] width 633 height 358
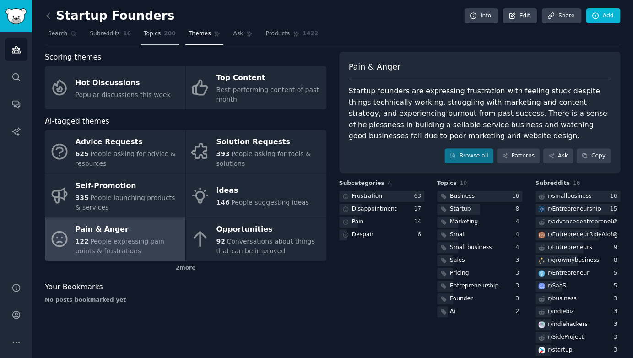
click at [151, 36] on span "Topics" at bounding box center [152, 34] width 17 height 8
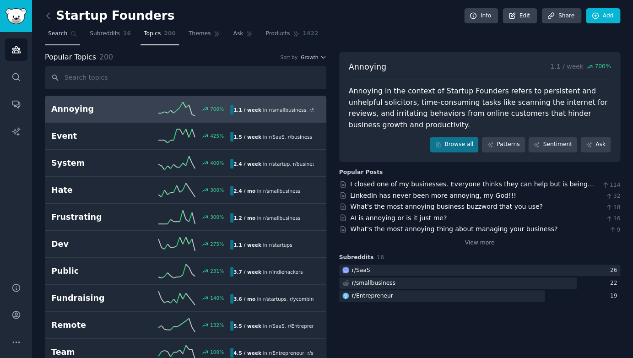
click at [59, 32] on span "Search" at bounding box center [57, 34] width 19 height 8
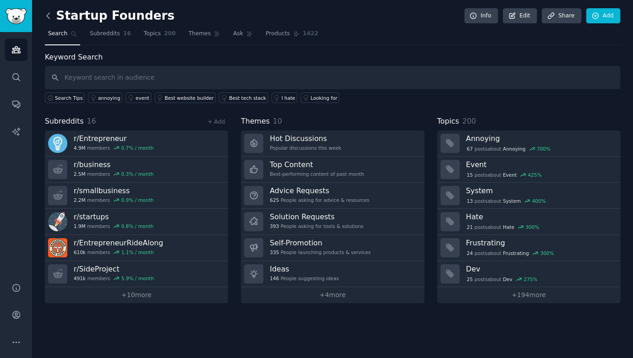
click at [50, 17] on icon at bounding box center [49, 16] width 10 height 10
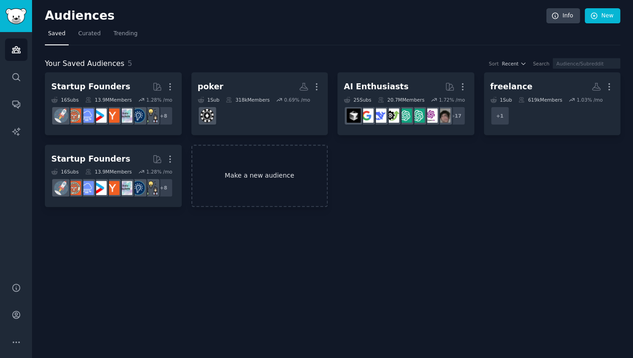
click at [239, 175] on link "Make a new audience" at bounding box center [259, 176] width 137 height 63
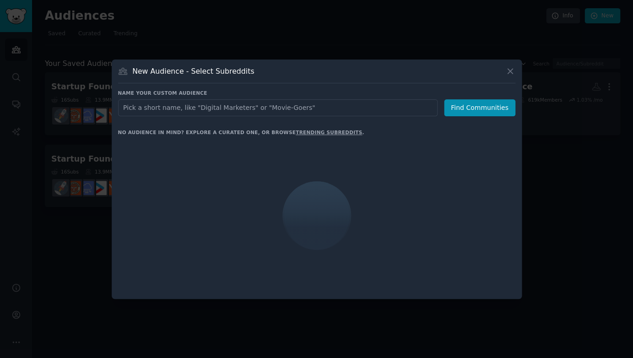
click at [198, 110] on input "text" at bounding box center [278, 107] width 320 height 17
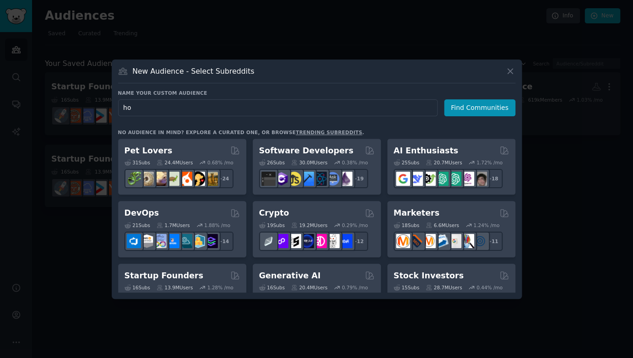
type input "h"
type input "house design"
click at [482, 107] on button "Find Communities" at bounding box center [479, 107] width 71 height 17
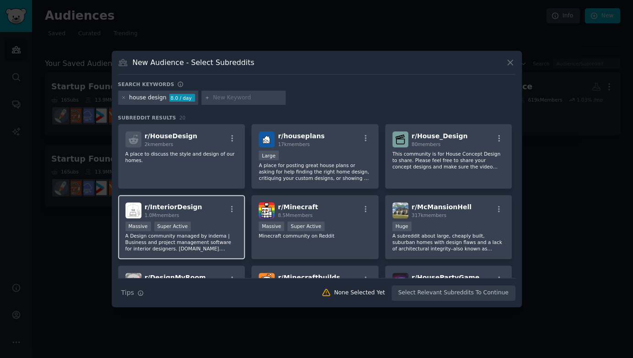
click at [172, 208] on span "r/ InteriorDesign" at bounding box center [174, 206] width 58 height 7
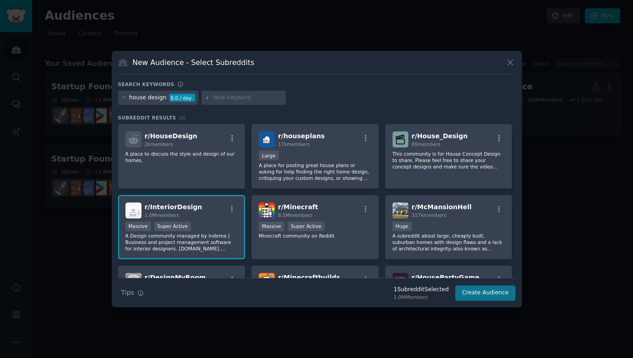
click at [480, 288] on button "Create Audience" at bounding box center [485, 293] width 60 height 16
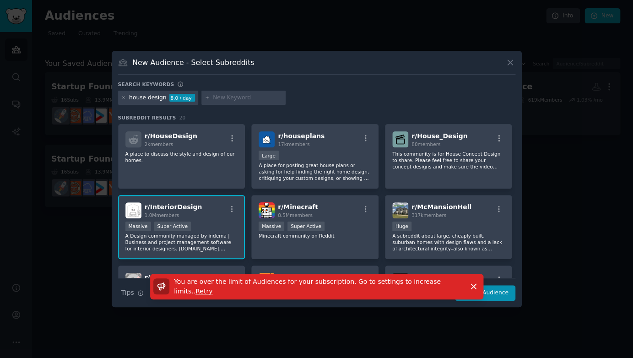
click at [508, 62] on icon at bounding box center [511, 63] width 10 height 10
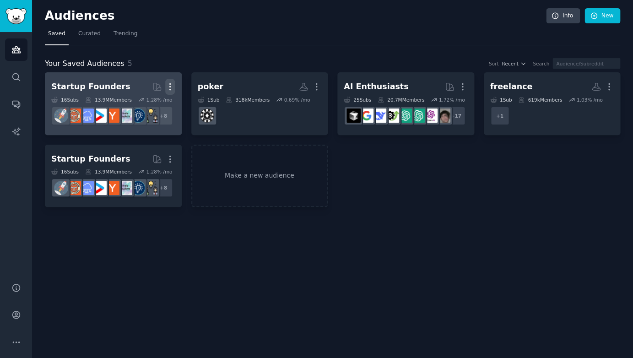
click at [172, 86] on icon "button" at bounding box center [170, 87] width 10 height 10
click at [144, 104] on p "Delete" at bounding box center [145, 106] width 21 height 10
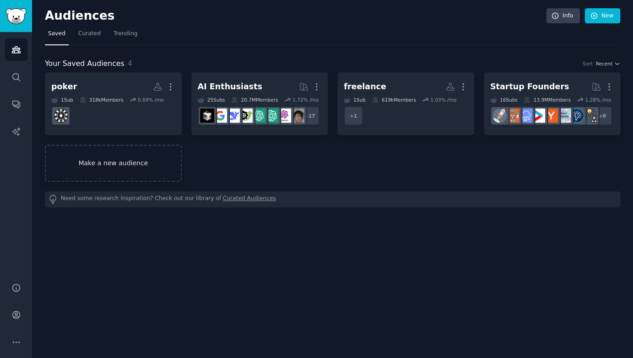
click at [137, 153] on link "Make a new audience" at bounding box center [113, 163] width 137 height 37
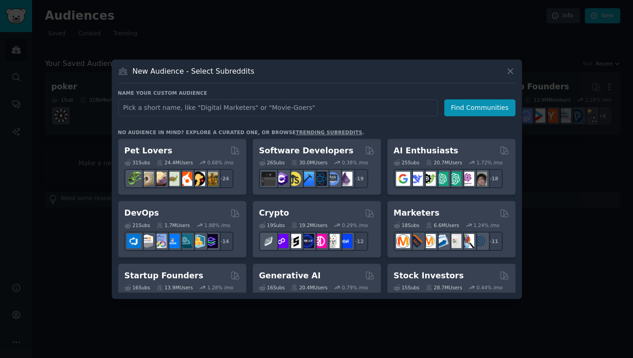
click at [218, 109] on input "text" at bounding box center [278, 107] width 320 height 17
type input "interior design"
click at [482, 107] on button "Find Communities" at bounding box center [479, 107] width 71 height 17
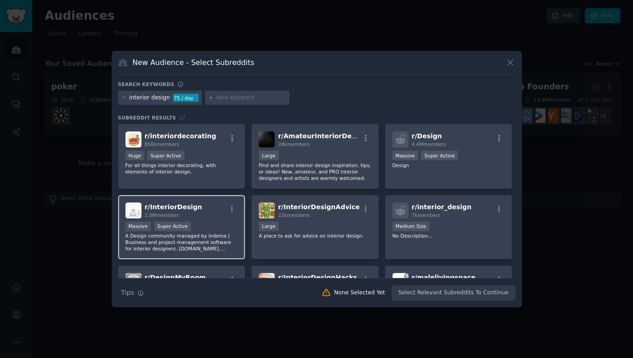
click at [219, 223] on div "Massive Super Active" at bounding box center [182, 227] width 113 height 11
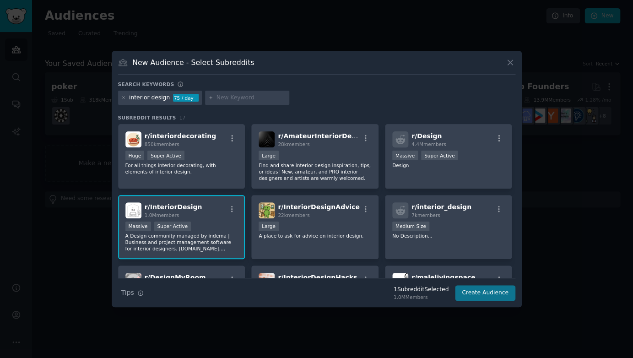
click at [493, 295] on button "Create Audience" at bounding box center [485, 293] width 60 height 16
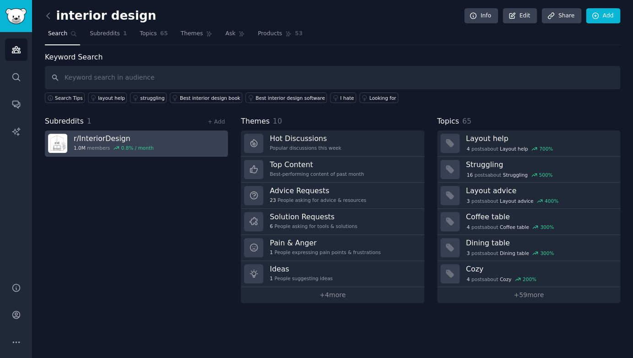
click at [185, 145] on link "r/ InteriorDesign 1.0M members 0.8 % / month" at bounding box center [136, 144] width 183 height 26
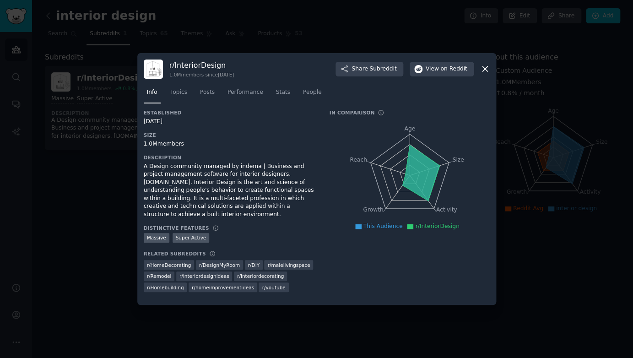
click at [492, 71] on div "r/ InteriorDesign 1.0M members since [DATE] Share Subreddit View on Reddit Info…" at bounding box center [316, 179] width 359 height 252
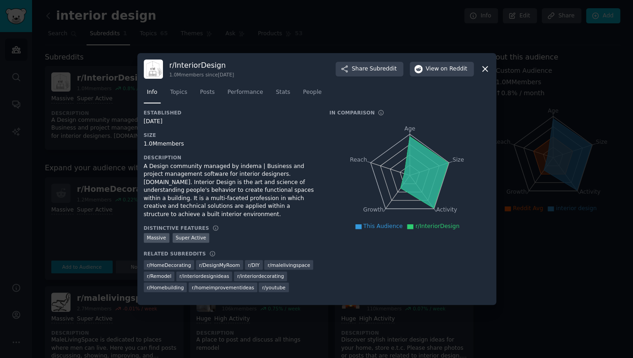
click at [488, 73] on icon at bounding box center [485, 69] width 10 height 10
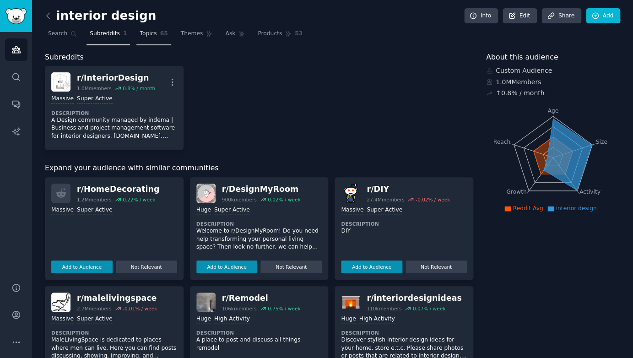
click at [150, 32] on span "Topics" at bounding box center [148, 34] width 17 height 8
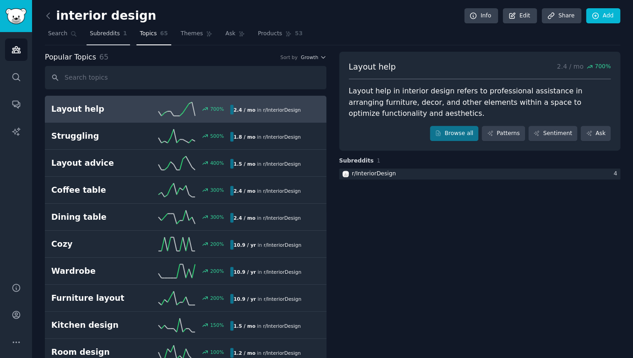
click at [104, 31] on span "Subreddits" at bounding box center [105, 34] width 30 height 8
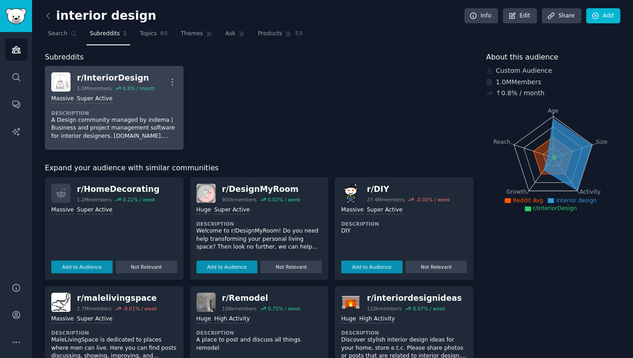
click at [153, 110] on dt "Description" at bounding box center [114, 113] width 126 height 6
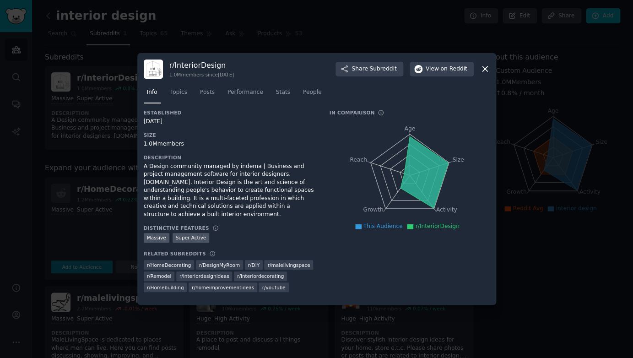
click at [84, 153] on div at bounding box center [316, 179] width 633 height 358
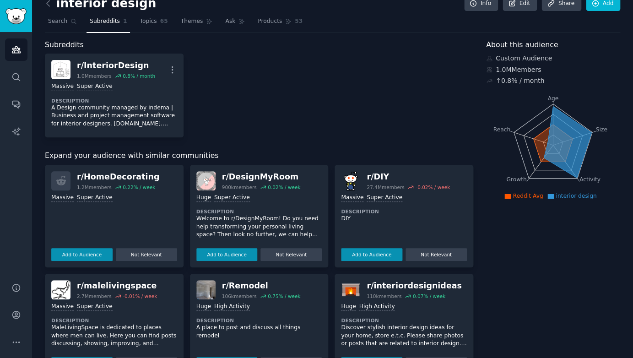
scroll to position [14, 0]
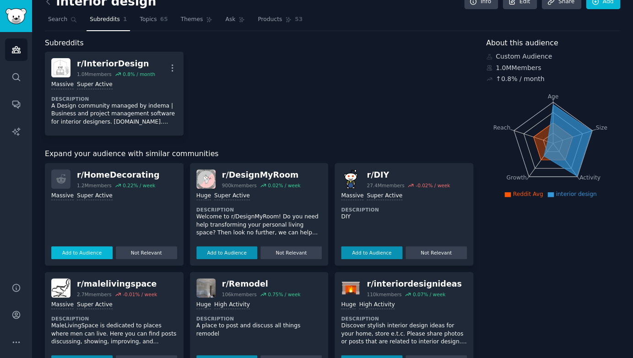
click at [102, 252] on button "Add to Audience" at bounding box center [81, 252] width 61 height 13
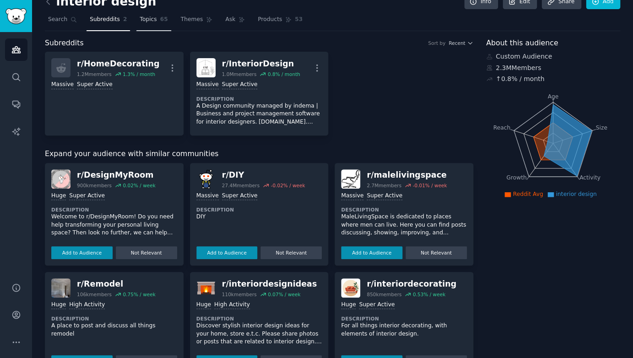
click at [148, 20] on span "Topics" at bounding box center [148, 20] width 17 height 8
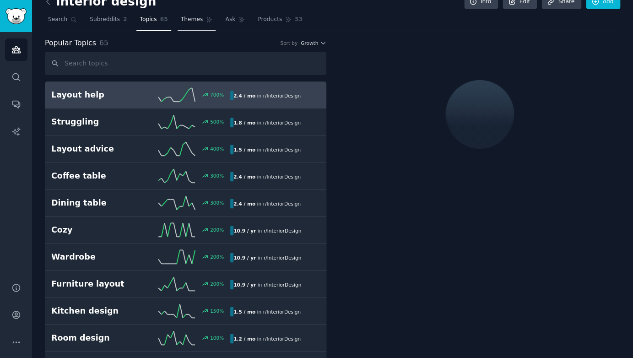
click at [183, 19] on span "Themes" at bounding box center [192, 20] width 22 height 8
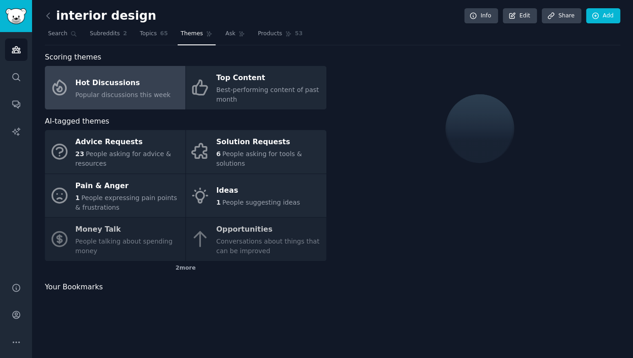
click at [147, 19] on div "interior design Info Edit Share Add" at bounding box center [333, 17] width 576 height 19
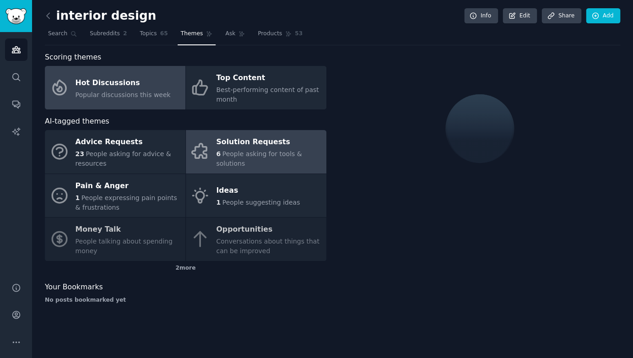
click at [221, 145] on div "Solution Requests" at bounding box center [268, 142] width 105 height 15
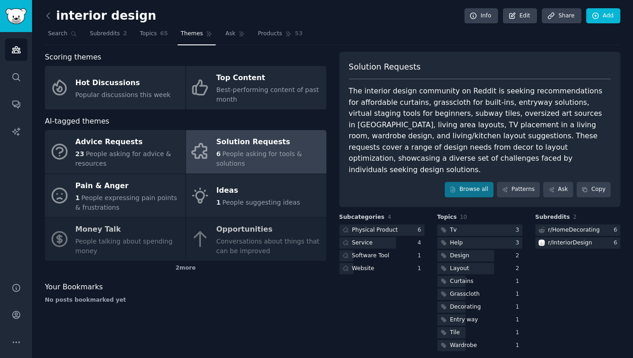
click at [459, 105] on div "The interior design community on Reddit is seeking recommendations for affordab…" at bounding box center [480, 131] width 262 height 90
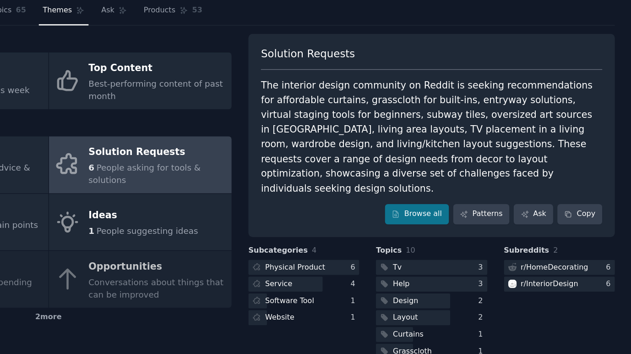
click at [382, 86] on div "The interior design community on Reddit is seeking recommendations for affordab…" at bounding box center [478, 131] width 261 height 90
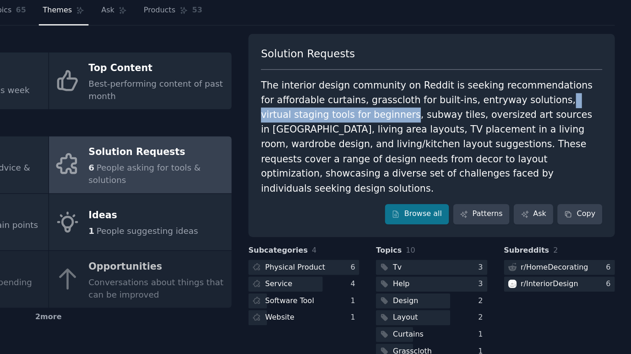
drag, startPoint x: 398, startPoint y: 74, endPoint x: 259, endPoint y: 85, distance: 140.1
click at [348, 86] on div "The interior design community on Reddit is seeking recommendations for affordab…" at bounding box center [478, 131] width 261 height 90
copy div "virtual staging tools for beginners"
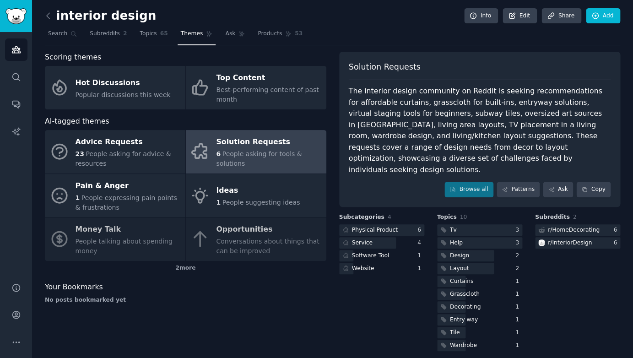
click at [426, 109] on div "The interior design community on Reddit is seeking recommendations for affordab…" at bounding box center [480, 131] width 262 height 90
click at [51, 14] on icon at bounding box center [49, 16] width 10 height 10
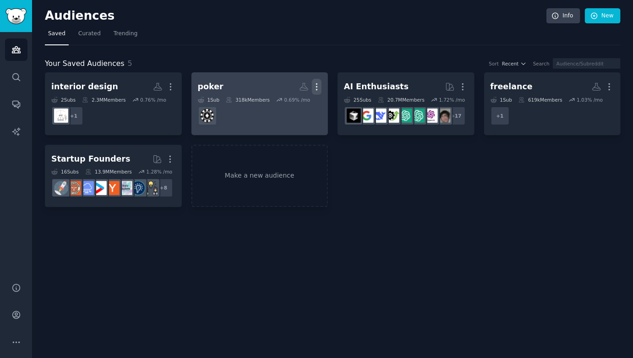
click at [317, 82] on icon "button" at bounding box center [317, 87] width 10 height 10
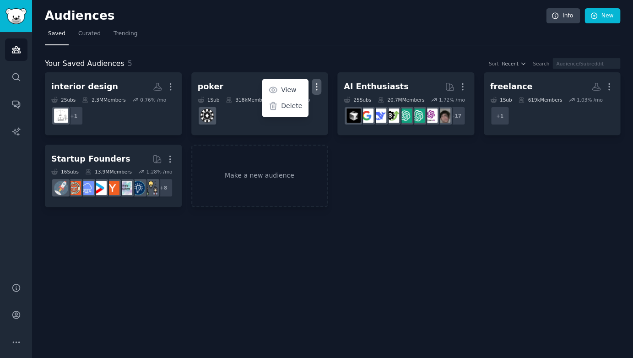
click at [289, 111] on div "Delete" at bounding box center [286, 106] width 44 height 19
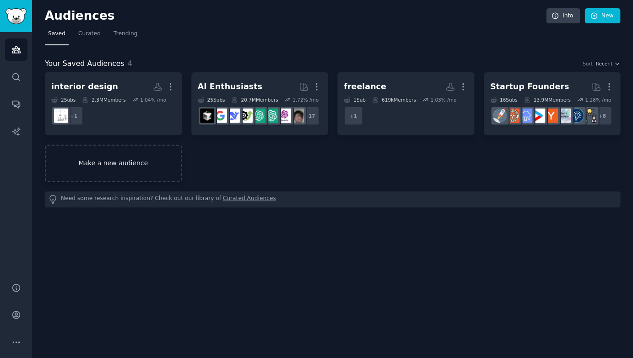
click at [149, 158] on link "Make a new audience" at bounding box center [113, 163] width 137 height 37
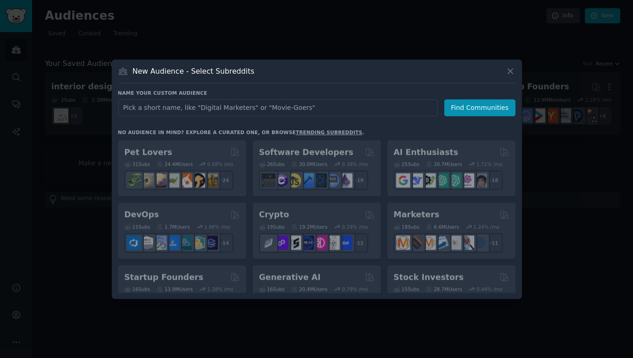
click at [200, 107] on input "text" at bounding box center [278, 107] width 320 height 17
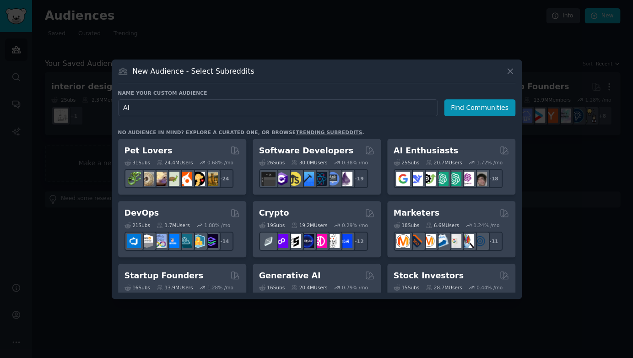
type input "AI"
type input "singularity"
click at [482, 107] on button "Find Communities" at bounding box center [479, 107] width 71 height 17
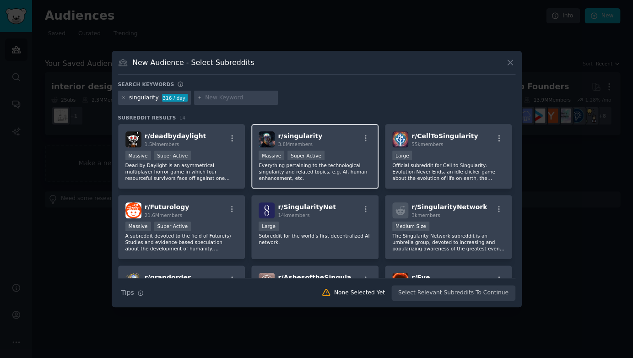
click at [340, 134] on div "r/ singularity 3.8M members" at bounding box center [315, 139] width 113 height 16
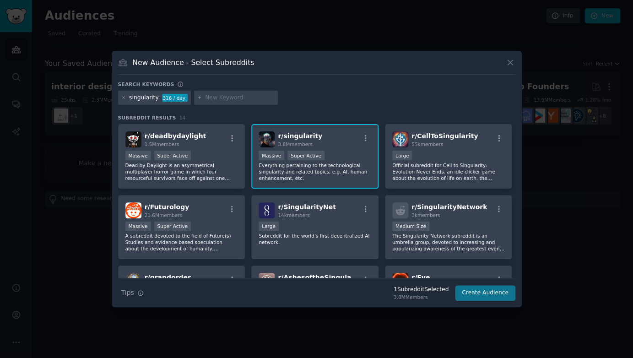
click at [479, 290] on button "Create Audience" at bounding box center [485, 293] width 60 height 16
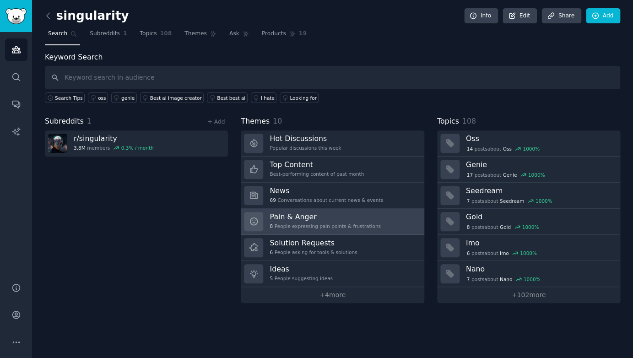
click at [343, 214] on h3 "Pain & Anger" at bounding box center [325, 217] width 111 height 10
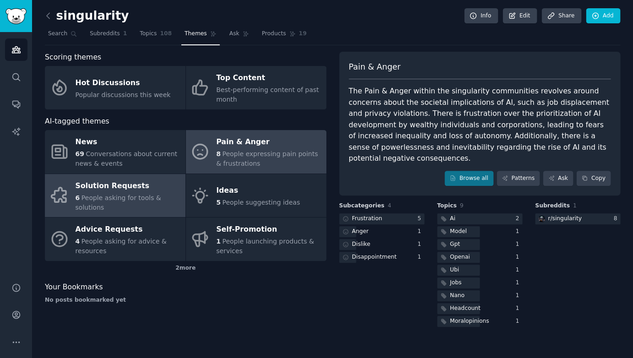
click at [165, 183] on div "Solution Requests" at bounding box center [128, 186] width 105 height 15
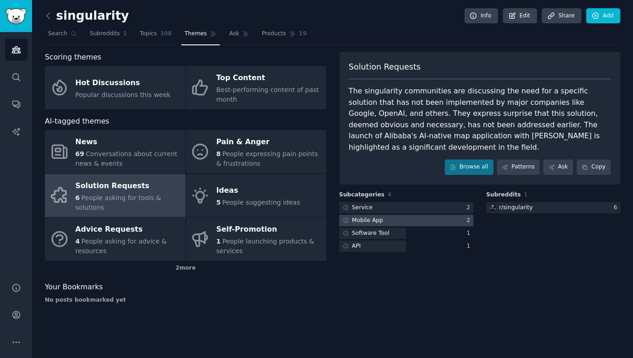
click at [370, 217] on div "Mobile App" at bounding box center [367, 221] width 31 height 8
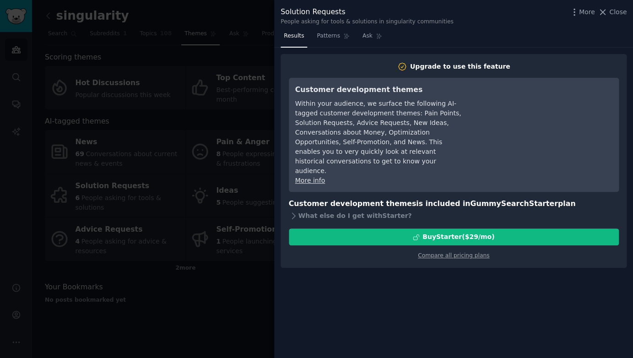
click at [219, 279] on div at bounding box center [316, 179] width 633 height 358
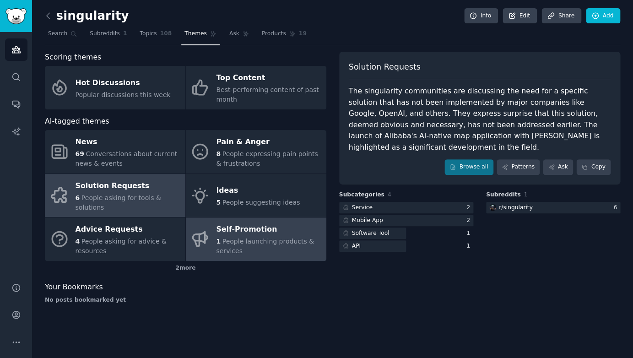
click at [246, 223] on div "Self-Promotion" at bounding box center [268, 230] width 105 height 15
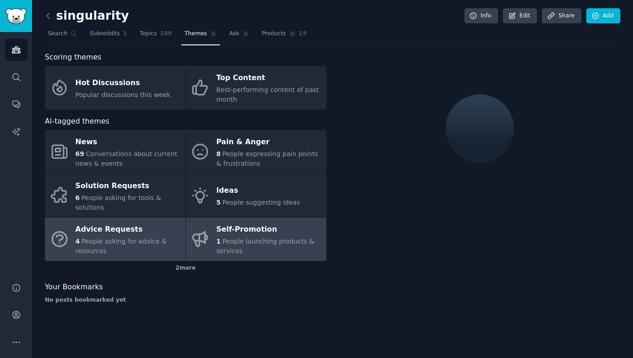
click at [120, 223] on div "Advice Requests" at bounding box center [128, 230] width 105 height 15
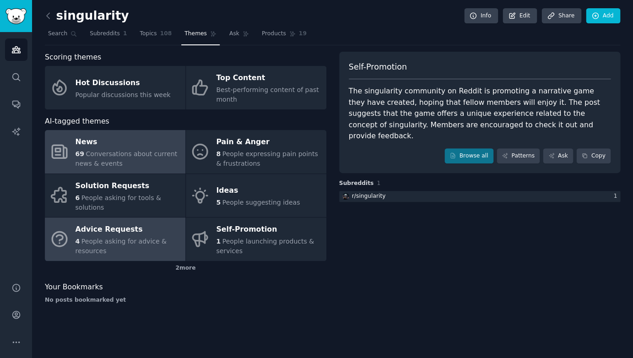
click at [147, 144] on div "News" at bounding box center [128, 142] width 105 height 15
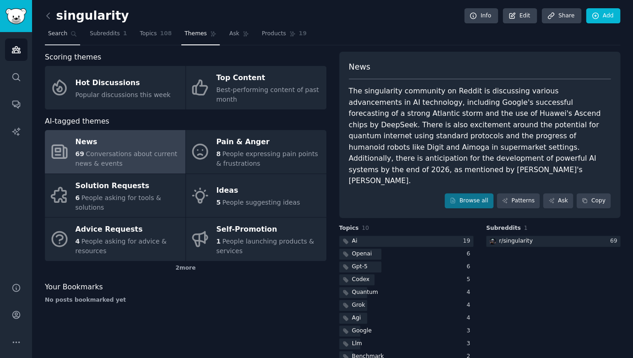
click at [71, 35] on icon at bounding box center [74, 34] width 6 height 6
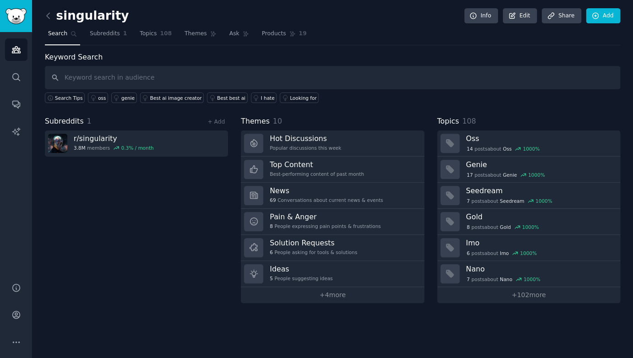
click at [93, 74] on input "text" at bounding box center [333, 77] width 576 height 23
click at [53, 21] on link at bounding box center [50, 16] width 11 height 15
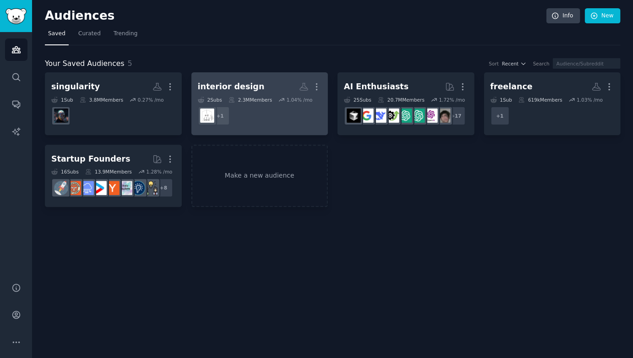
click at [253, 101] on div "2.3M Members" at bounding box center [251, 100] width 44 height 6
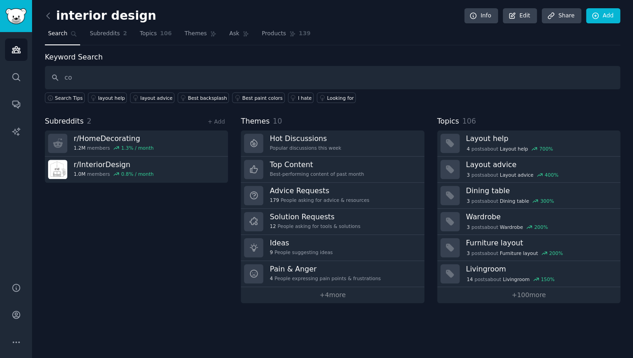
type input "c"
type input "wallpaper color"
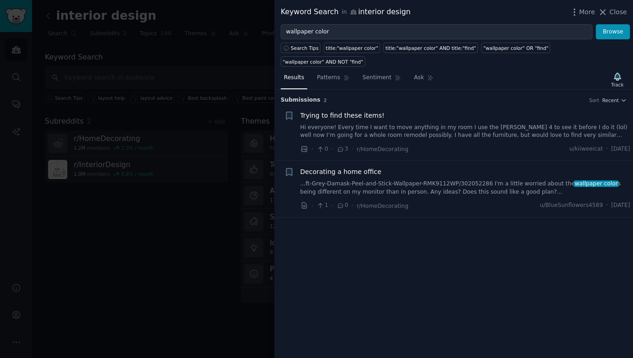
click at [358, 167] on span "Decorating a home office" at bounding box center [340, 172] width 81 height 10
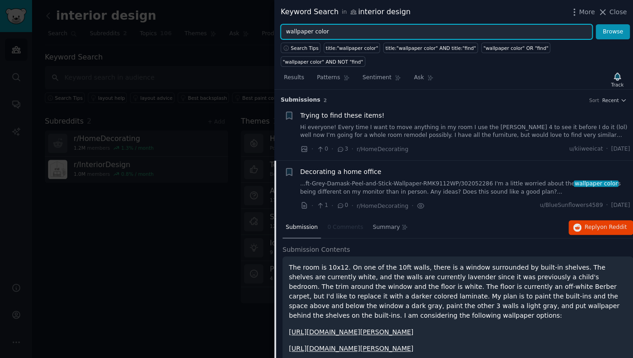
drag, startPoint x: 313, startPoint y: 31, endPoint x: 382, endPoint y: 31, distance: 68.7
click at [382, 31] on input "wallpaper color" at bounding box center [437, 32] width 312 height 16
click at [613, 32] on button "Browse" at bounding box center [613, 32] width 34 height 16
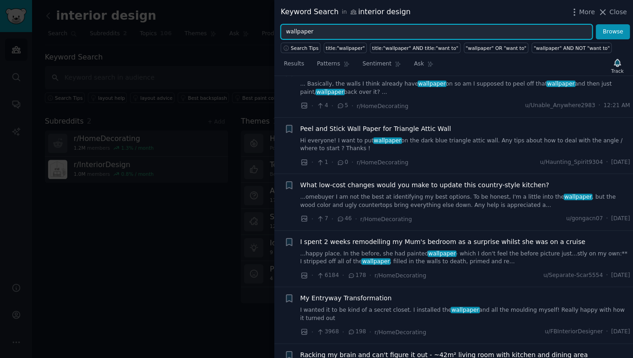
scroll to position [87, 0]
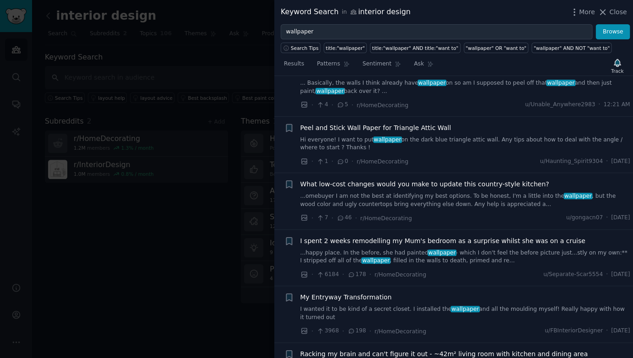
click at [399, 240] on span "I spent 2 weeks remodelling my Mum's bedroom as a surprise whilst she was on a …" at bounding box center [442, 241] width 285 height 10
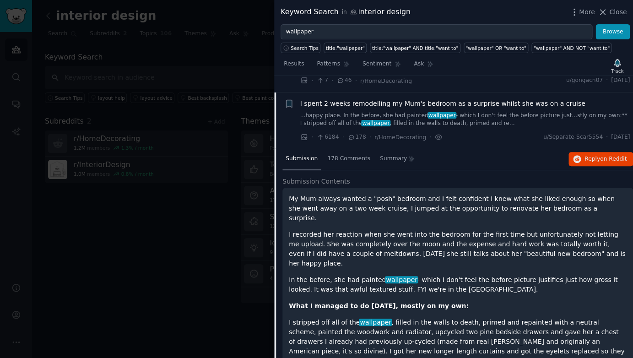
scroll to position [218, 0]
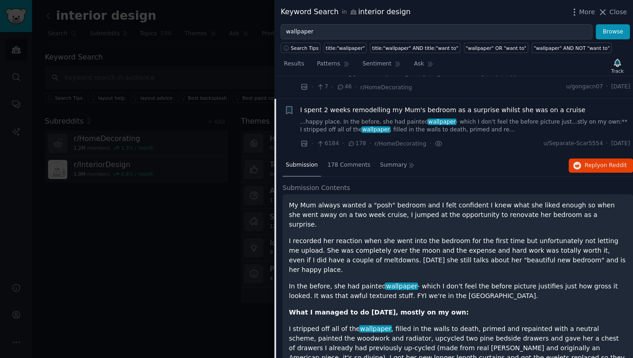
click at [464, 106] on span "I spent 2 weeks remodelling my Mum's bedroom as a surprise whilst she was on a …" at bounding box center [442, 110] width 285 height 10
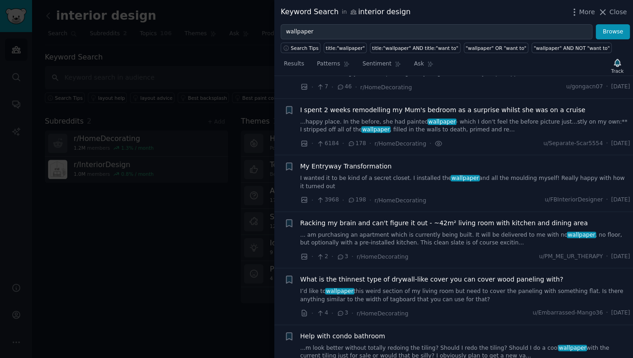
scroll to position [237, 0]
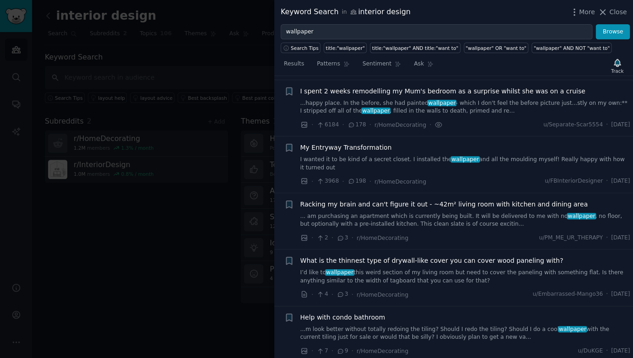
click at [460, 92] on div "I spent 2 weeks remodelling my Mum's bedroom as a surprise whilst she was on a …" at bounding box center [465, 101] width 330 height 29
click at [507, 87] on span "I spent 2 weeks remodelling my Mum's bedroom as a surprise whilst she was on a …" at bounding box center [442, 92] width 285 height 10
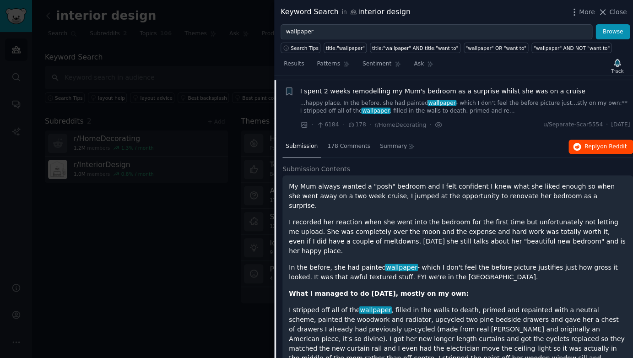
click at [616, 144] on span "Reply on Reddit" at bounding box center [606, 147] width 42 height 8
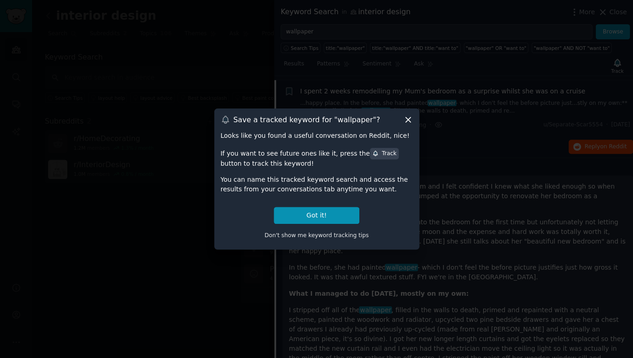
click at [357, 71] on div at bounding box center [316, 179] width 633 height 358
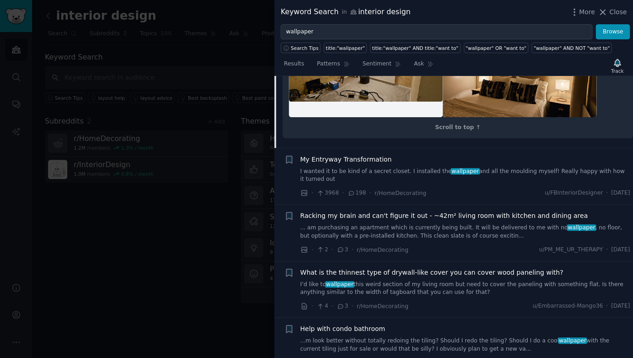
scroll to position [1758, 0]
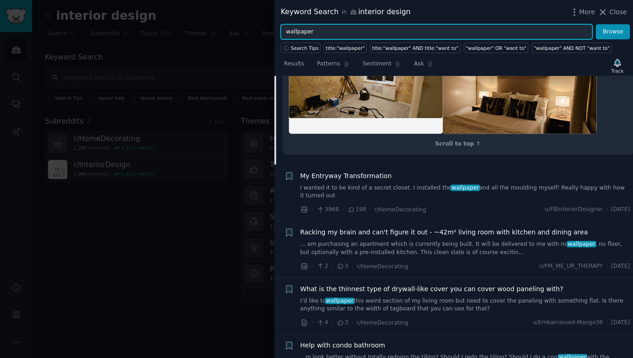
click at [343, 34] on input "wallpaper" at bounding box center [437, 32] width 312 height 16
click at [613, 32] on button "Browse" at bounding box center [613, 32] width 34 height 16
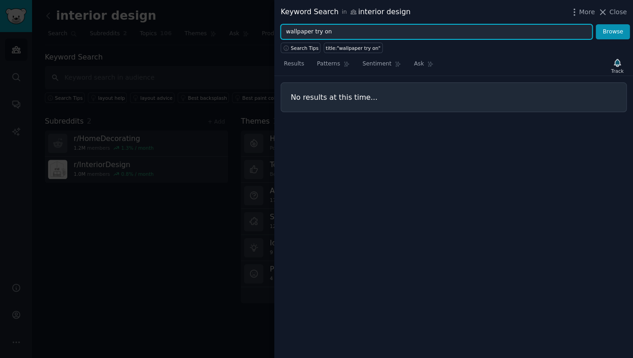
drag, startPoint x: 334, startPoint y: 31, endPoint x: 311, endPoint y: 31, distance: 22.4
click at [311, 31] on input "wallpaper try on" at bounding box center [437, 32] width 312 height 16
click at [613, 32] on button "Browse" at bounding box center [613, 32] width 34 height 16
click at [322, 31] on input "wallpaper try" at bounding box center [437, 32] width 312 height 16
click at [613, 32] on button "Browse" at bounding box center [613, 32] width 34 height 16
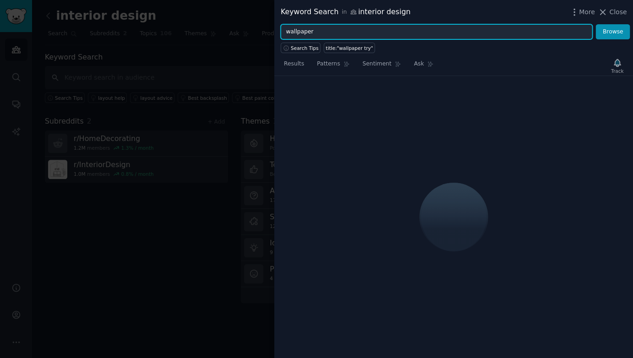
drag, startPoint x: 326, startPoint y: 30, endPoint x: 295, endPoint y: 29, distance: 31.6
click at [295, 29] on input "wallpaper" at bounding box center [437, 32] width 312 height 16
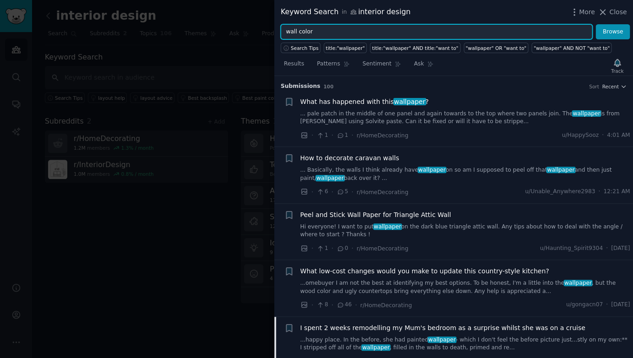
click at [613, 32] on button "Browse" at bounding box center [613, 32] width 34 height 16
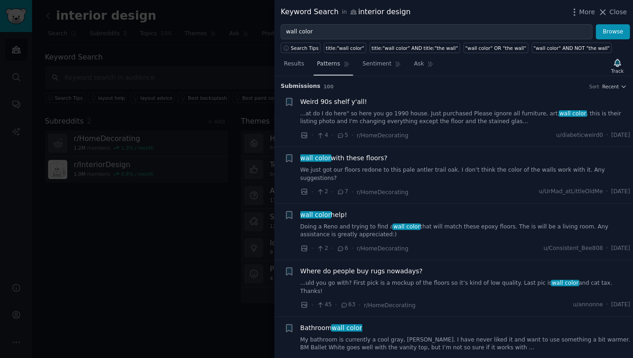
click at [323, 65] on span "Patterns" at bounding box center [328, 64] width 23 height 8
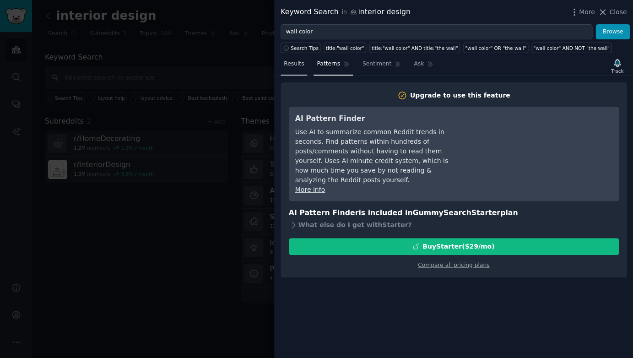
click at [299, 66] on span "Results" at bounding box center [294, 64] width 20 height 8
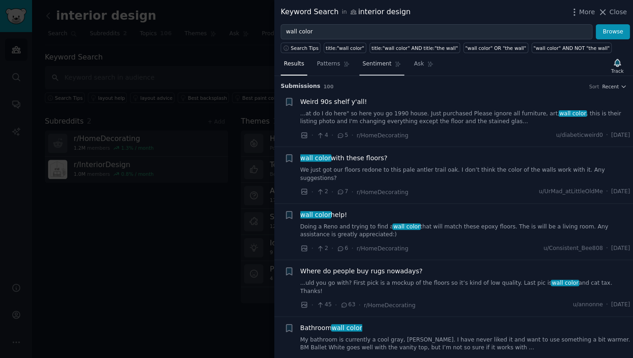
click at [382, 66] on span "Sentiment" at bounding box center [377, 64] width 29 height 8
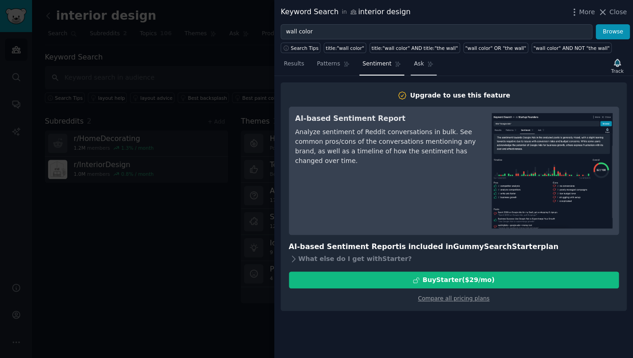
click at [420, 66] on link "Ask" at bounding box center [424, 66] width 26 height 19
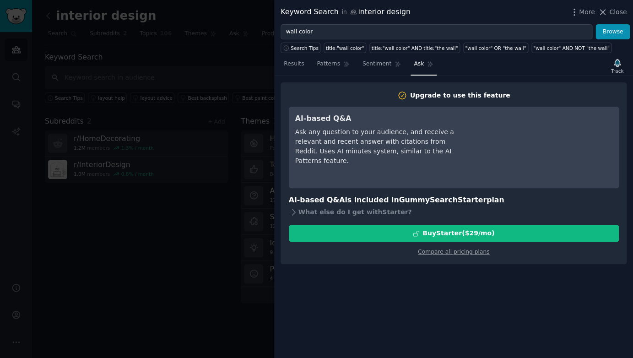
click at [381, 141] on div "Ask any question to your audience, and receive a relevant and recent answer wit…" at bounding box center [378, 146] width 167 height 38
drag, startPoint x: 381, startPoint y: 148, endPoint x: 341, endPoint y: 147, distance: 39.4
click at [341, 147] on div "Ask any question to your audience, and receive a relevant and recent answer wit…" at bounding box center [378, 146] width 167 height 38
click at [434, 161] on div "AI-based Q&A Ask any question to your audience, and receive a relevant and rece…" at bounding box center [378, 147] width 167 height 69
click at [365, 62] on span "Sentiment" at bounding box center [377, 64] width 29 height 8
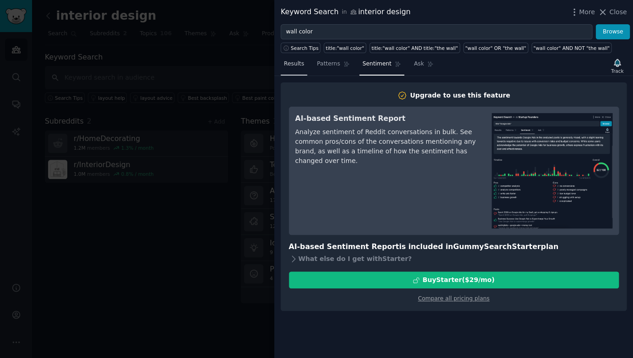
click at [288, 61] on span "Results" at bounding box center [294, 64] width 20 height 8
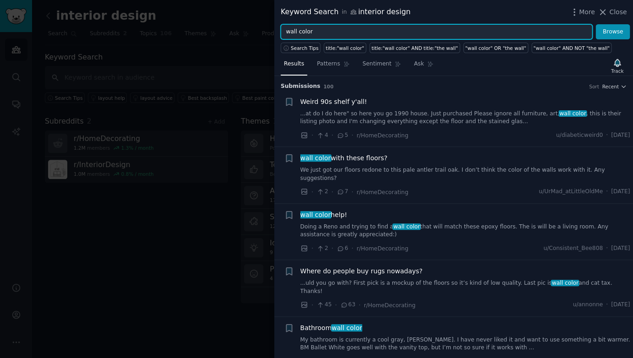
drag, startPoint x: 318, startPoint y: 30, endPoint x: 264, endPoint y: 30, distance: 53.6
click at [264, 30] on div "Keyword Search in interior design More Close wall color Browse Search Tips titl…" at bounding box center [316, 179] width 633 height 358
type input "paint visualizer"
click at [613, 32] on button "Browse" at bounding box center [613, 32] width 34 height 16
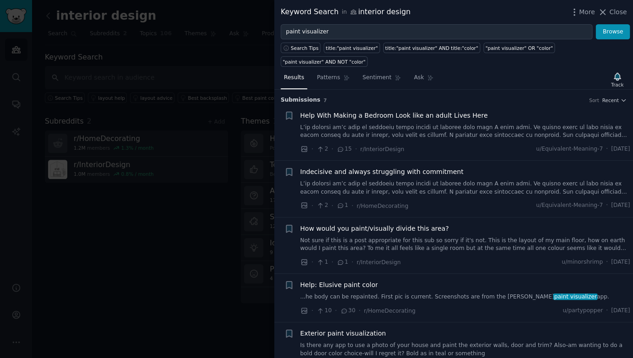
click at [366, 280] on span "Help: Elusive paint color" at bounding box center [339, 285] width 78 height 10
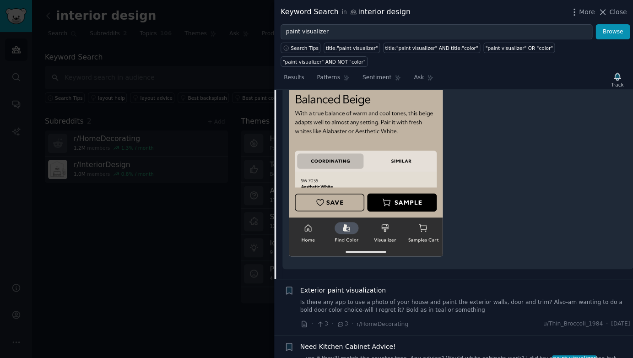
scroll to position [1307, 0]
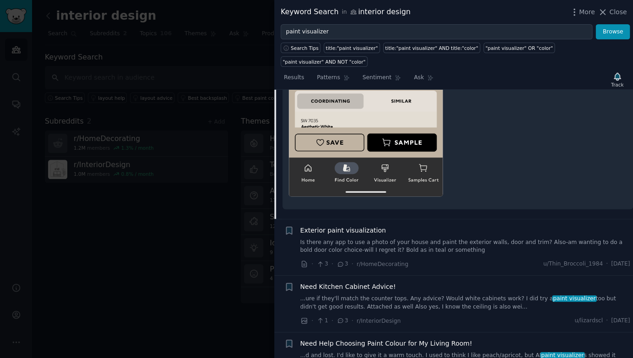
click at [363, 226] on span "Exterior paint visualization" at bounding box center [343, 231] width 86 height 10
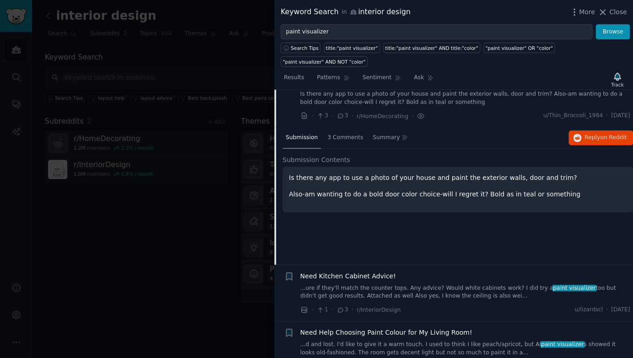
scroll to position [251, 0]
click at [166, 217] on div at bounding box center [316, 179] width 633 height 358
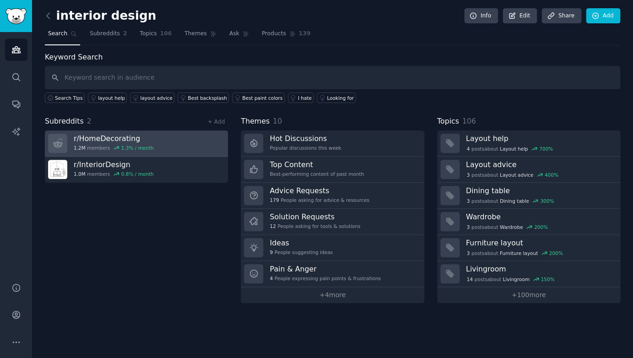
click at [124, 134] on h3 "r/ HomeDecorating" at bounding box center [114, 139] width 80 height 10
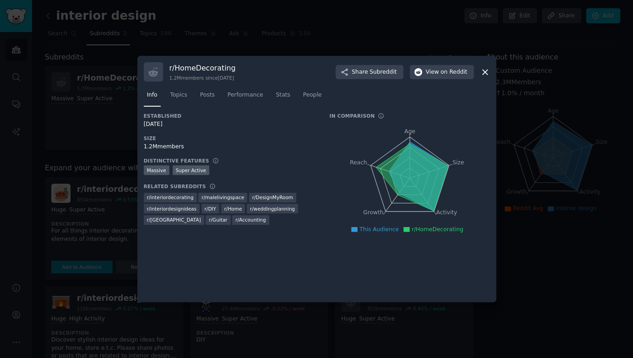
click at [119, 97] on div at bounding box center [316, 179] width 633 height 358
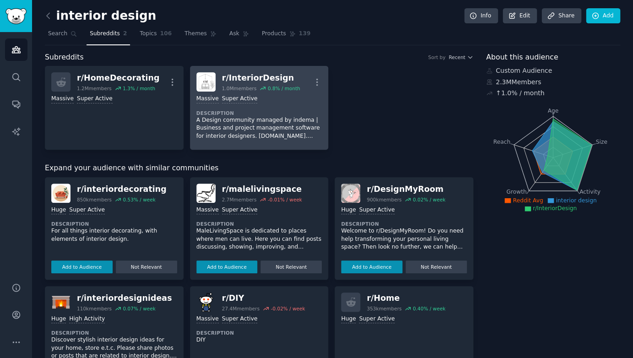
click at [247, 107] on div "Massive Super Active Description A Design community managed by indema | Busines…" at bounding box center [260, 118] width 126 height 52
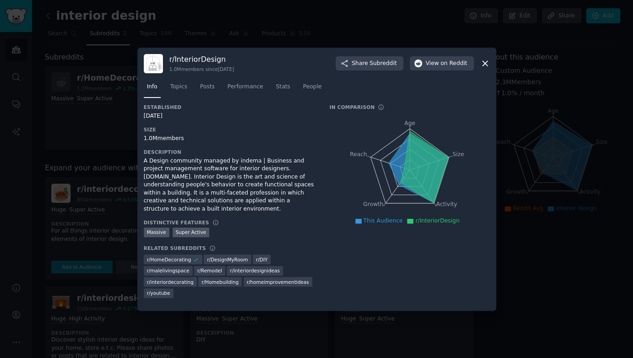
click at [484, 68] on icon at bounding box center [485, 64] width 10 height 10
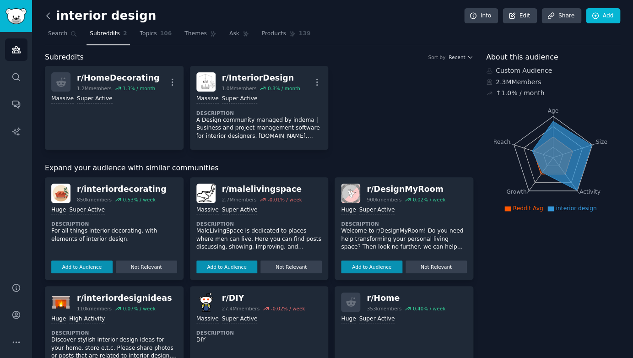
click at [48, 13] on icon at bounding box center [49, 16] width 10 height 10
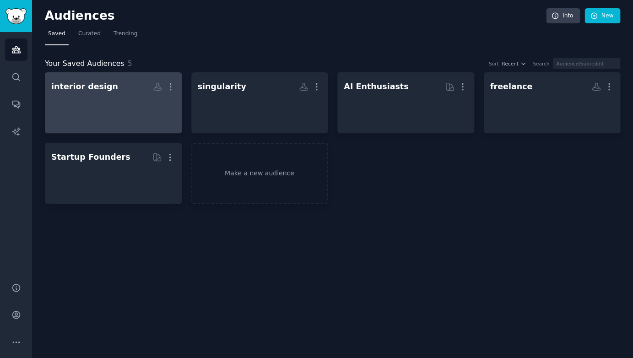
click at [103, 110] on div at bounding box center [113, 111] width 124 height 32
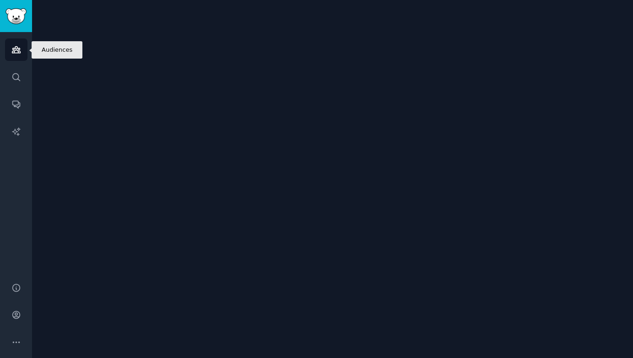
click at [17, 50] on icon "Sidebar" at bounding box center [16, 50] width 8 height 6
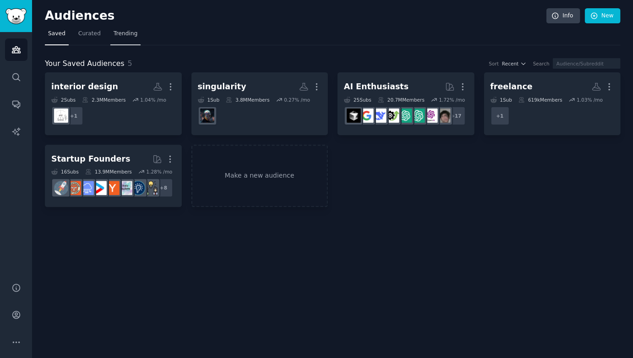
click at [130, 29] on link "Trending" at bounding box center [125, 36] width 30 height 19
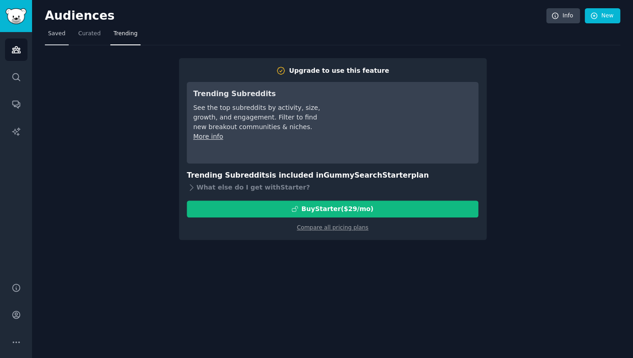
click at [54, 35] on span "Saved" at bounding box center [56, 34] width 17 height 8
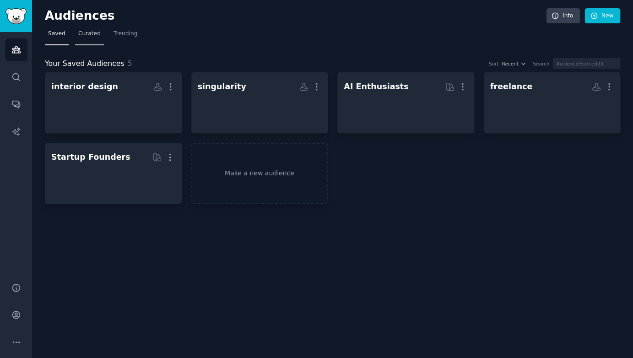
click at [75, 35] on link "Curated" at bounding box center [89, 36] width 29 height 19
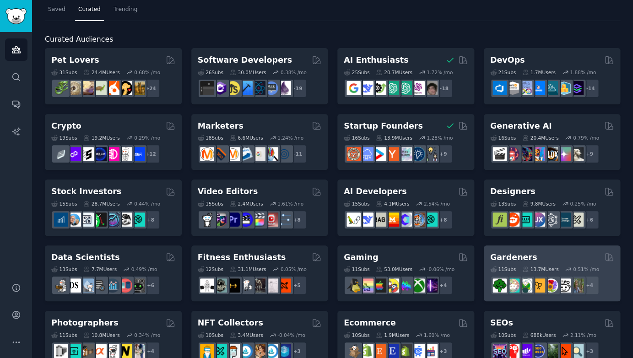
scroll to position [88, 0]
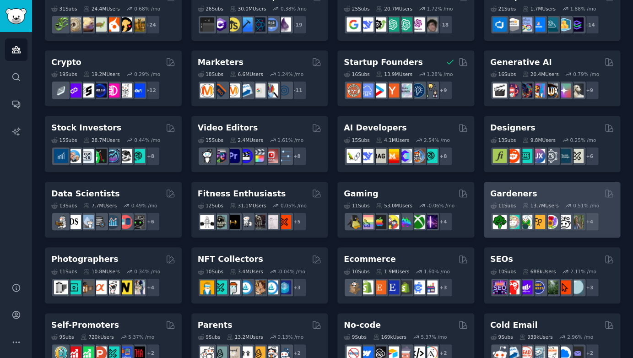
click at [522, 191] on h2 "Gardeners" at bounding box center [514, 193] width 47 height 11
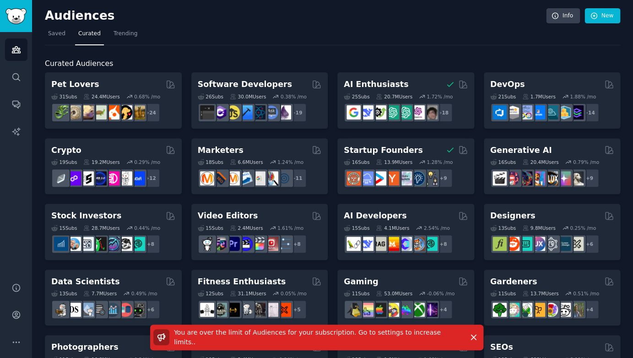
scroll to position [0, 0]
click at [54, 35] on span "Saved" at bounding box center [56, 34] width 17 height 8
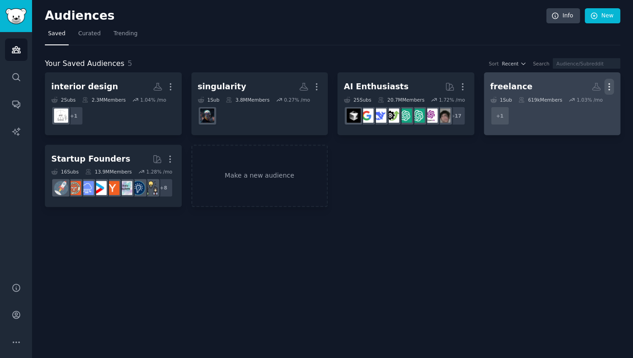
click at [610, 84] on icon "button" at bounding box center [610, 87] width 10 height 10
click at [569, 104] on icon at bounding box center [566, 106] width 6 height 7
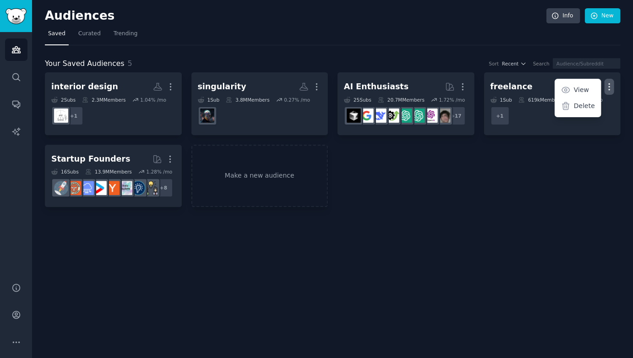
click at [105, 35] on nav "Saved Curated Trending" at bounding box center [333, 36] width 576 height 19
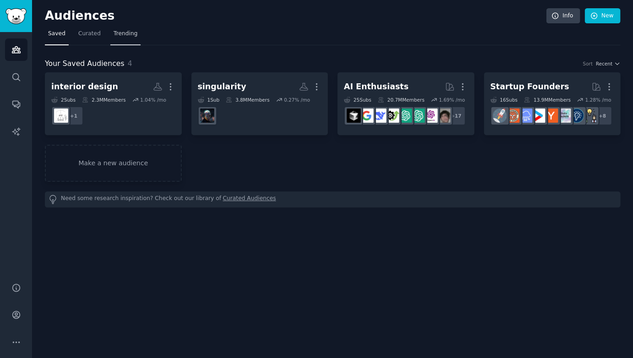
click at [116, 35] on span "Trending" at bounding box center [126, 34] width 24 height 8
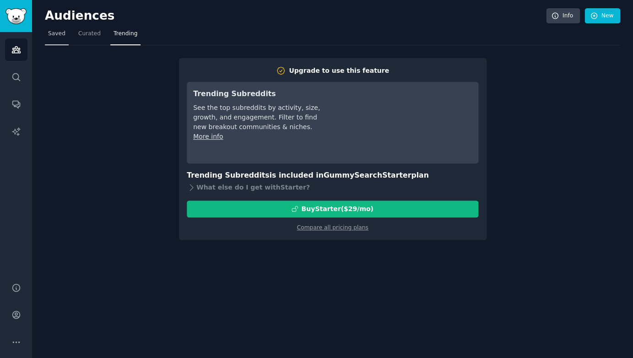
click at [59, 34] on span "Saved" at bounding box center [56, 34] width 17 height 8
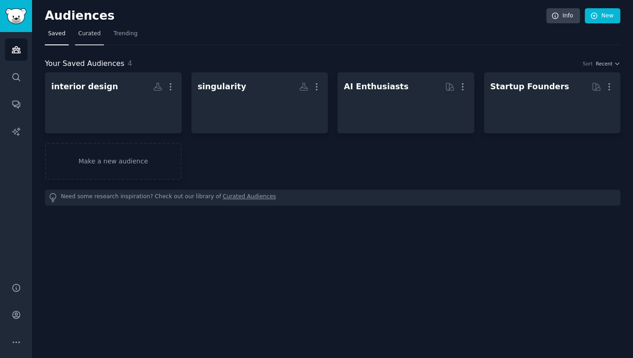
click at [97, 34] on span "Curated" at bounding box center [89, 34] width 22 height 8
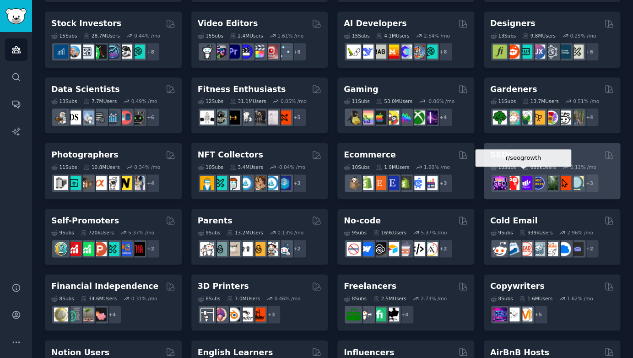
scroll to position [132, 0]
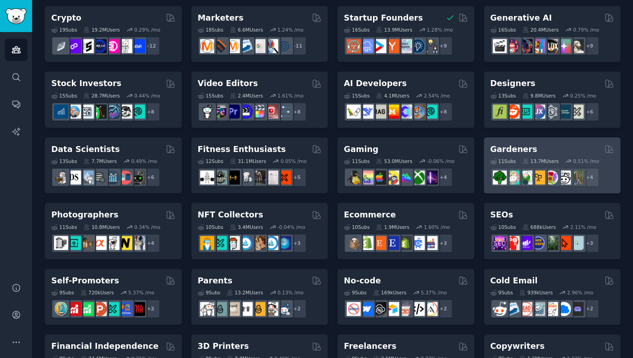
click at [569, 144] on div "Gardeners" at bounding box center [553, 149] width 124 height 11
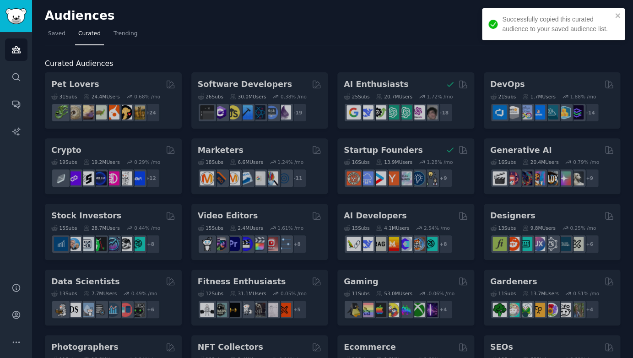
scroll to position [-21, 0]
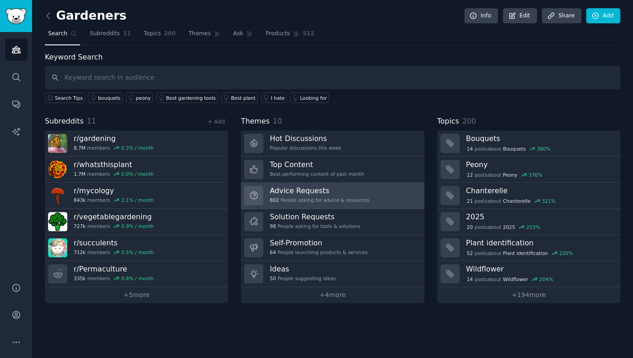
click at [331, 191] on h3 "Advice Requests" at bounding box center [319, 191] width 99 height 10
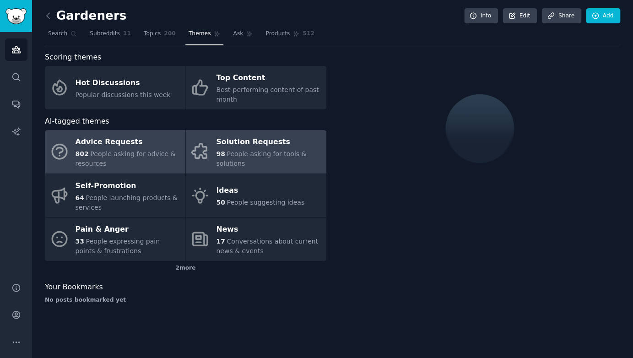
click at [224, 150] on span "98" at bounding box center [220, 153] width 9 height 7
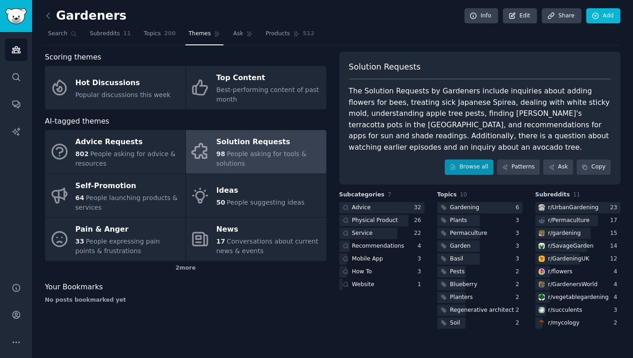
click at [480, 159] on link "Browse all" at bounding box center [469, 167] width 49 height 16
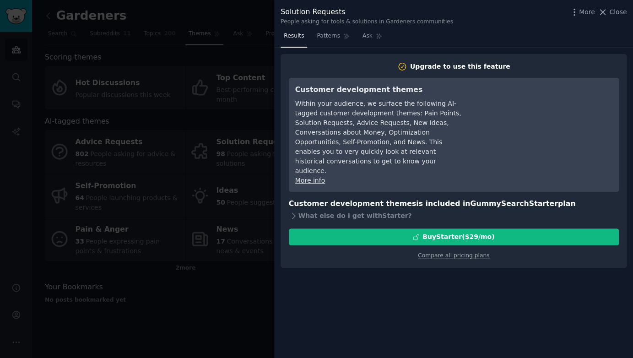
click at [212, 140] on div at bounding box center [316, 179] width 633 height 358
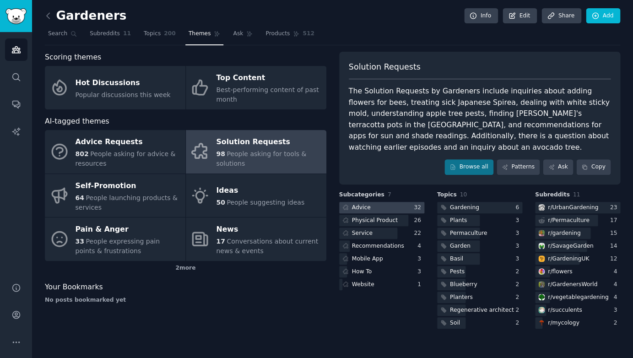
click at [387, 202] on div at bounding box center [381, 207] width 85 height 11
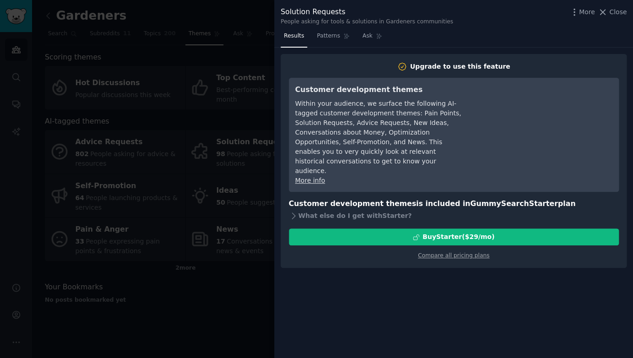
click at [193, 193] on div at bounding box center [316, 179] width 633 height 358
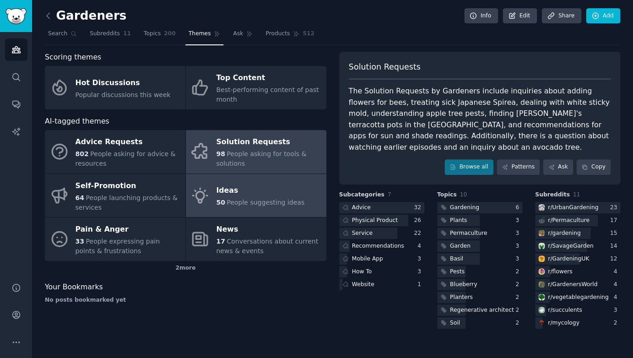
click at [282, 203] on span "People suggesting ideas" at bounding box center [266, 202] width 78 height 7
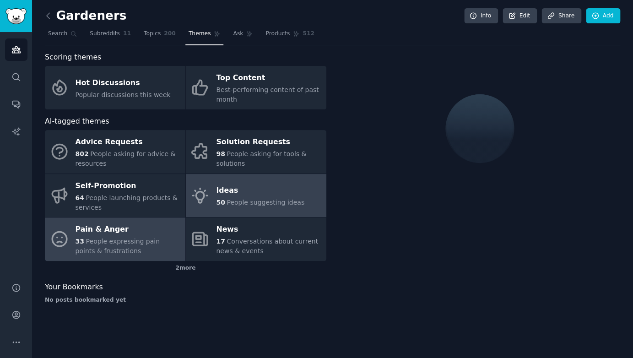
click at [140, 230] on div "Pain & Anger" at bounding box center [128, 230] width 105 height 15
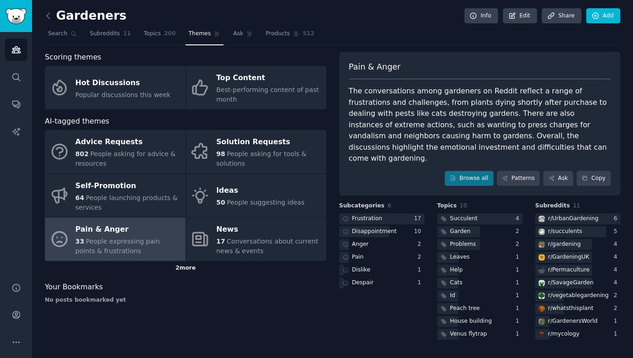
click at [183, 264] on div "2 more" at bounding box center [186, 268] width 282 height 15
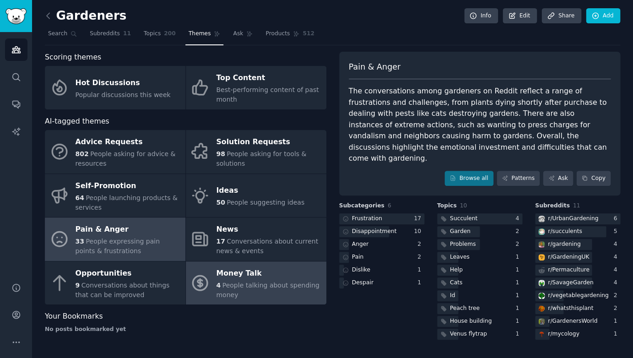
click at [250, 283] on span "People talking about spending money" at bounding box center [267, 290] width 103 height 17
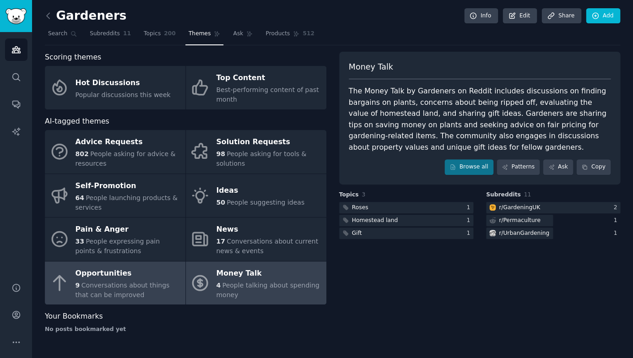
click at [152, 269] on div "Opportunities" at bounding box center [128, 273] width 105 height 15
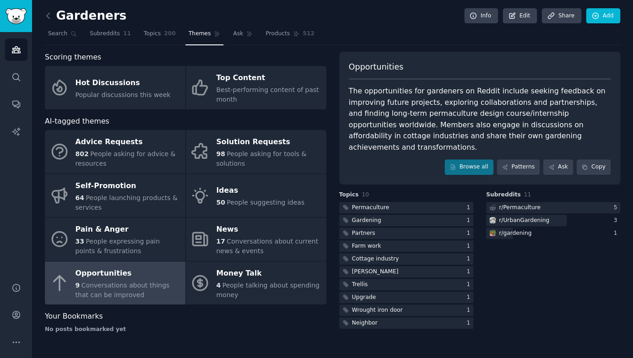
click at [393, 104] on div "The opportunities for gardeners on Reddit include seeking feedback on improving…" at bounding box center [480, 119] width 262 height 67
click at [51, 11] on icon at bounding box center [49, 16] width 10 height 10
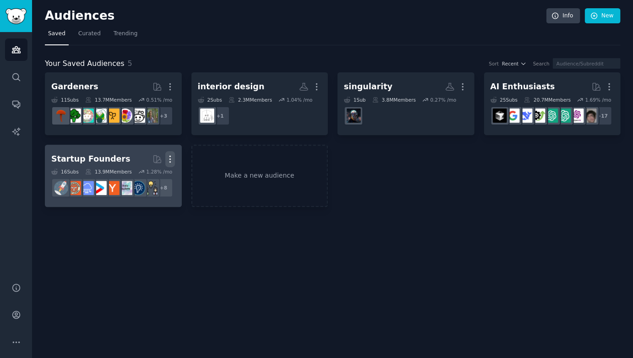
click at [169, 156] on icon "button" at bounding box center [170, 159] width 10 height 10
click at [143, 180] on p "Delete" at bounding box center [145, 179] width 21 height 10
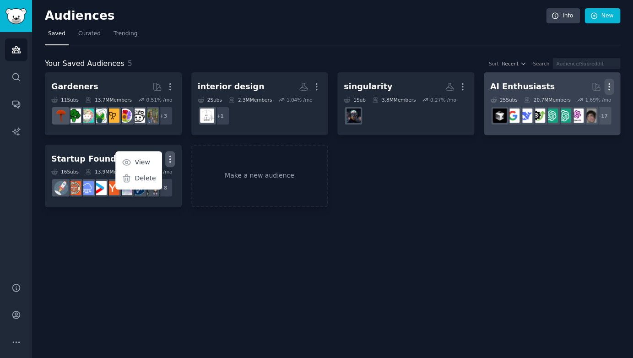
click at [609, 85] on icon "button" at bounding box center [609, 87] width 1 height 6
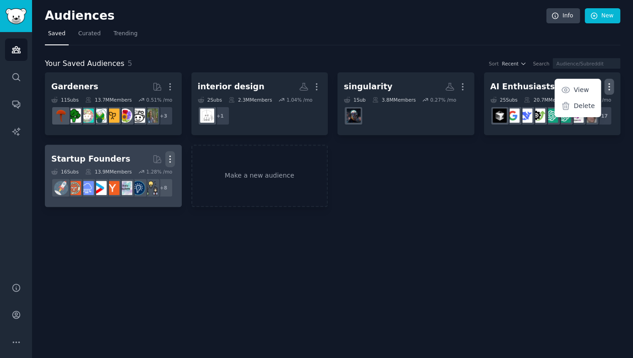
click at [170, 154] on icon "button" at bounding box center [170, 159] width 10 height 10
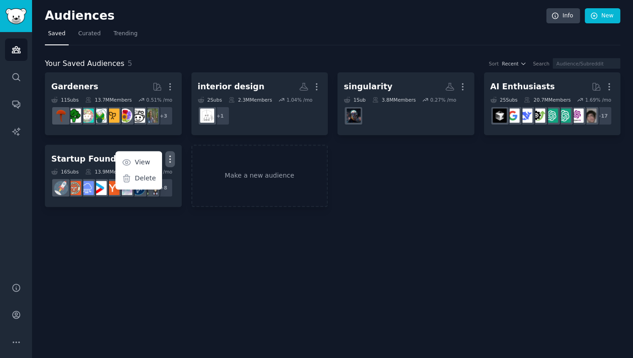
click at [131, 174] on icon at bounding box center [127, 179] width 10 height 10
click at [122, 34] on span "Trending" at bounding box center [126, 34] width 24 height 8
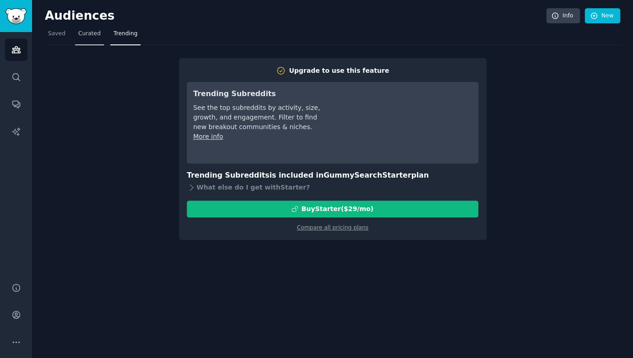
click at [82, 36] on span "Curated" at bounding box center [89, 34] width 22 height 8
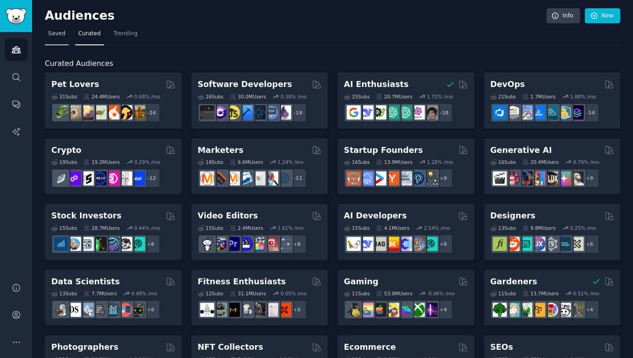
click at [53, 37] on span "Saved" at bounding box center [56, 34] width 17 height 8
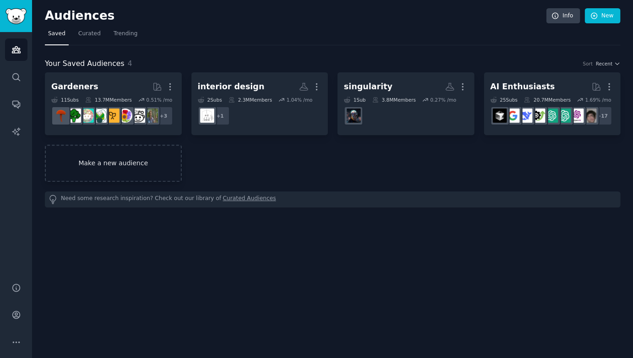
click at [111, 157] on link "Make a new audience" at bounding box center [113, 163] width 137 height 37
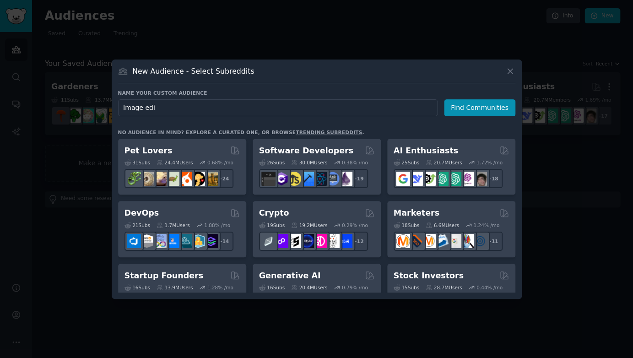
type input "Image edit"
click at [482, 107] on button "Find Communities" at bounding box center [479, 107] width 71 height 17
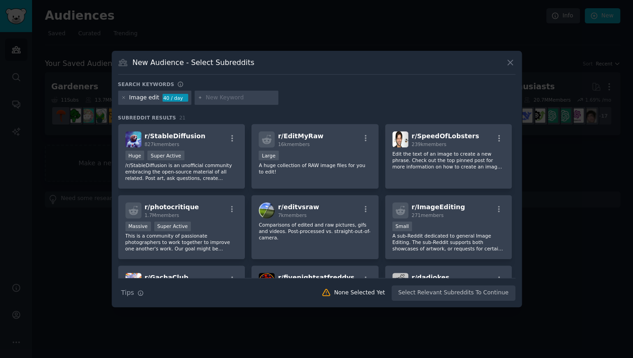
click at [148, 97] on div "Image edit" at bounding box center [144, 98] width 30 height 8
drag, startPoint x: 154, startPoint y: 97, endPoint x: 147, endPoint y: 98, distance: 7.8
click at [147, 98] on div "Image edit" at bounding box center [144, 98] width 30 height 8
click at [121, 97] on icon at bounding box center [123, 97] width 5 height 5
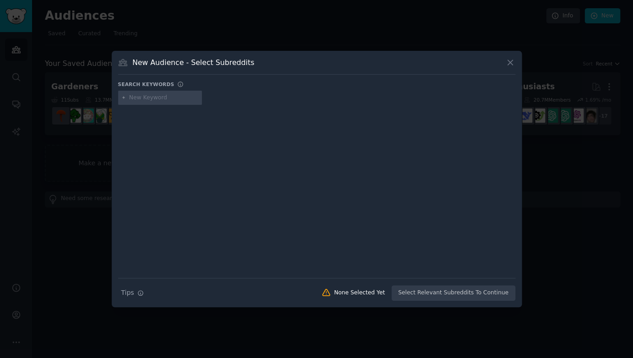
click at [168, 96] on input "text" at bounding box center [164, 98] width 70 height 8
type input "image"
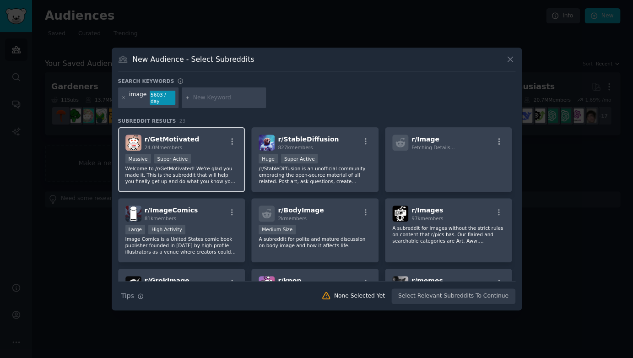
click at [187, 143] on span "r/ GetMotivated" at bounding box center [172, 139] width 55 height 7
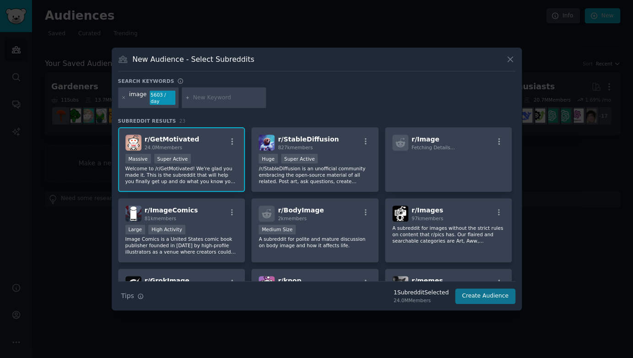
click at [495, 294] on button "Create Audience" at bounding box center [485, 297] width 60 height 16
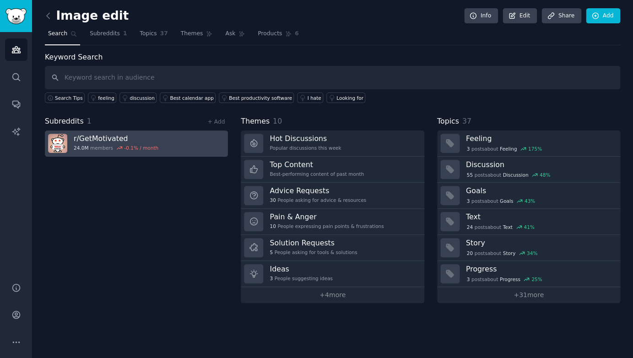
click at [166, 137] on link "r/ GetMotivated 24.0M members -0.1 % / month" at bounding box center [136, 144] width 183 height 26
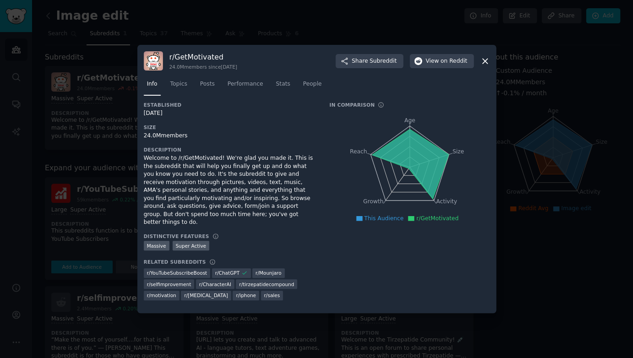
click at [486, 64] on icon at bounding box center [485, 61] width 5 height 5
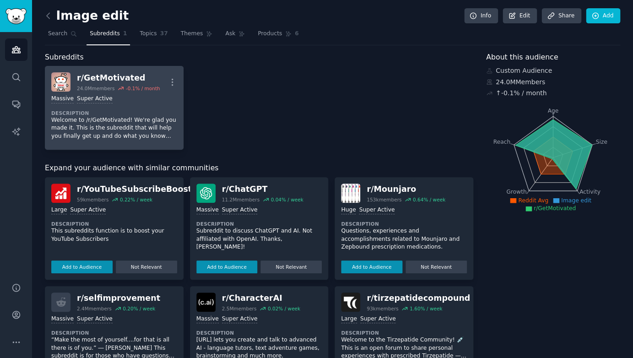
click at [127, 103] on div "Massive Super Active Description Welcome to /r/GetMotivated! We're glad you mad…" at bounding box center [114, 118] width 126 height 52
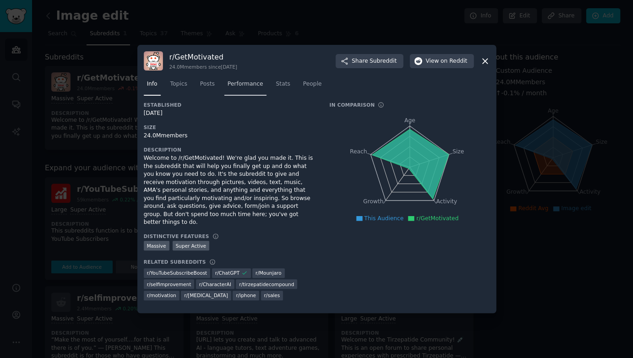
click at [238, 88] on span "Performance" at bounding box center [246, 84] width 36 height 8
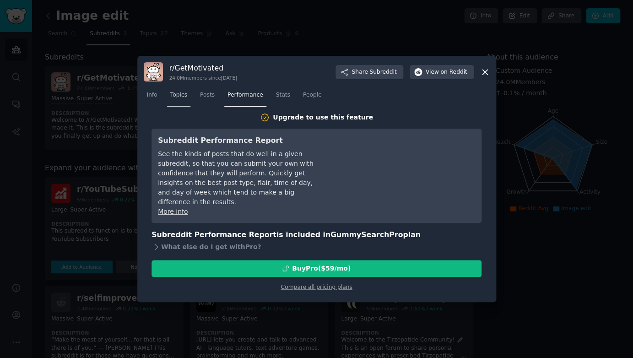
click at [176, 94] on span "Topics" at bounding box center [178, 95] width 17 height 8
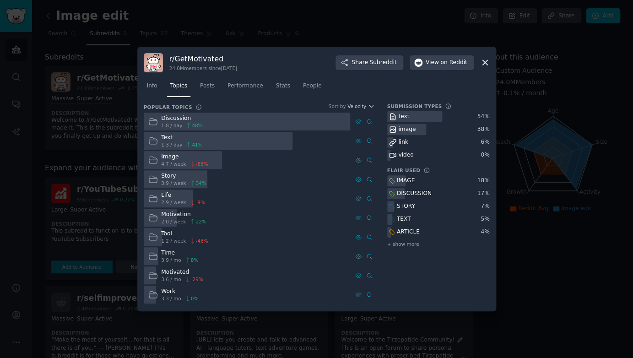
click at [239, 118] on div at bounding box center [247, 122] width 207 height 18
click at [210, 82] on span "Posts" at bounding box center [207, 86] width 15 height 8
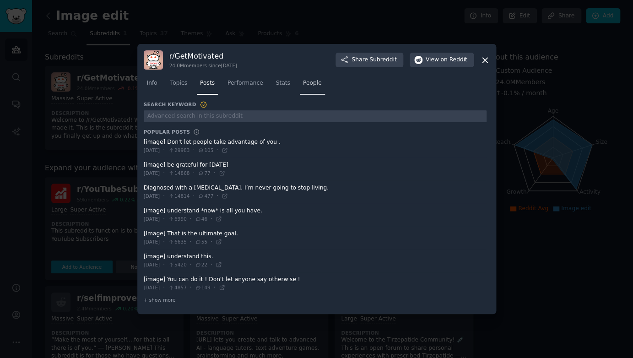
click at [303, 87] on span "People" at bounding box center [312, 83] width 19 height 8
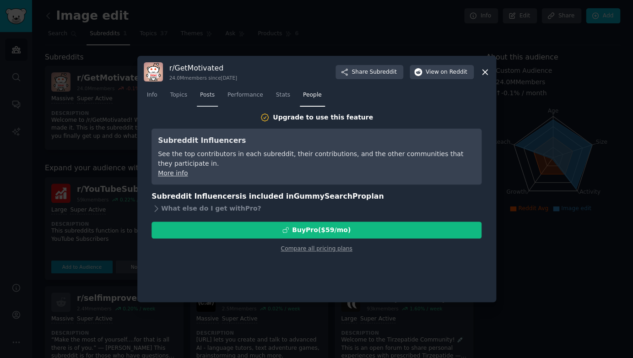
click at [208, 93] on span "Posts" at bounding box center [207, 95] width 15 height 8
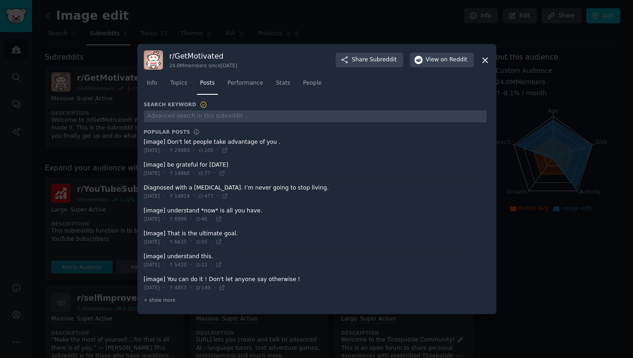
click at [483, 65] on icon at bounding box center [485, 60] width 10 height 10
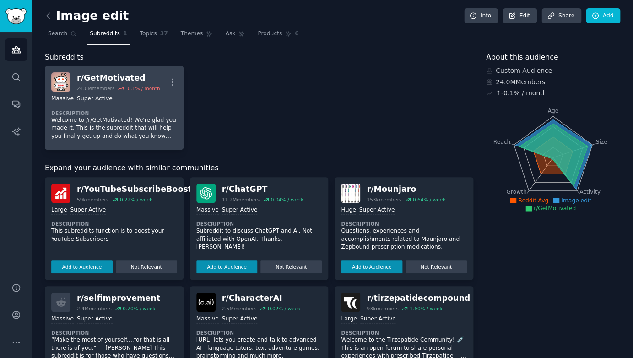
click at [165, 113] on dt "Description" at bounding box center [114, 113] width 126 height 6
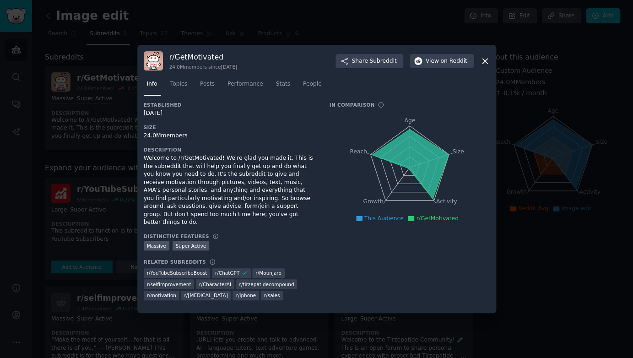
click at [486, 66] on icon at bounding box center [485, 61] width 10 height 10
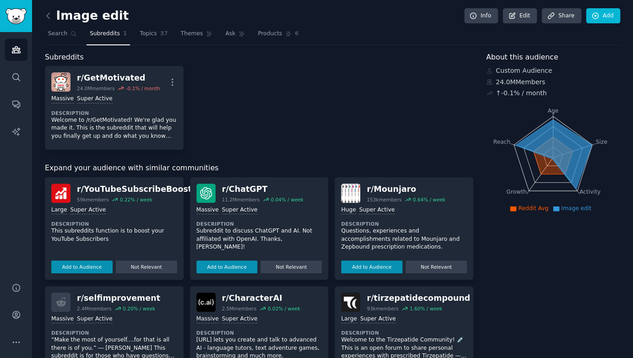
click at [107, 294] on div "r/ selfimprovement" at bounding box center [118, 298] width 83 height 11
click at [115, 296] on div "r/ selfimprovement" at bounding box center [118, 298] width 83 height 11
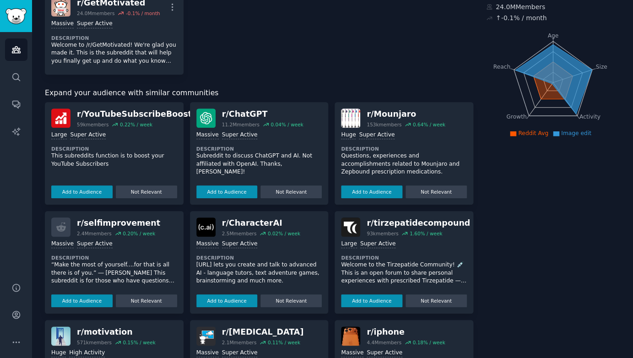
scroll to position [106, 0]
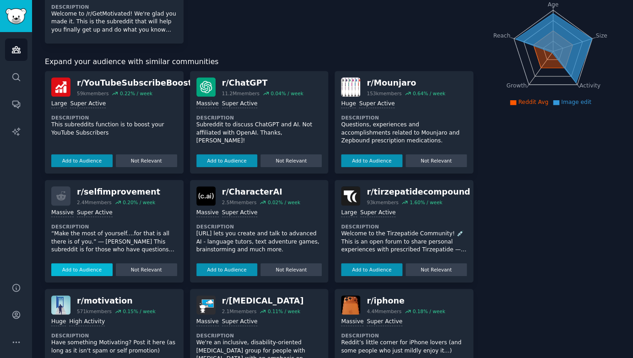
click at [92, 269] on button "Add to Audience" at bounding box center [81, 269] width 61 height 13
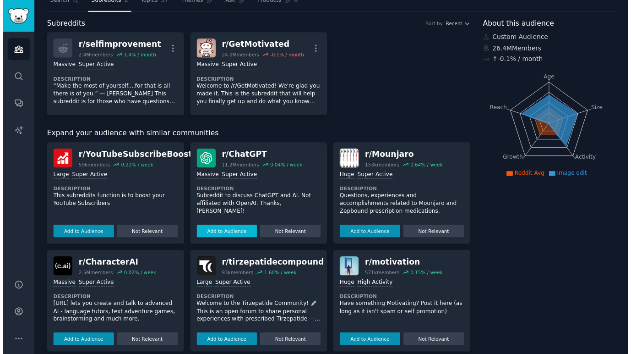
scroll to position [0, 0]
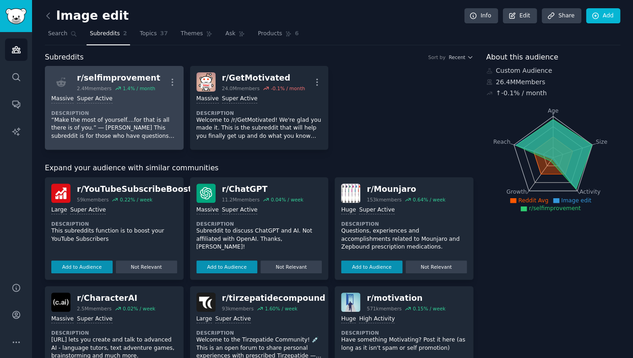
click at [131, 114] on dt "Description" at bounding box center [114, 113] width 126 height 6
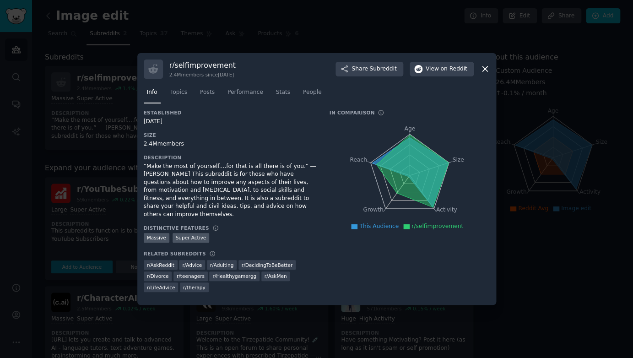
click at [105, 115] on div at bounding box center [316, 179] width 633 height 358
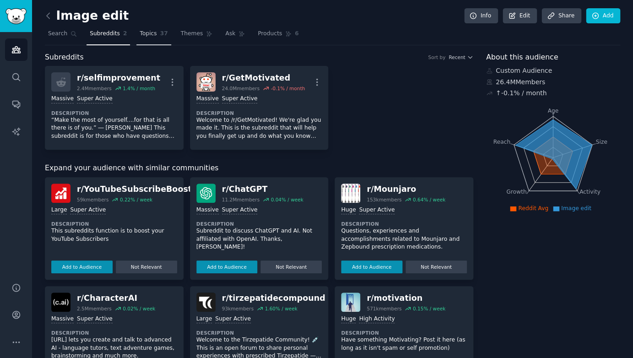
click at [152, 37] on span "Topics" at bounding box center [148, 34] width 17 height 8
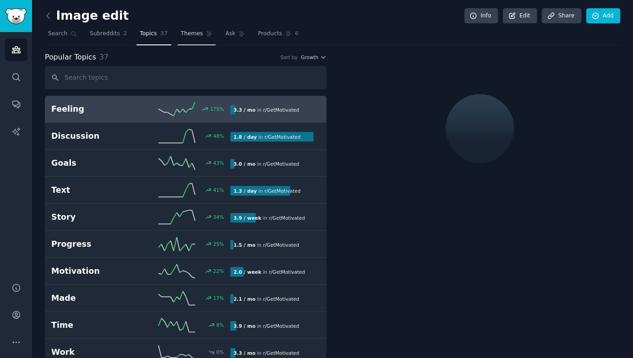
click at [190, 34] on span "Themes" at bounding box center [192, 34] width 22 height 8
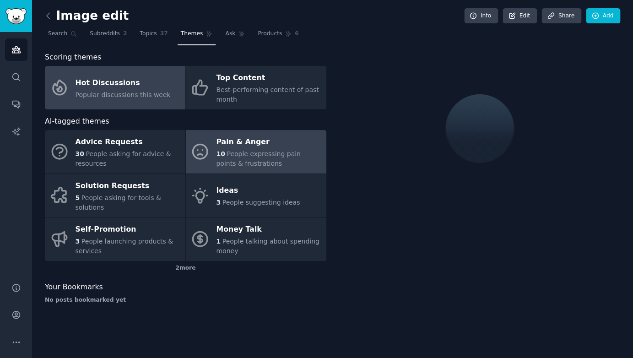
click at [240, 150] on span "People expressing pain points & frustrations" at bounding box center [258, 158] width 84 height 17
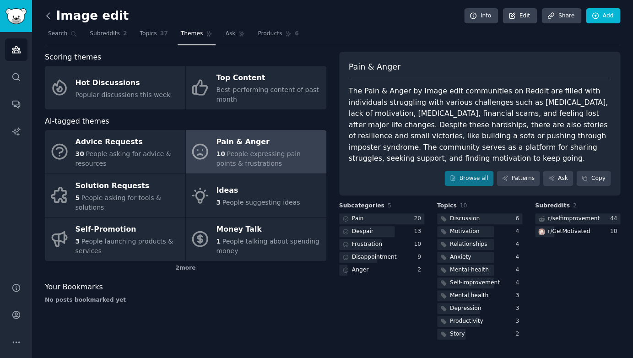
click at [52, 17] on icon at bounding box center [49, 16] width 10 height 10
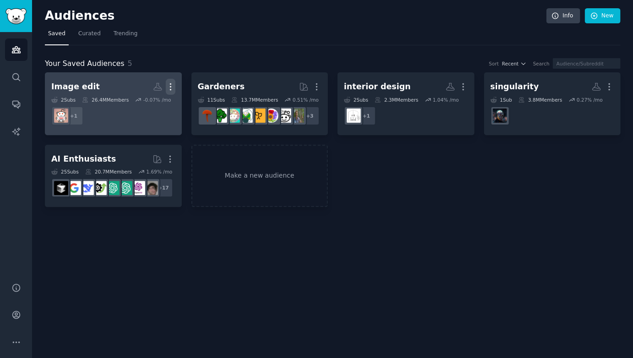
click at [172, 84] on icon "button" at bounding box center [171, 87] width 10 height 10
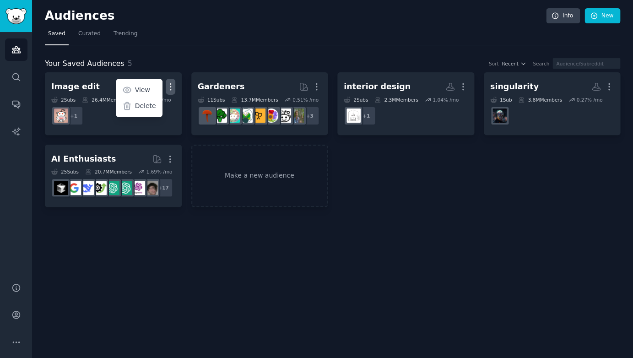
click at [148, 109] on p "Delete" at bounding box center [145, 106] width 21 height 10
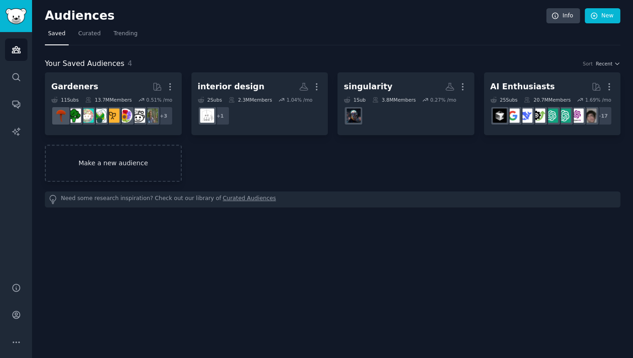
click at [140, 164] on link "Make a new audience" at bounding box center [113, 163] width 137 height 37
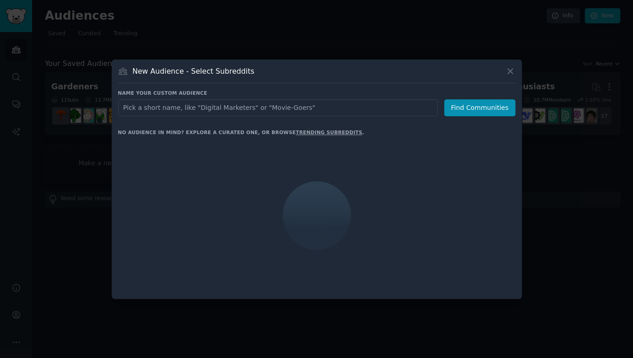
click at [258, 105] on input "text" at bounding box center [278, 107] width 320 height 17
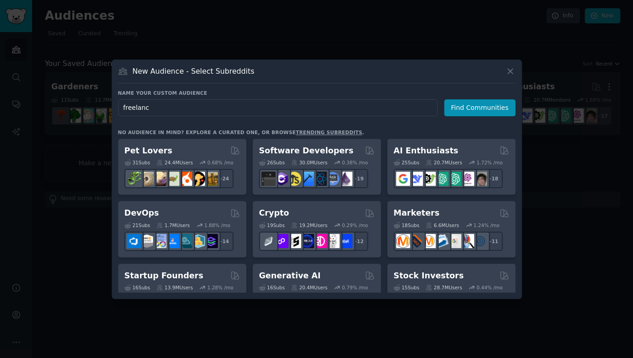
type input "freelance"
click at [482, 107] on button "Find Communities" at bounding box center [479, 107] width 71 height 17
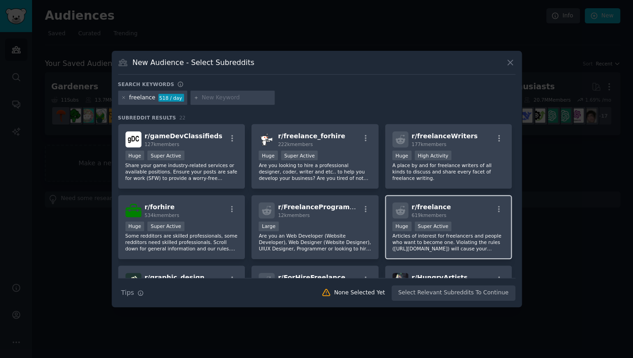
click at [454, 205] on div "r/ freelance 619k members" at bounding box center [449, 210] width 113 height 16
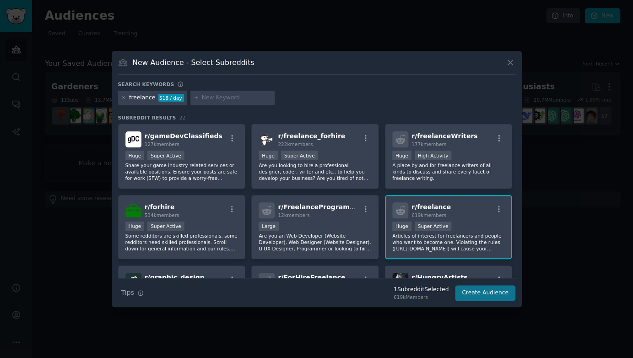
click at [483, 292] on button "Create Audience" at bounding box center [485, 293] width 60 height 16
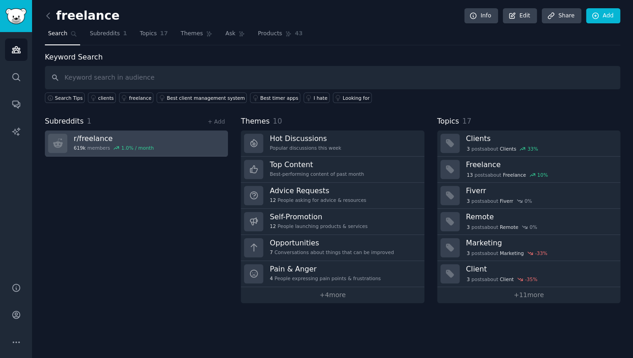
click at [190, 140] on link "r/ freelance 619k members 1.0 % / month" at bounding box center [136, 144] width 183 height 26
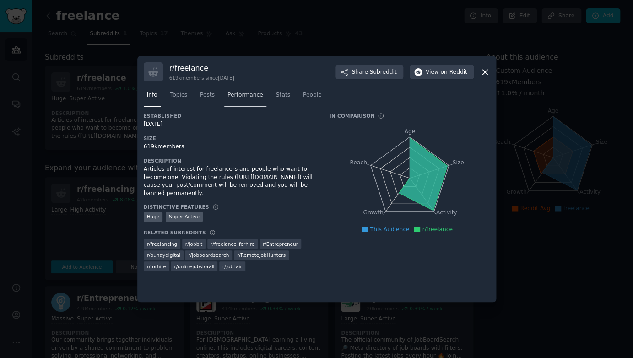
click at [230, 98] on span "Performance" at bounding box center [246, 95] width 36 height 8
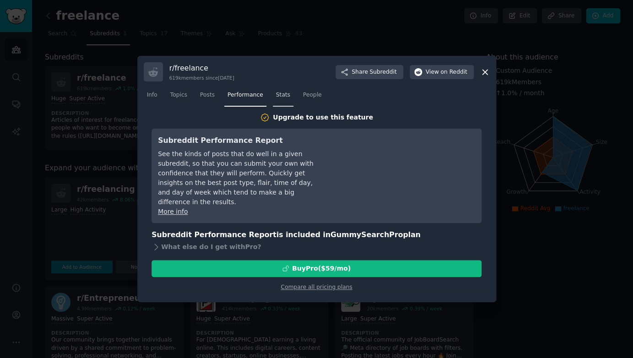
click at [273, 98] on link "Stats" at bounding box center [283, 97] width 21 height 19
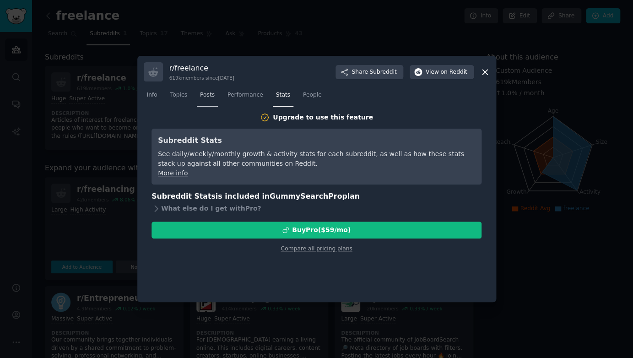
click at [200, 96] on span "Posts" at bounding box center [207, 95] width 15 height 8
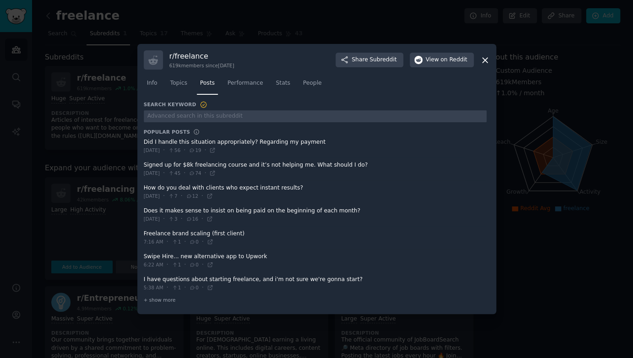
click at [119, 117] on div at bounding box center [316, 179] width 633 height 358
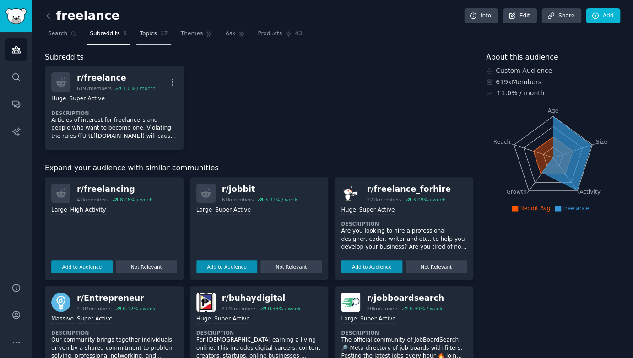
click at [150, 33] on span "Topics" at bounding box center [148, 34] width 17 height 8
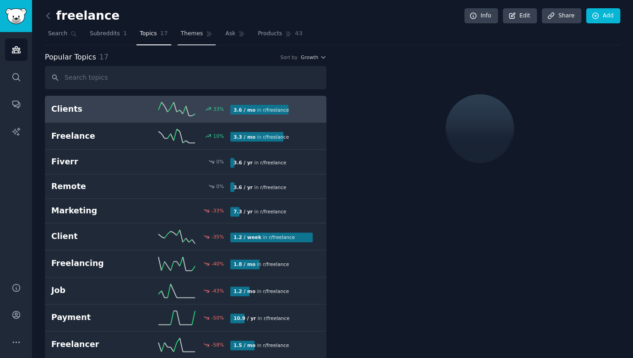
click at [185, 34] on span "Themes" at bounding box center [192, 34] width 22 height 8
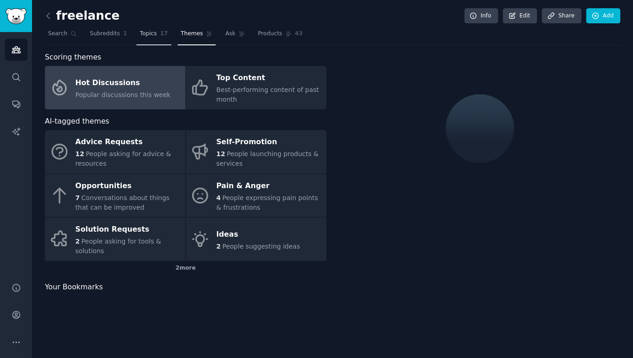
click at [146, 33] on span "Topics" at bounding box center [148, 34] width 17 height 8
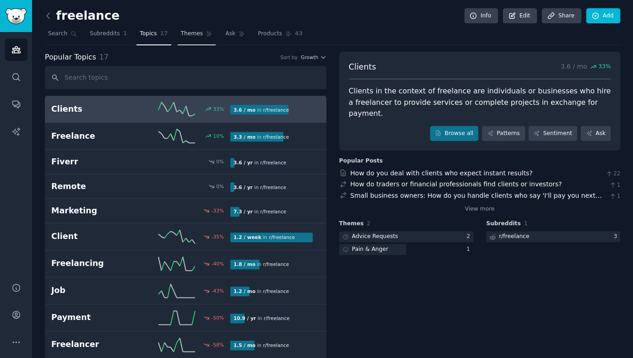
click at [181, 32] on span "Themes" at bounding box center [192, 34] width 22 height 8
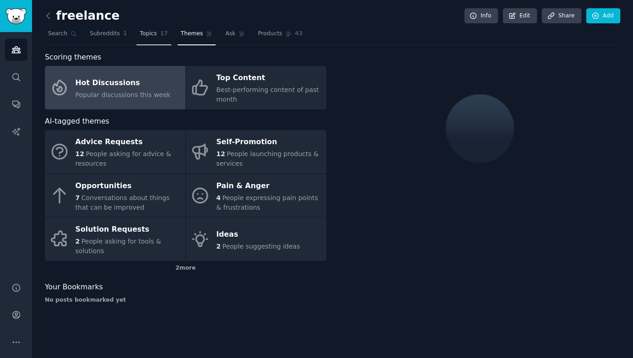
click at [148, 32] on span "Topics" at bounding box center [148, 34] width 17 height 8
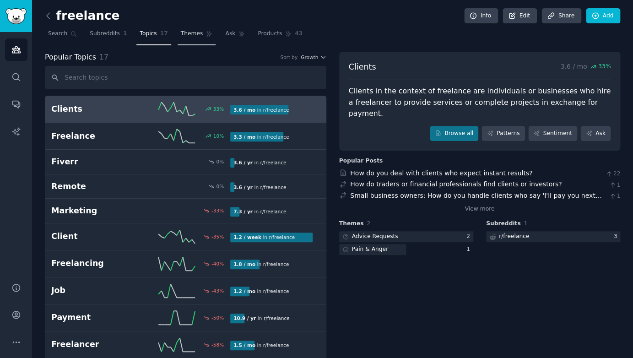
click at [181, 37] on span "Themes" at bounding box center [192, 34] width 22 height 8
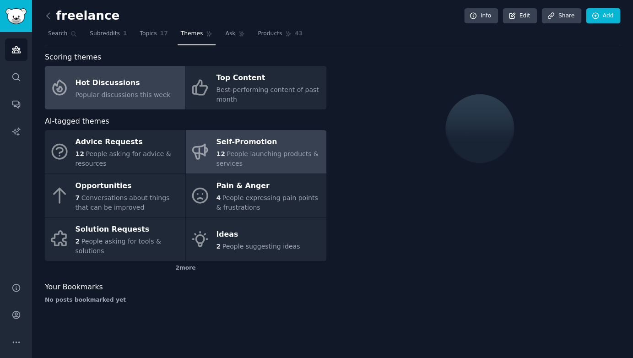
click at [236, 161] on span "People launching products & services" at bounding box center [267, 158] width 102 height 17
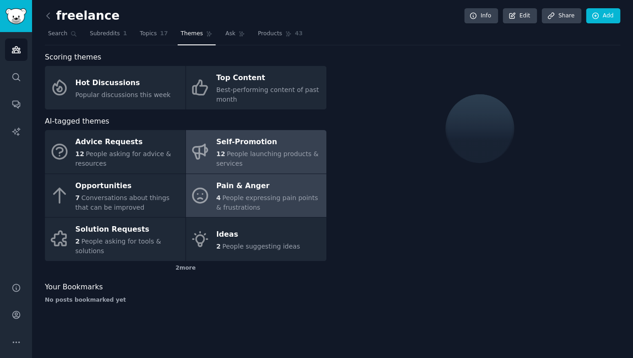
click at [239, 197] on span "People expressing pain points & frustrations" at bounding box center [267, 202] width 102 height 17
